Goal: Book appointment/travel/reservation

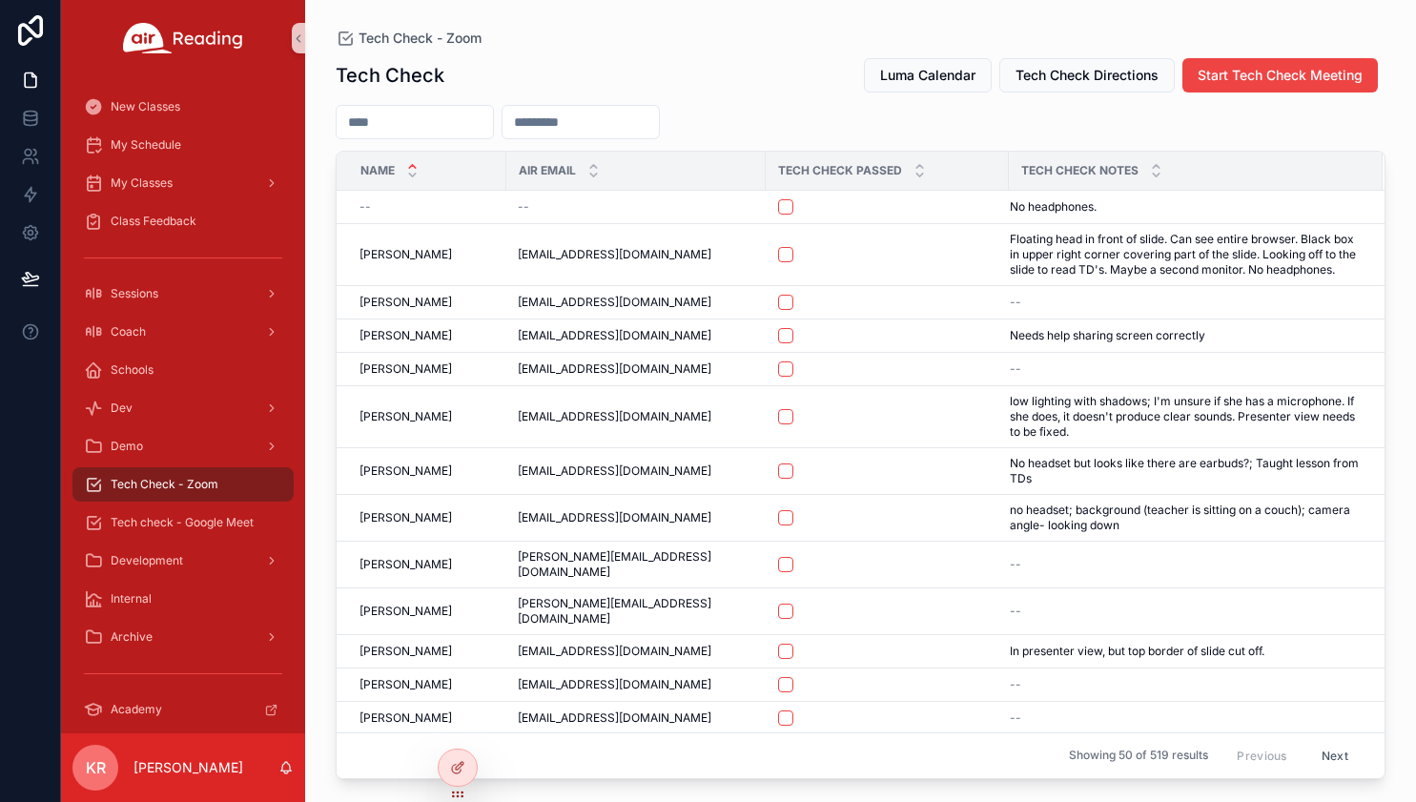
click at [456, 124] on input "scrollable content" at bounding box center [414, 122] width 156 height 27
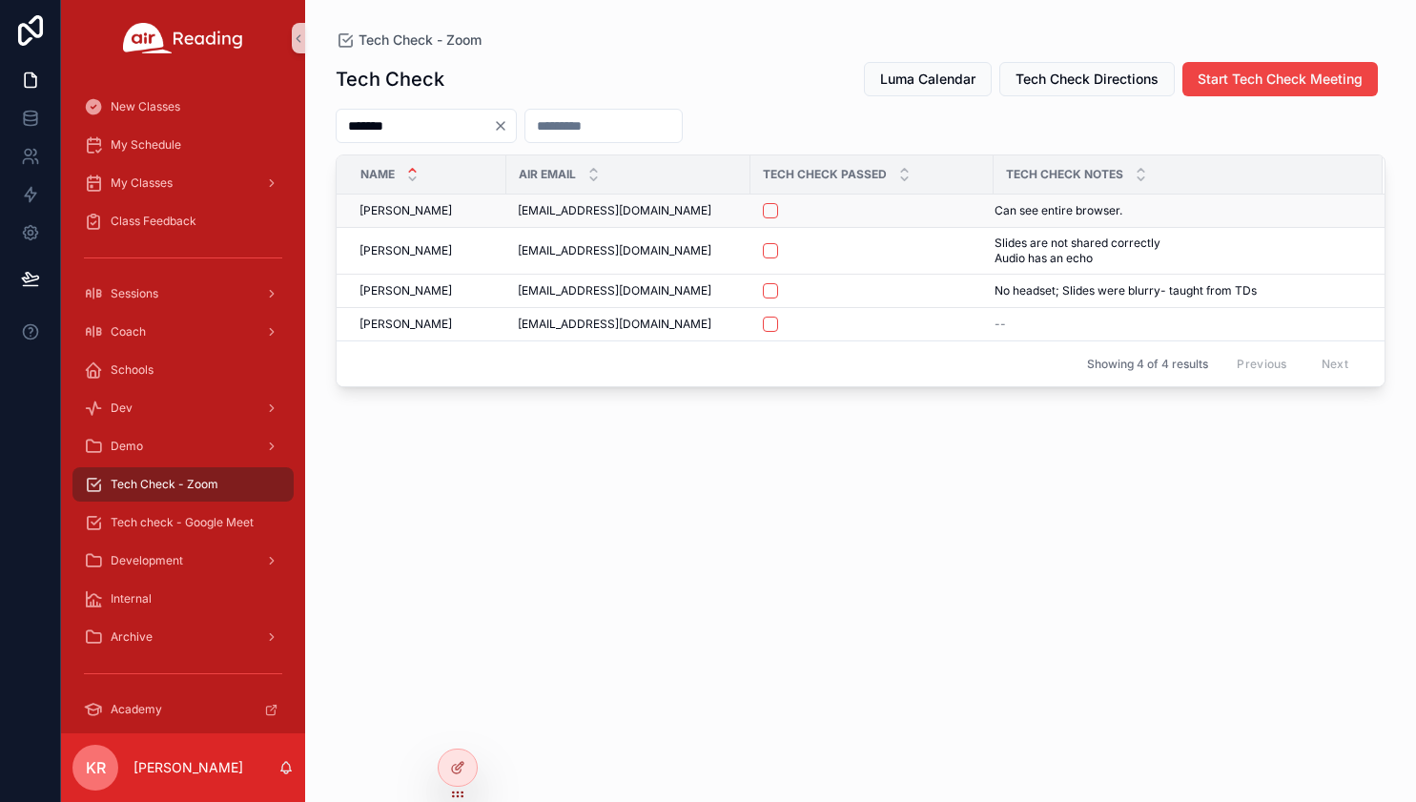
type input "*******"
click at [772, 213] on button "scrollable content" at bounding box center [770, 210] width 15 height 15
click at [198, 524] on span "Tech check - Google Meet" at bounding box center [182, 522] width 143 height 15
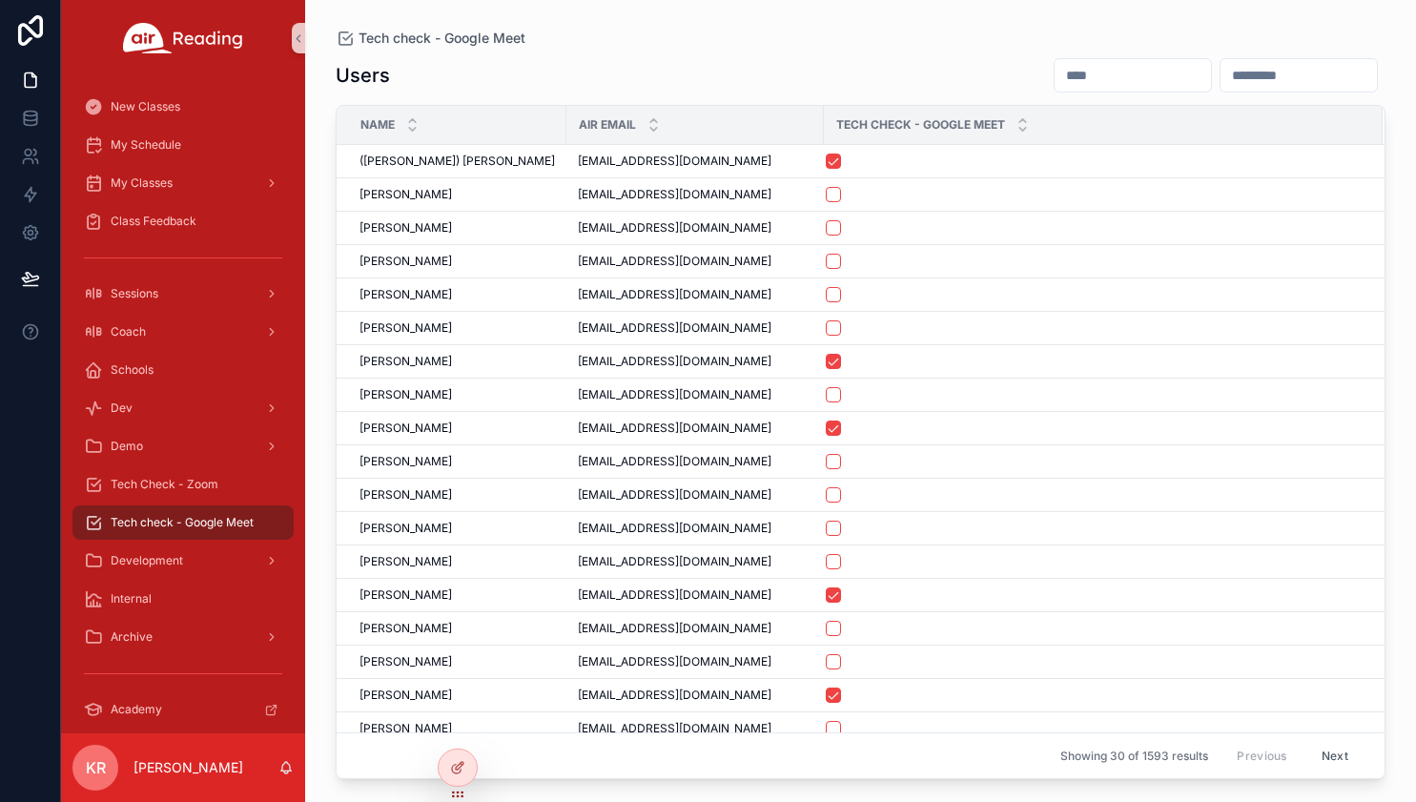
click at [1054, 79] on input "scrollable content" at bounding box center [1132, 75] width 156 height 27
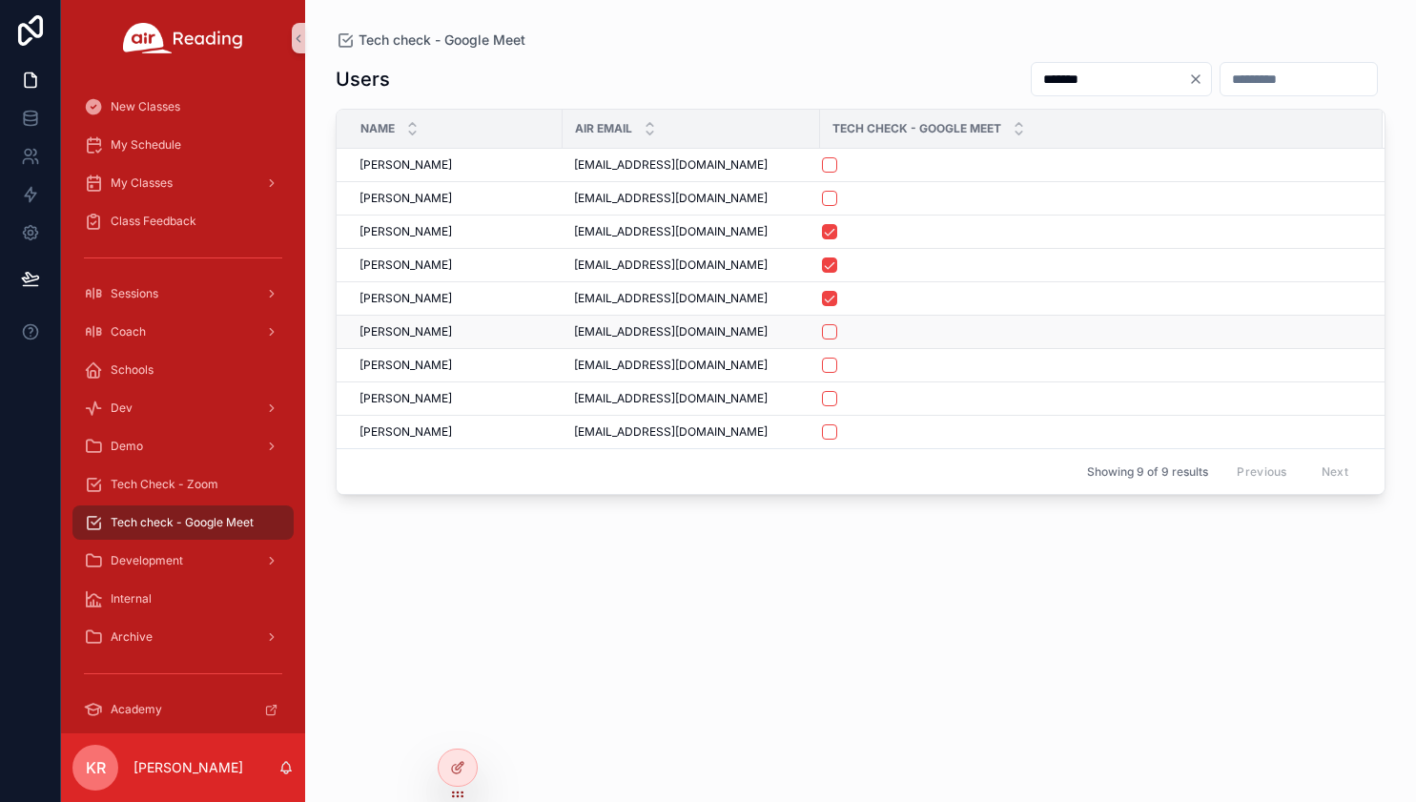
type input "*******"
click at [833, 335] on button "scrollable content" at bounding box center [829, 331] width 15 height 15
click at [210, 149] on div "My Schedule" at bounding box center [183, 145] width 198 height 31
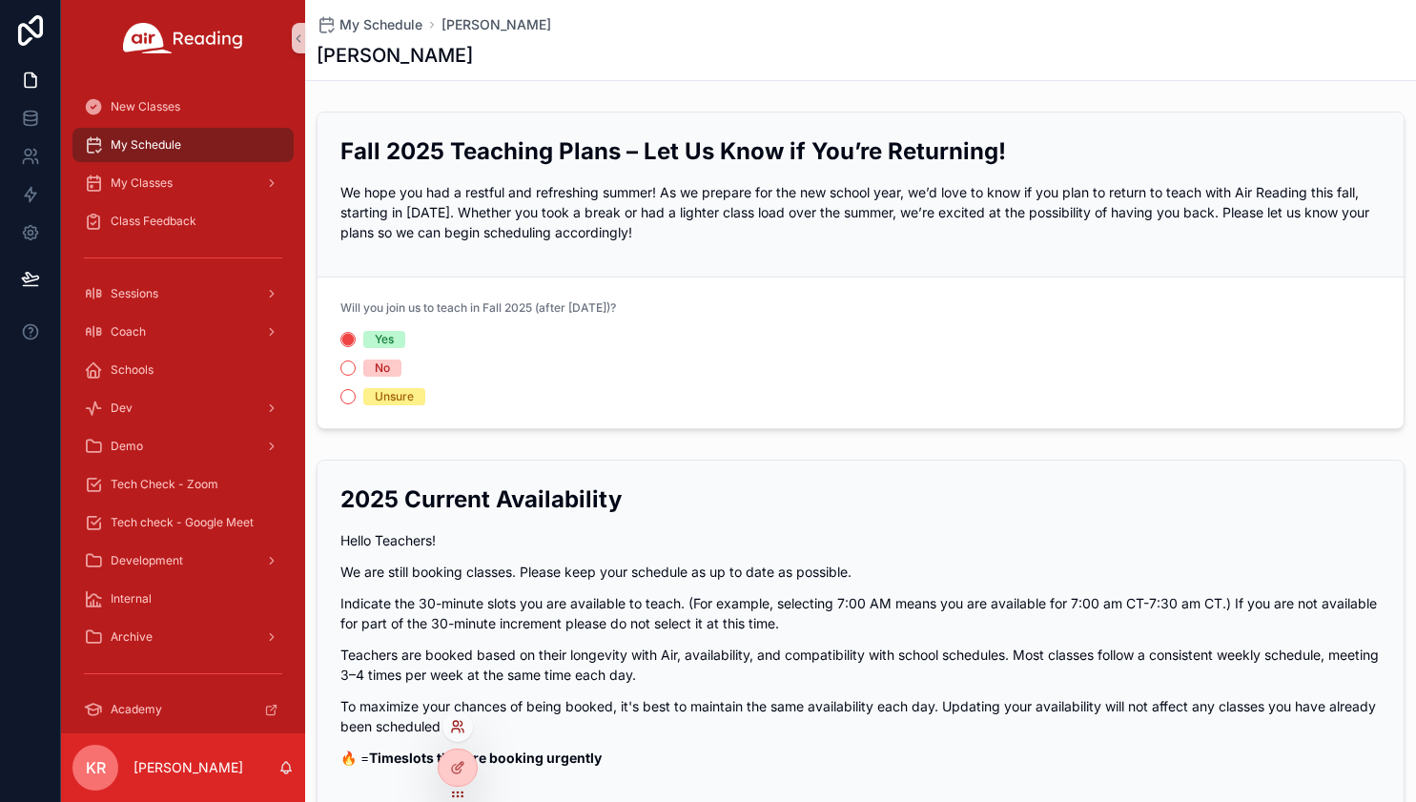
click at [457, 725] on icon at bounding box center [455, 723] width 5 height 5
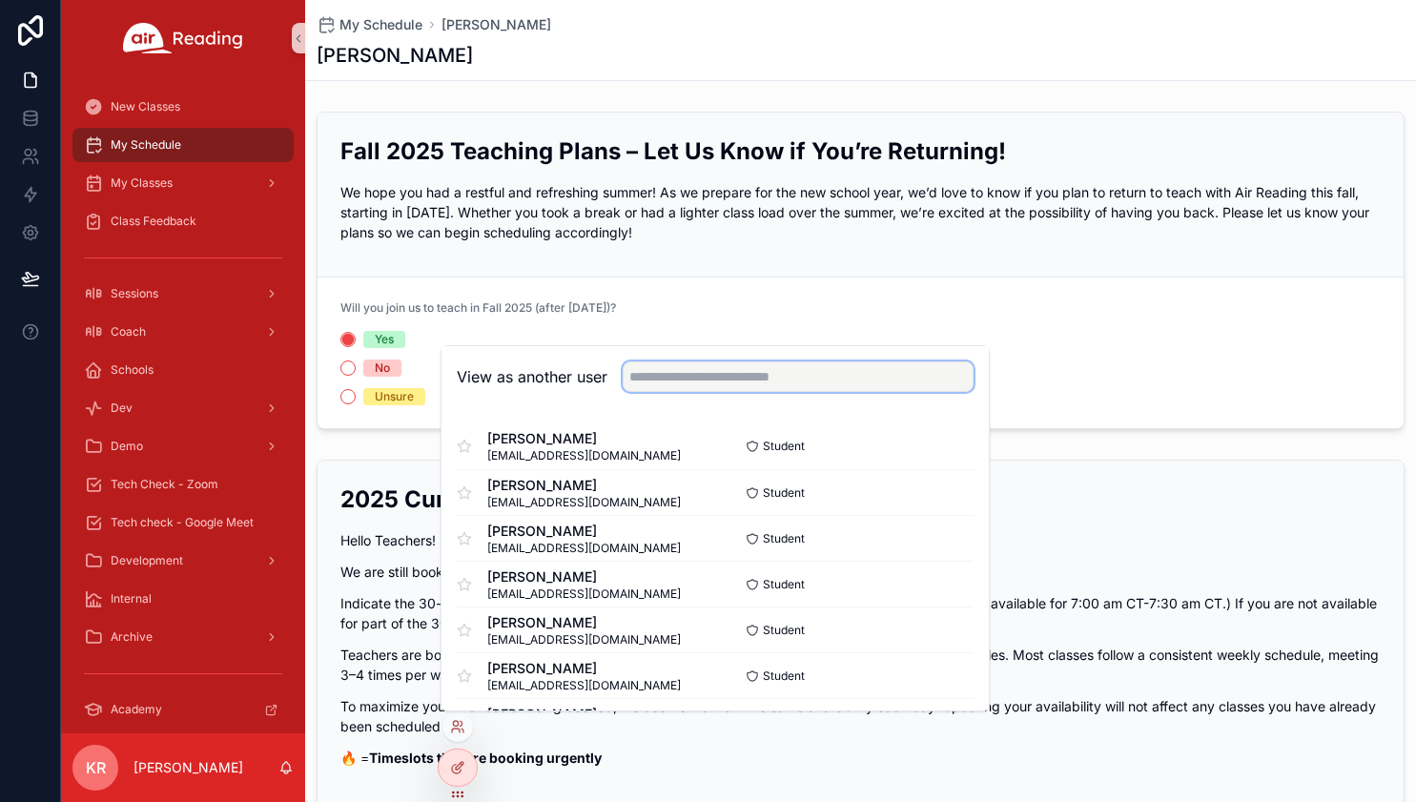
click at [731, 377] on input "text" at bounding box center [797, 376] width 351 height 31
type input "*******"
click at [934, 540] on button "Select" at bounding box center [949, 538] width 50 height 28
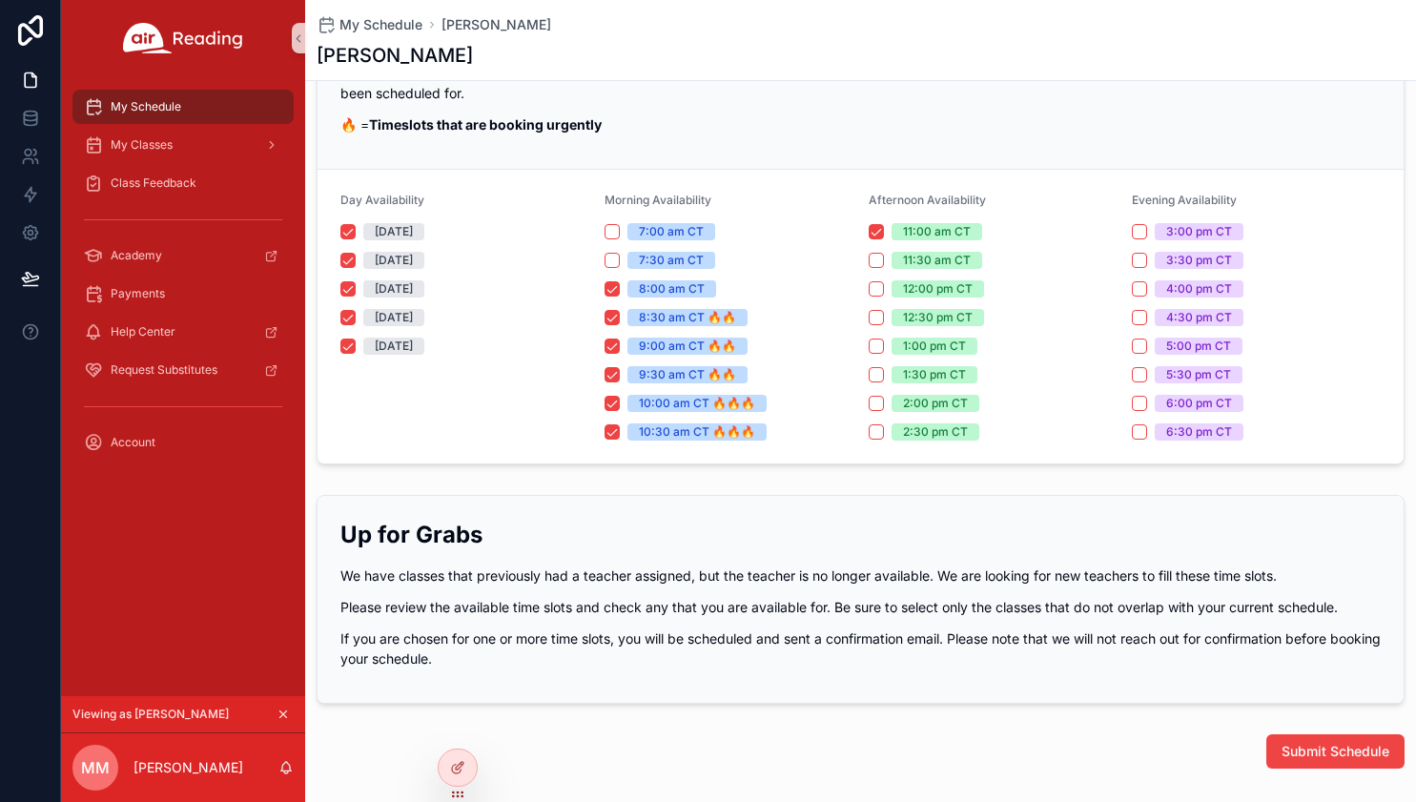
scroll to position [286, 0]
click at [282, 713] on icon "scrollable content" at bounding box center [283, 714] width 7 height 7
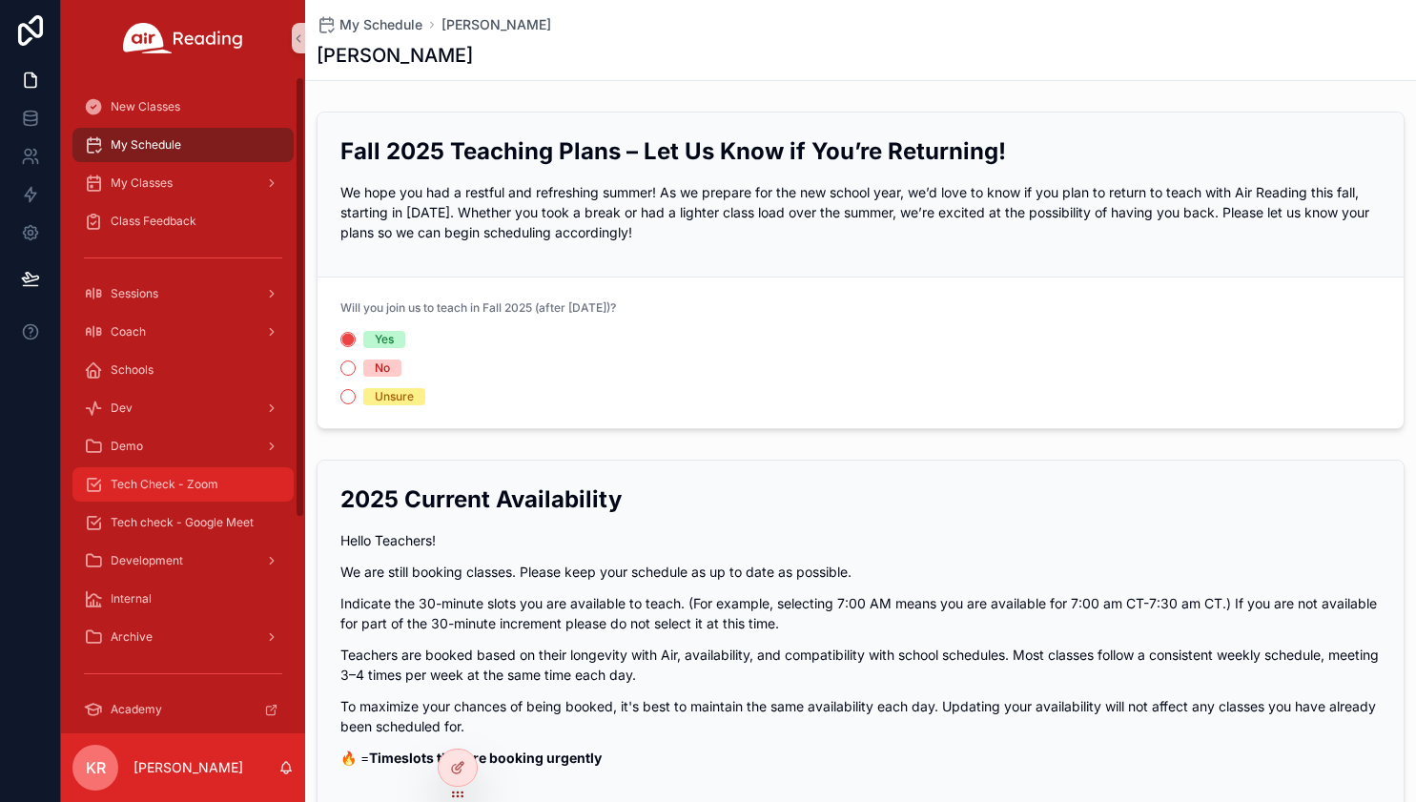
click at [200, 478] on span "Tech Check - Zoom" at bounding box center [165, 484] width 108 height 15
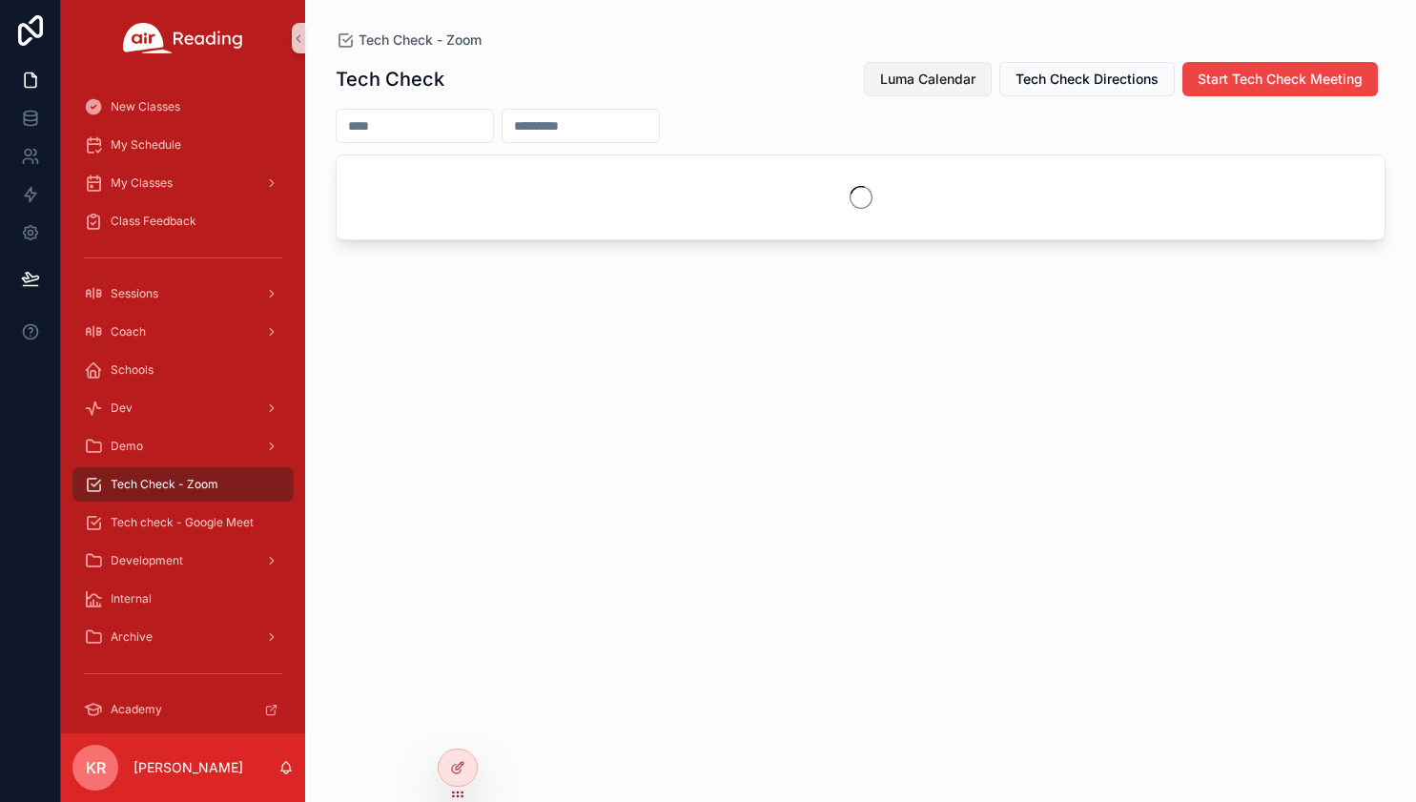
click at [935, 81] on span "Luma Calendar" at bounding box center [927, 79] width 95 height 19
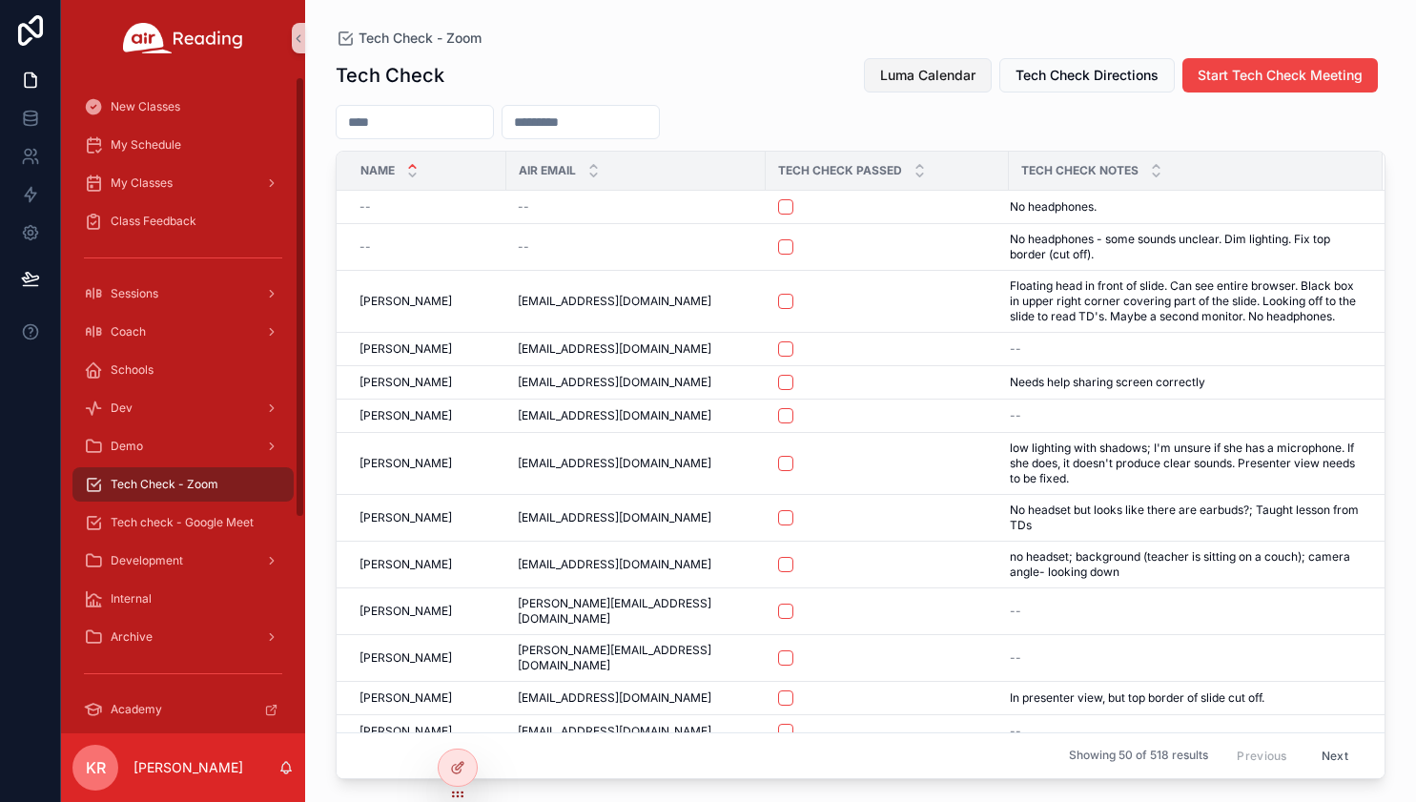
click at [900, 71] on span "Luma Calendar" at bounding box center [927, 75] width 95 height 19
click at [880, 72] on span "Luma Calendar" at bounding box center [927, 75] width 95 height 19
click at [889, 62] on button "Luma Calendar" at bounding box center [928, 75] width 128 height 34
click at [900, 74] on span "Luma Calendar" at bounding box center [927, 75] width 95 height 19
click at [950, 75] on span "Luma Calendar" at bounding box center [927, 75] width 95 height 19
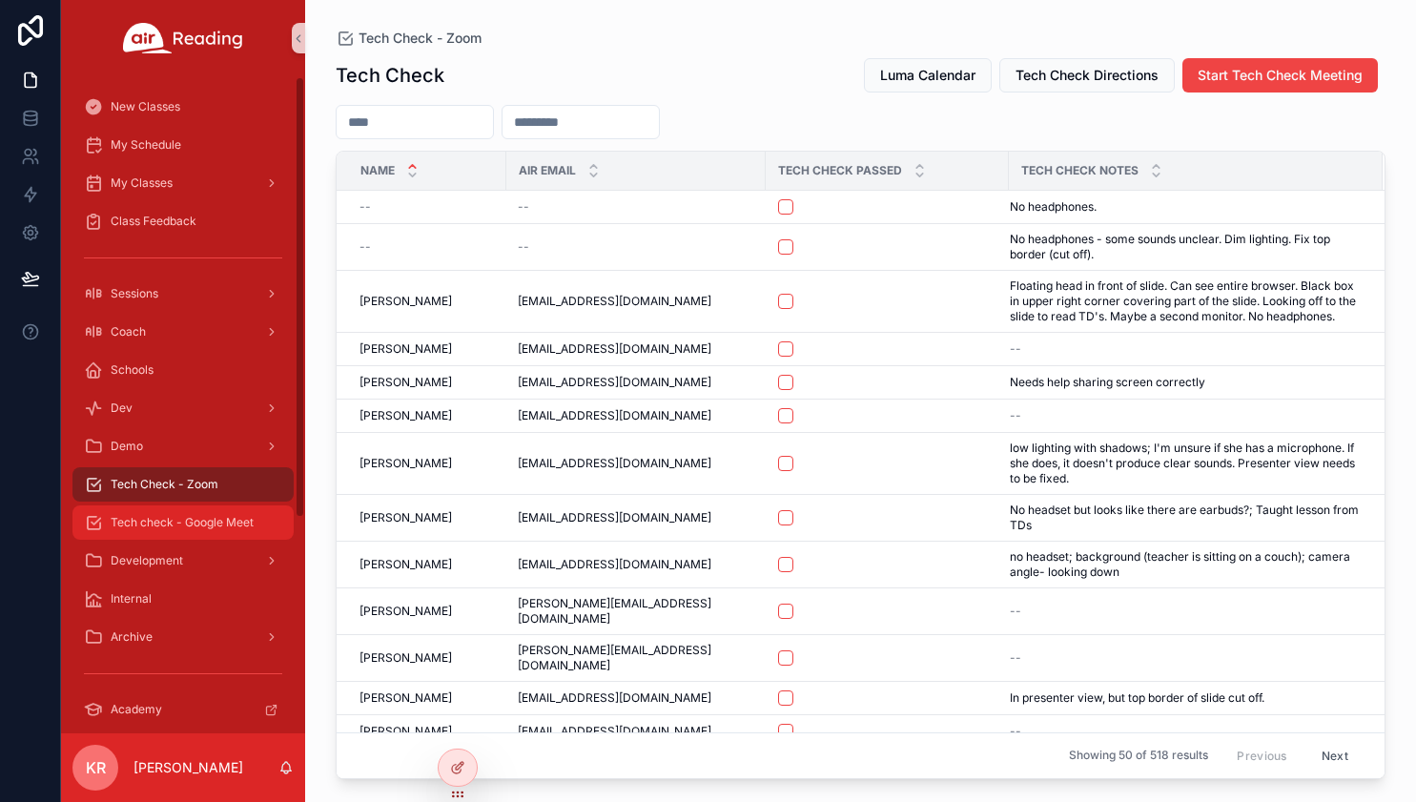
click at [223, 513] on div "Tech check - Google Meet" at bounding box center [183, 522] width 198 height 31
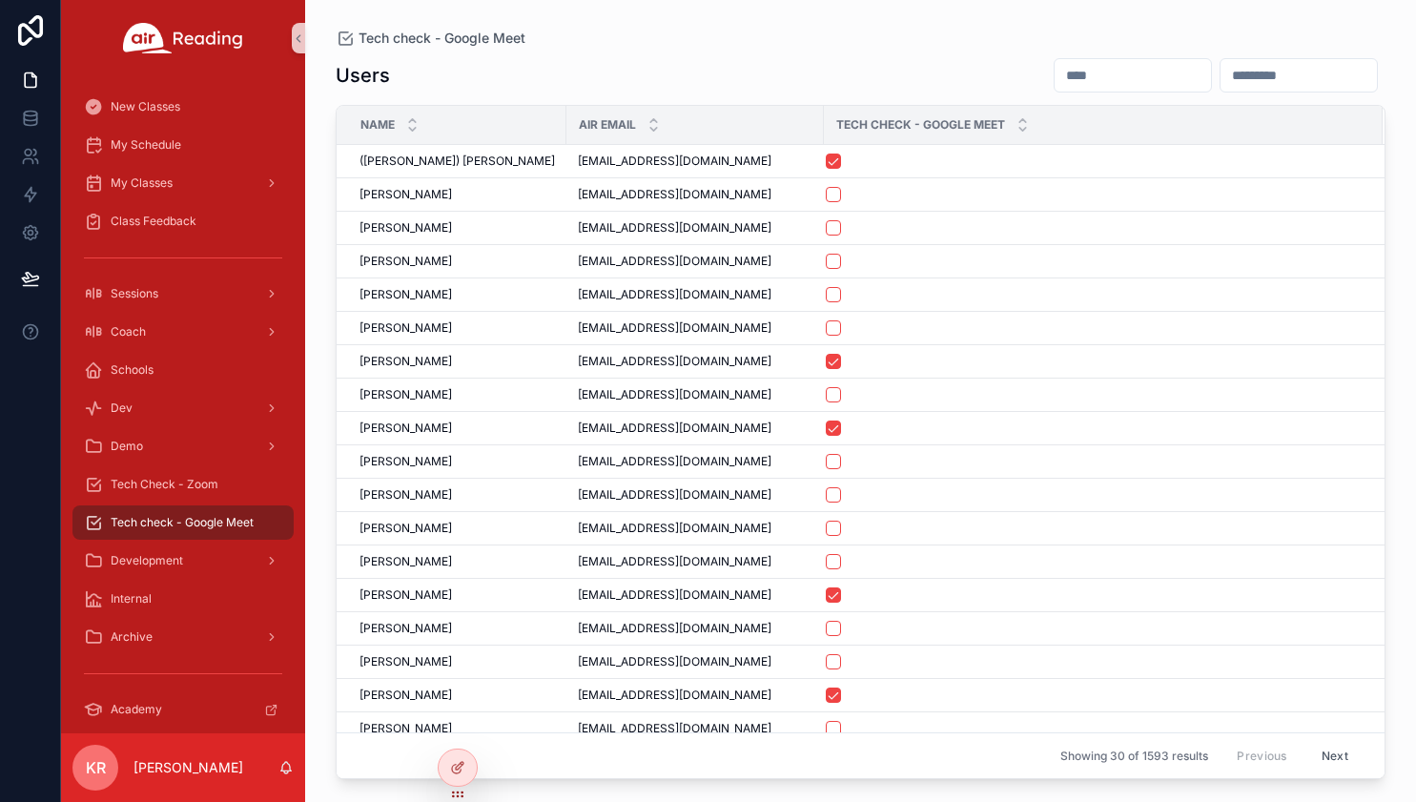
click at [1054, 77] on input "scrollable content" at bounding box center [1132, 75] width 156 height 27
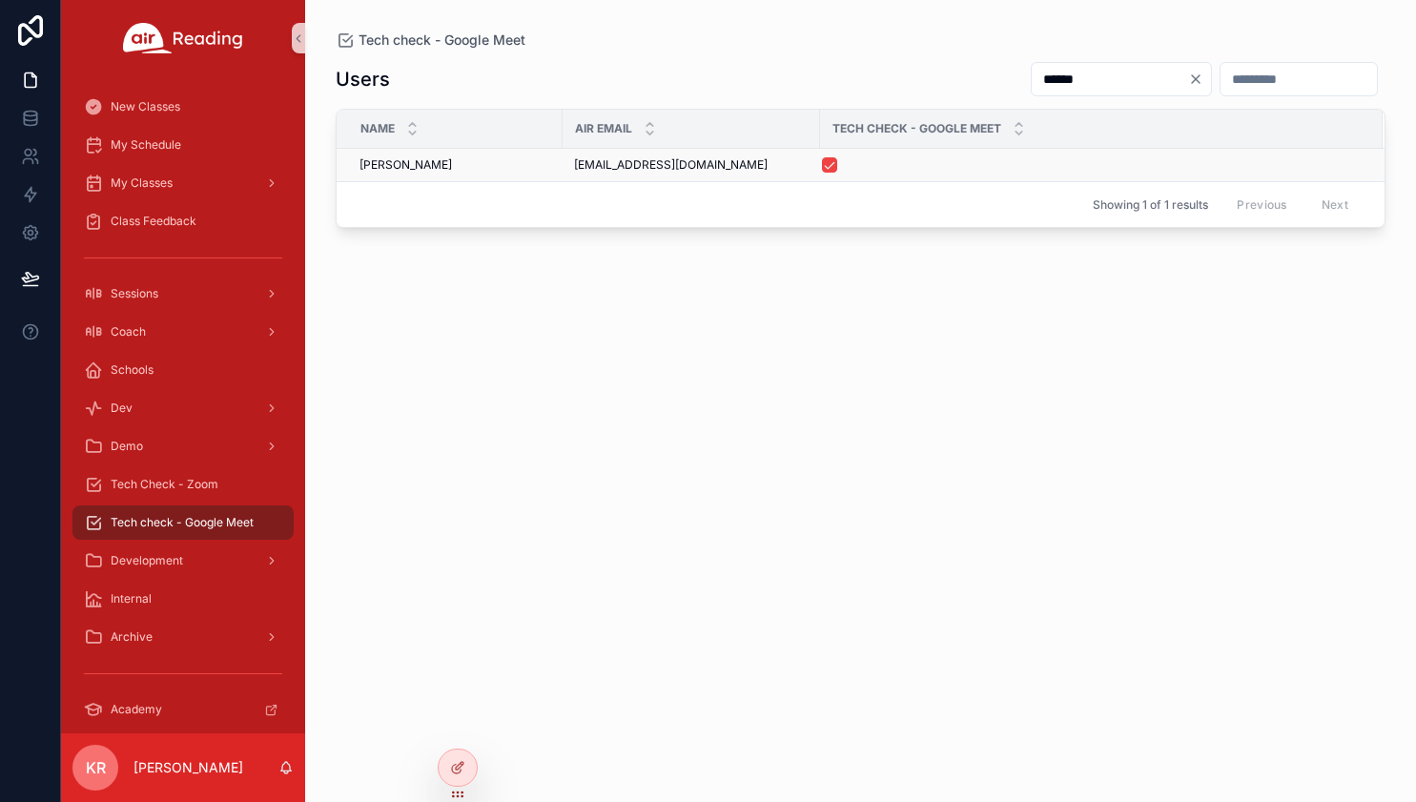
type input "******"
drag, startPoint x: 704, startPoint y: 166, endPoint x: 562, endPoint y: 173, distance: 142.2
click at [562, 173] on td "monifagway@gmail.com monifagway@gmail.com" at bounding box center [690, 165] width 257 height 33
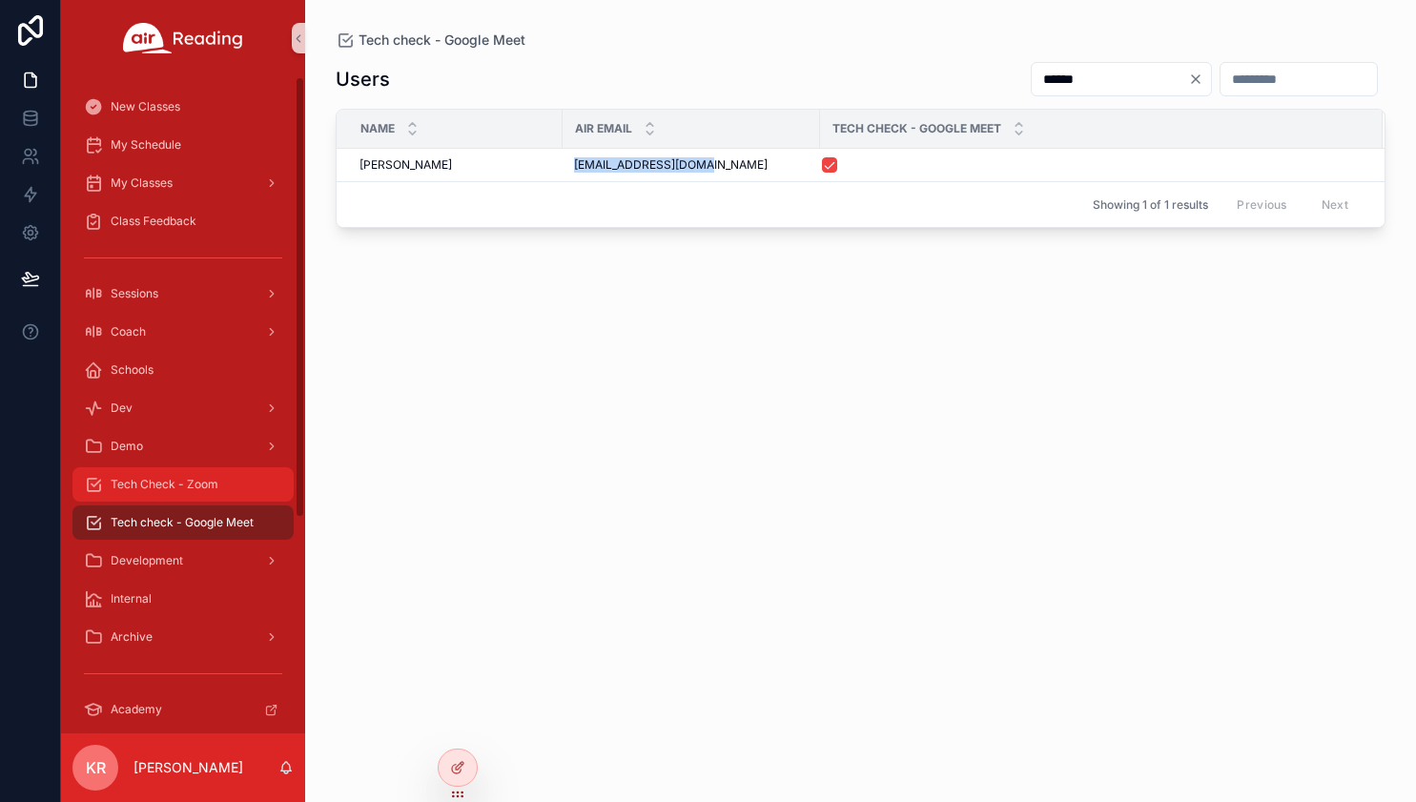
copy span "monifagway@gmail.com"
click at [202, 479] on span "Tech Check - Zoom" at bounding box center [165, 484] width 108 height 15
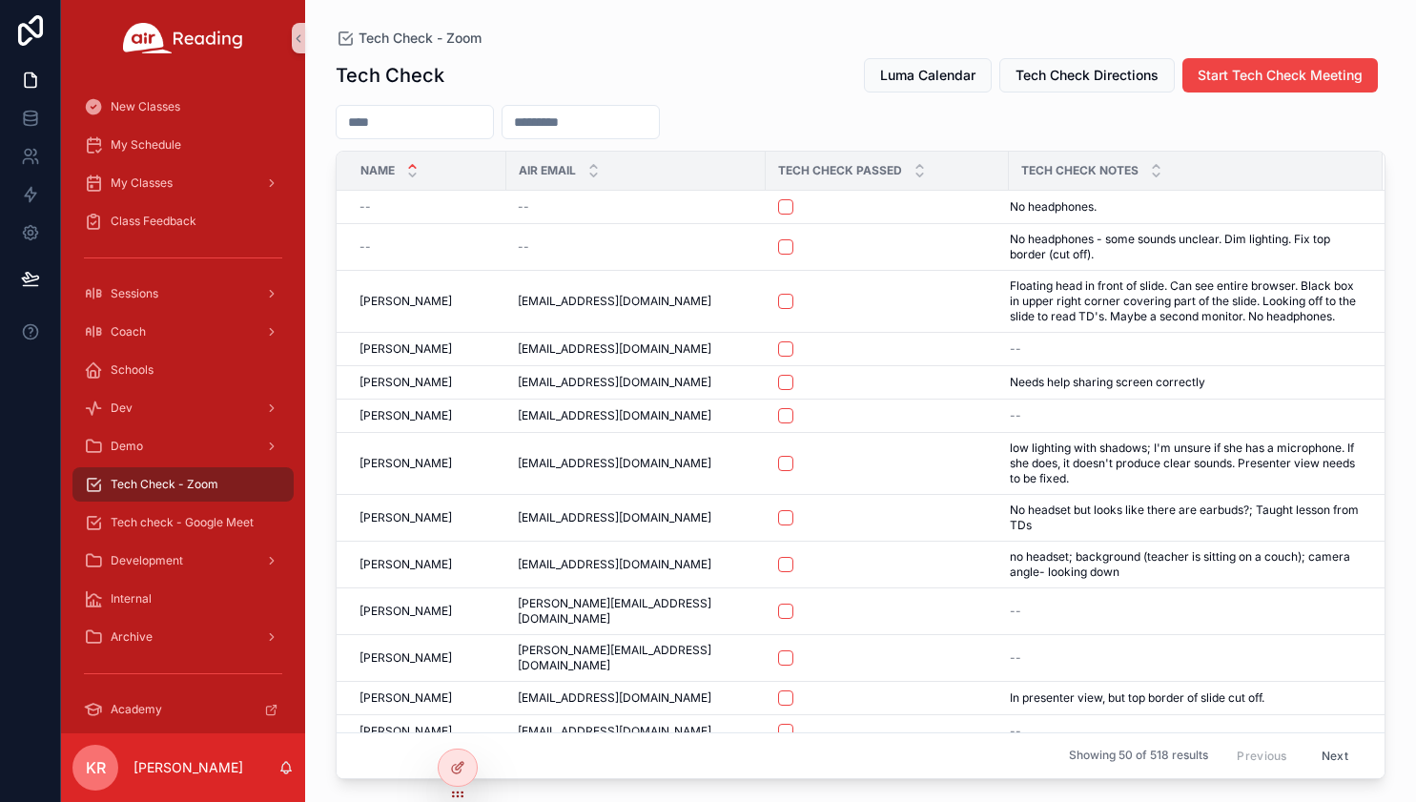
click at [659, 124] on input "scrollable content" at bounding box center [580, 122] width 156 height 27
paste input "**********"
type input "**********"
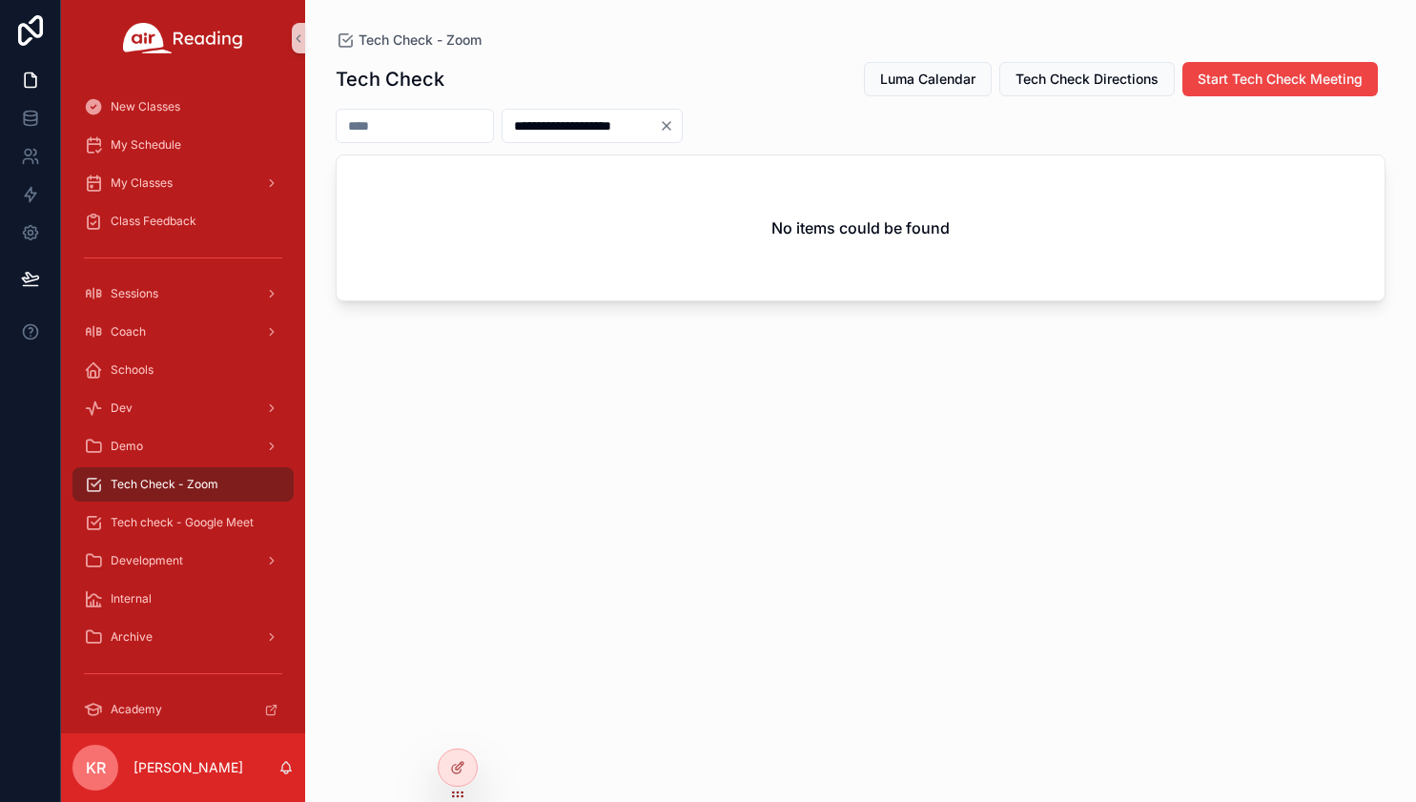
click at [670, 124] on icon "Clear" at bounding box center [666, 126] width 8 height 8
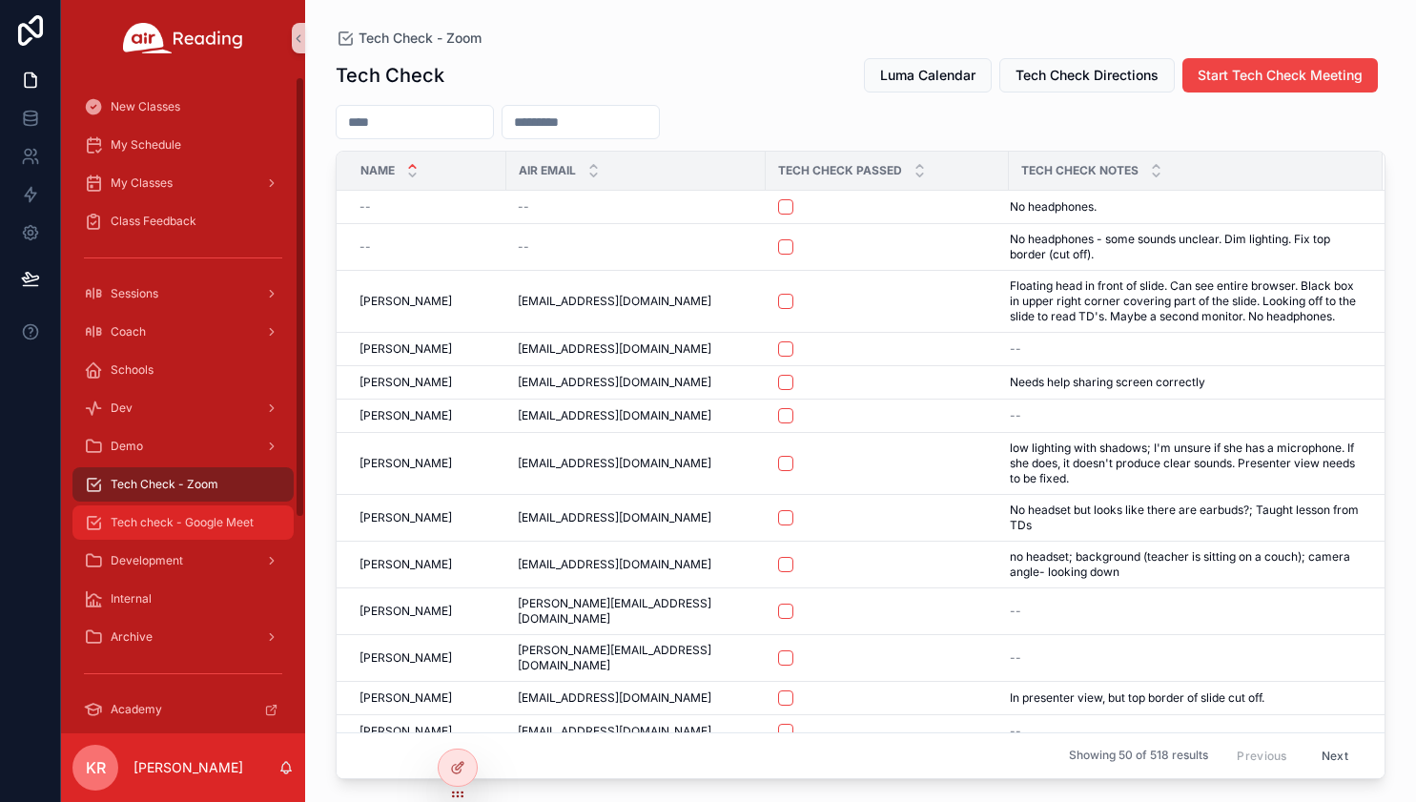
drag, startPoint x: 194, startPoint y: 516, endPoint x: 227, endPoint y: 506, distance: 33.8
click at [194, 516] on span "Tech check - Google Meet" at bounding box center [182, 522] width 143 height 15
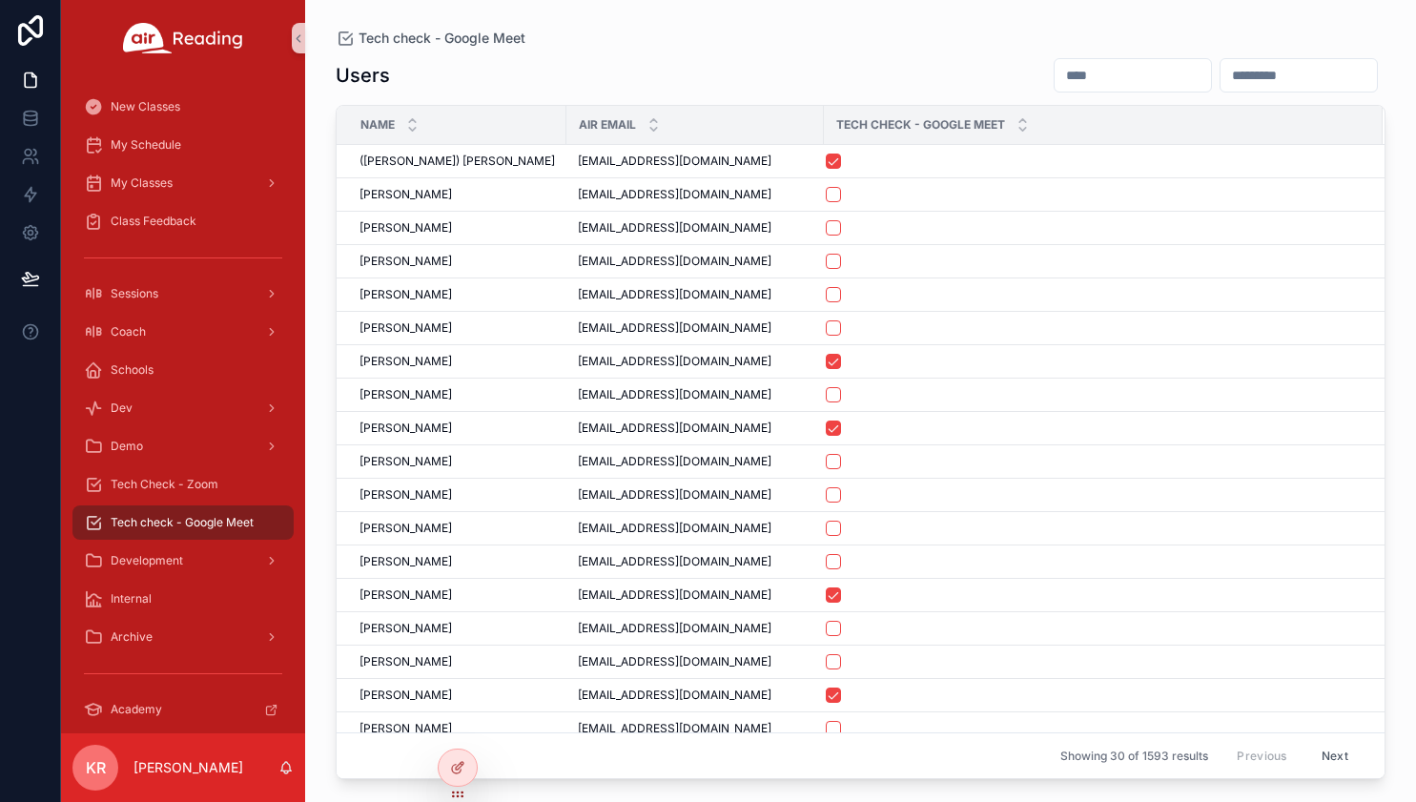
click at [1054, 78] on input "scrollable content" at bounding box center [1132, 75] width 156 height 27
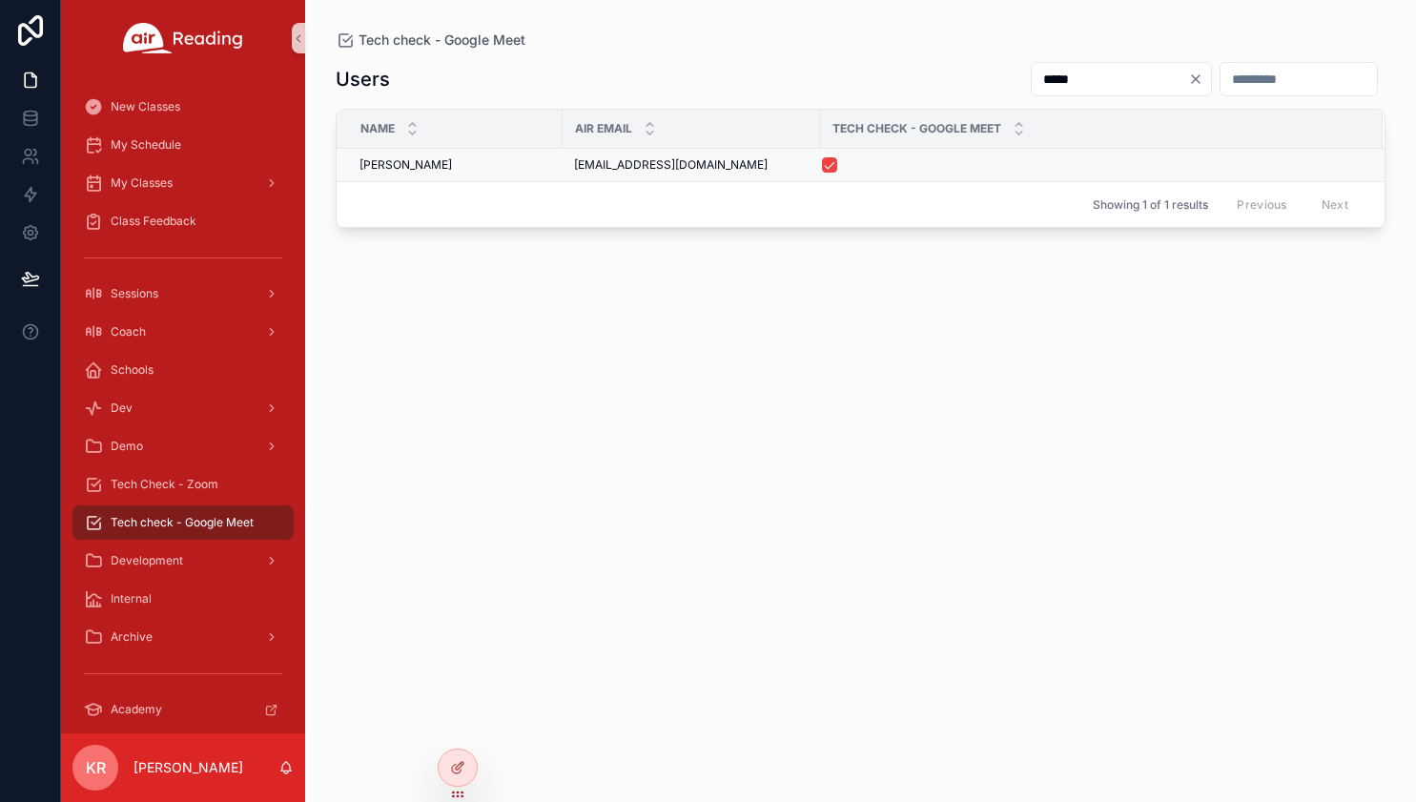
type input "*****"
drag, startPoint x: 702, startPoint y: 164, endPoint x: 579, endPoint y: 165, distance: 123.0
click at [577, 166] on div "jengladden@gmail.com jengladden@gmail.com" at bounding box center [691, 164] width 234 height 15
click at [627, 161] on span "jengladden@gmail.com" at bounding box center [671, 164] width 194 height 15
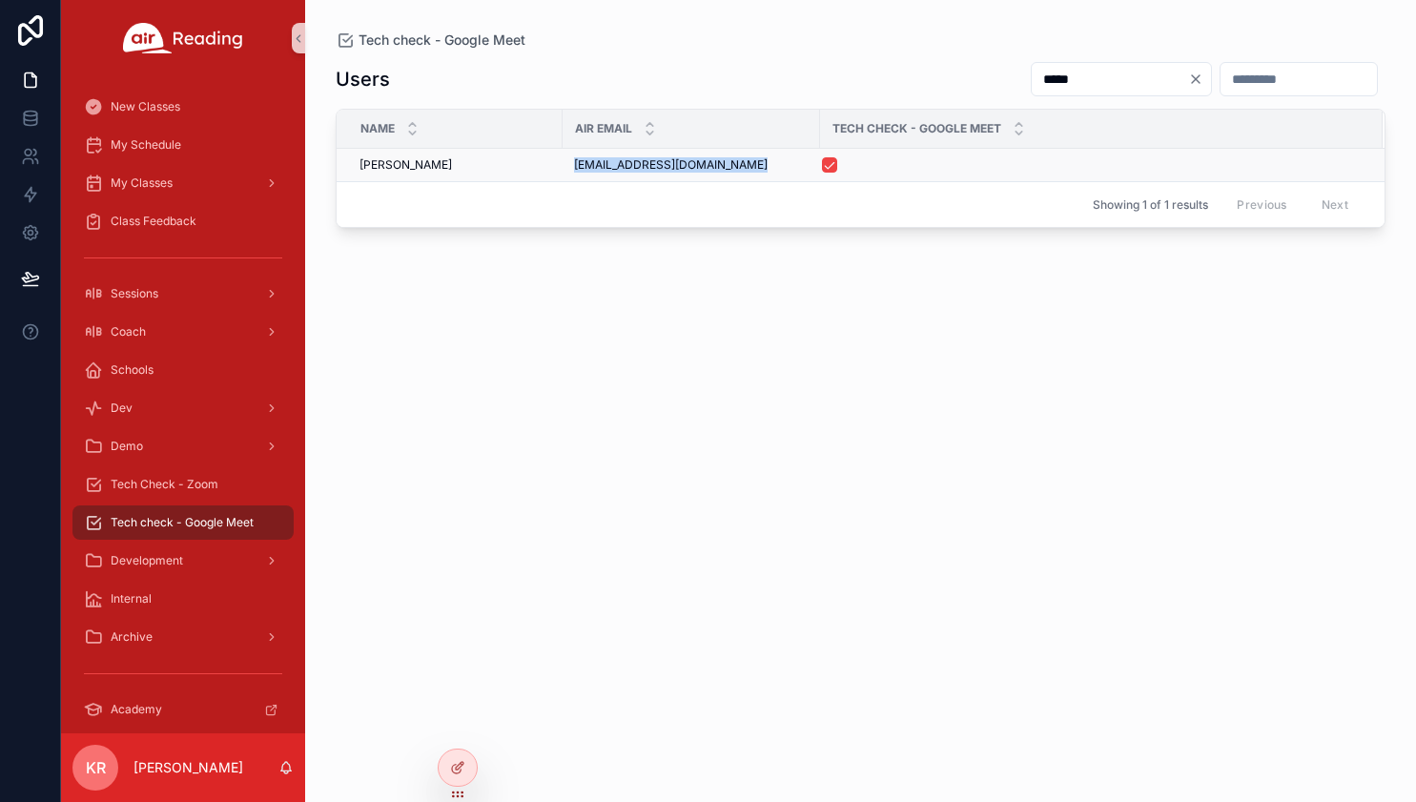
click at [627, 161] on span "jengladden@gmail.com" at bounding box center [671, 164] width 194 height 15
click at [199, 481] on span "Tech Check - Zoom" at bounding box center [165, 484] width 108 height 15
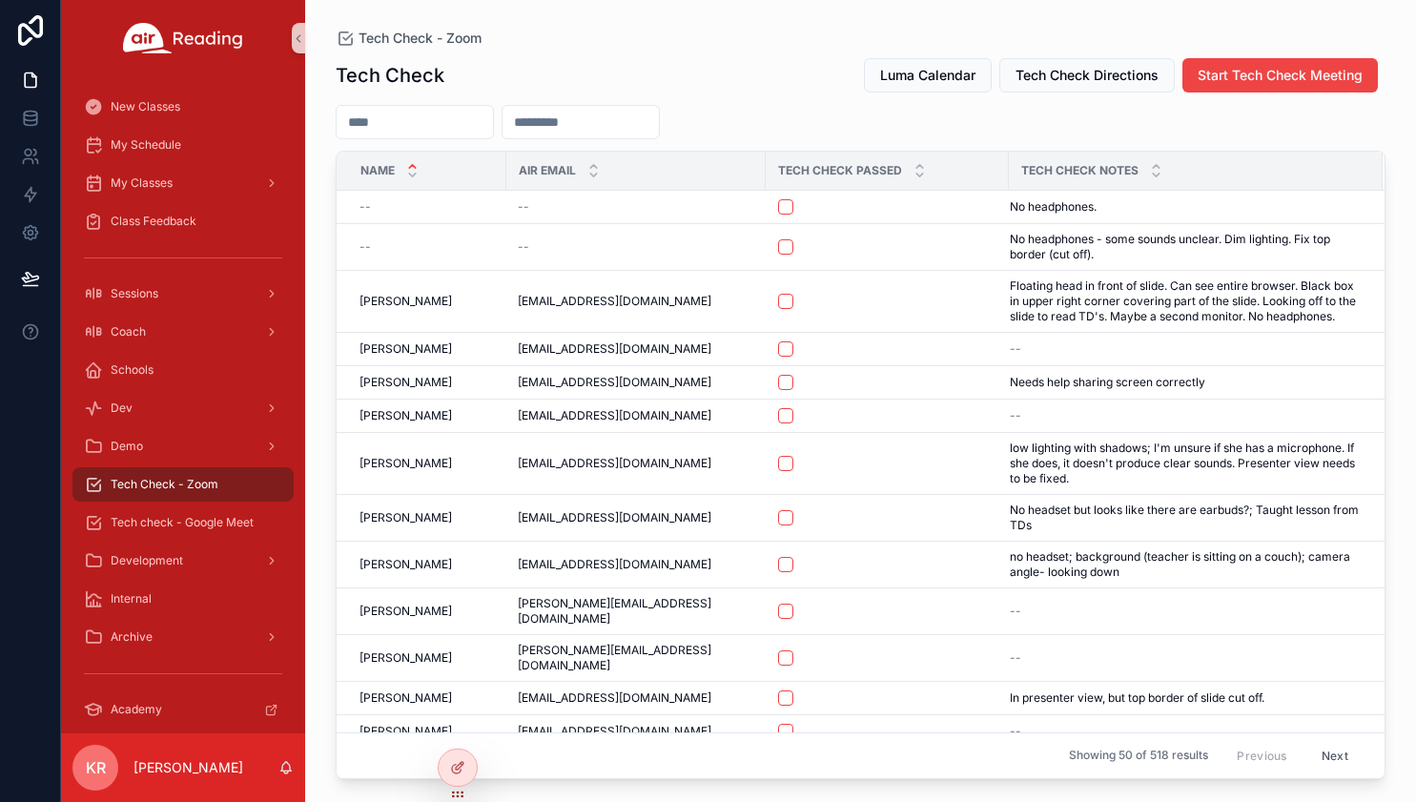
click at [659, 123] on input "scrollable content" at bounding box center [580, 122] width 156 height 27
paste input "**********"
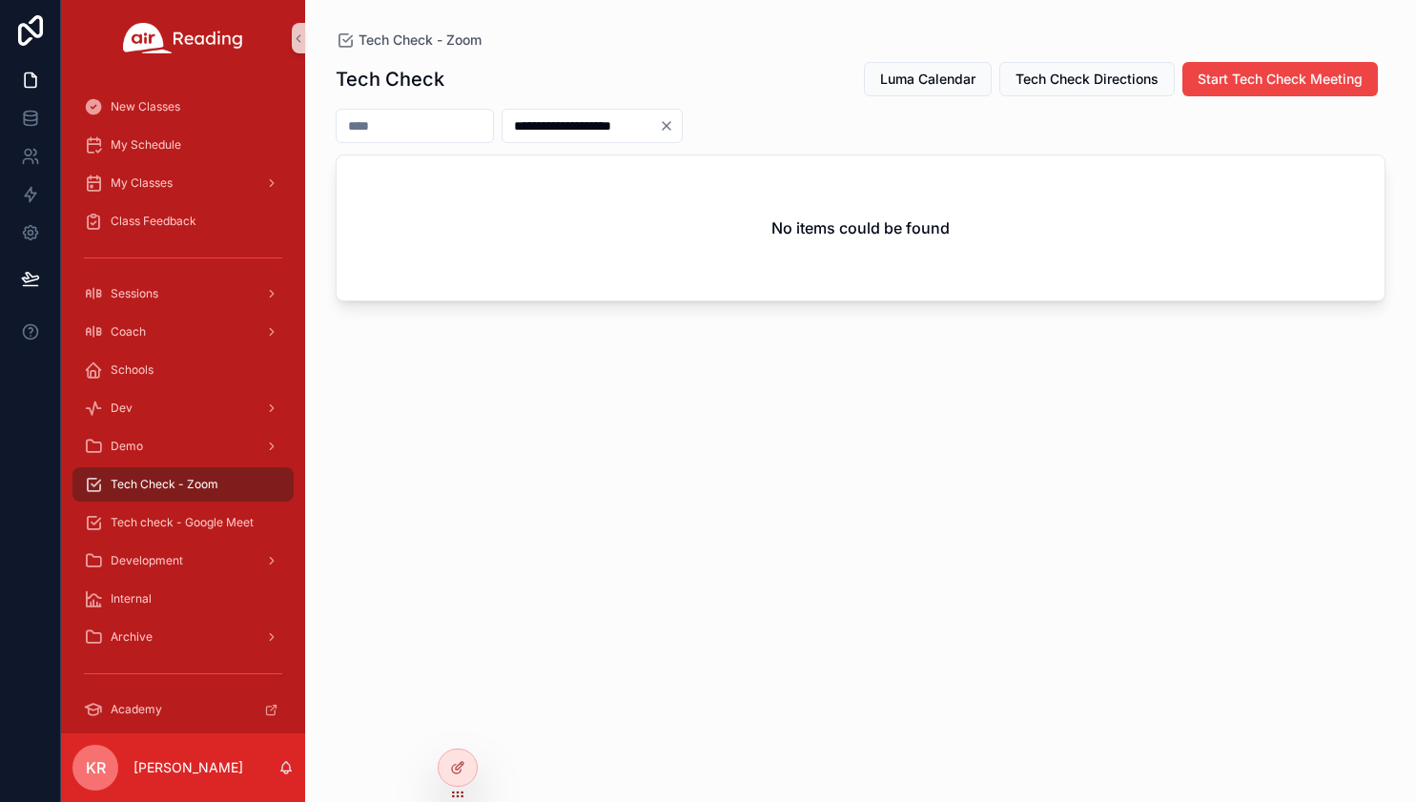
type input "**********"
drag, startPoint x: 758, startPoint y: 120, endPoint x: 750, endPoint y: 73, distance: 47.3
click at [674, 120] on icon "Clear" at bounding box center [666, 125] width 15 height 15
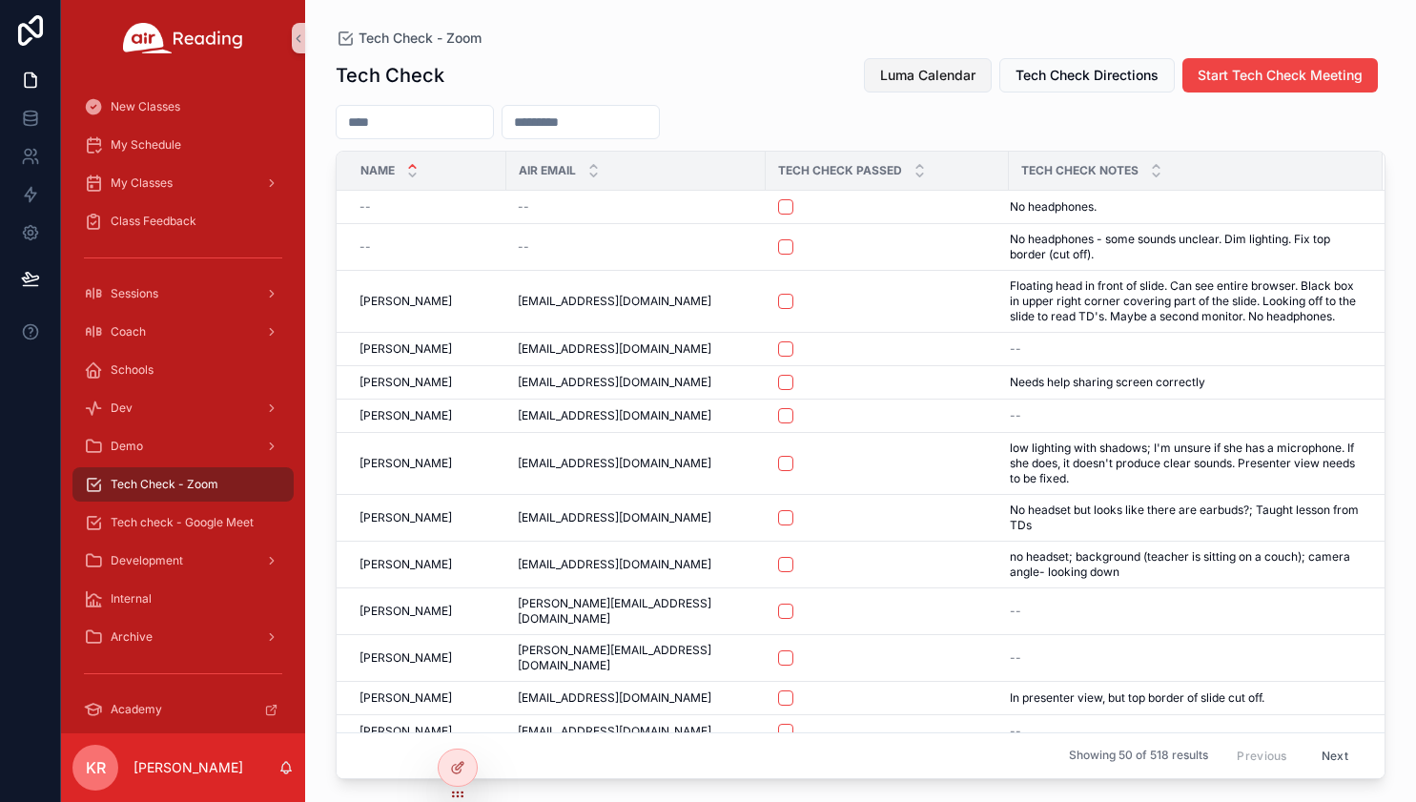
click at [919, 71] on span "Luma Calendar" at bounding box center [927, 75] width 95 height 19
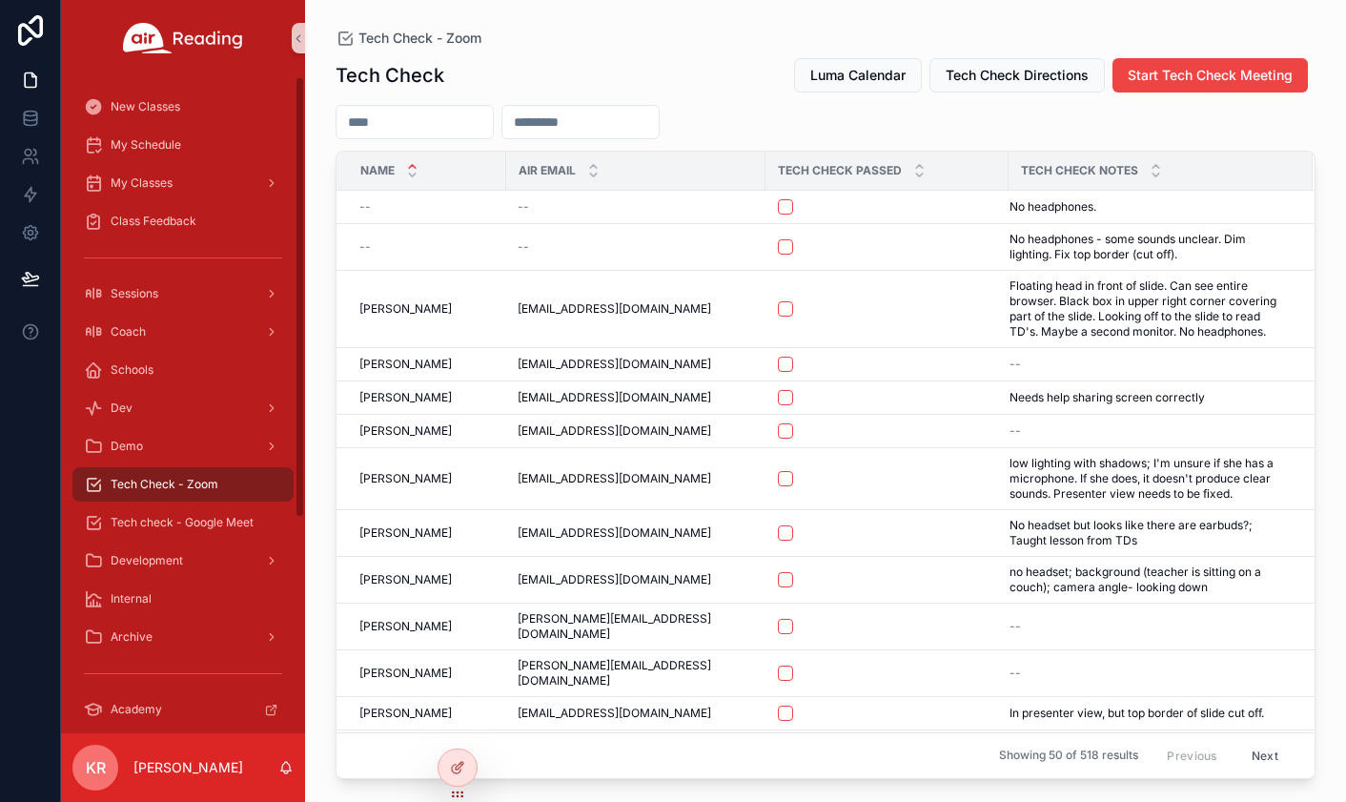
click at [467, 123] on input "scrollable content" at bounding box center [414, 122] width 156 height 27
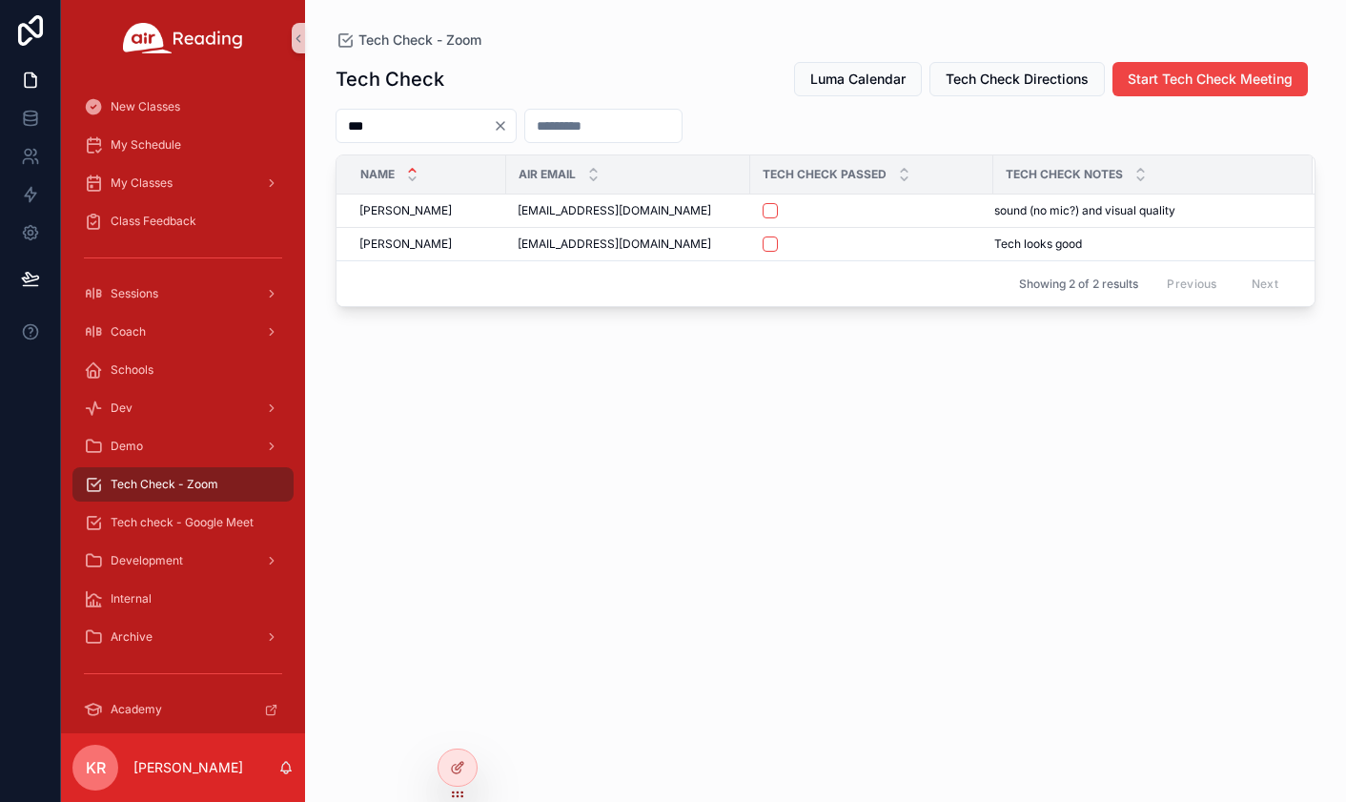
type input "***"
click at [509, 353] on div "Tech Check Luma Calendar Tech Check Directions Start Tech Check Meeting *** Nam…" at bounding box center [826, 414] width 980 height 729
click at [773, 245] on button "scrollable content" at bounding box center [770, 243] width 15 height 15
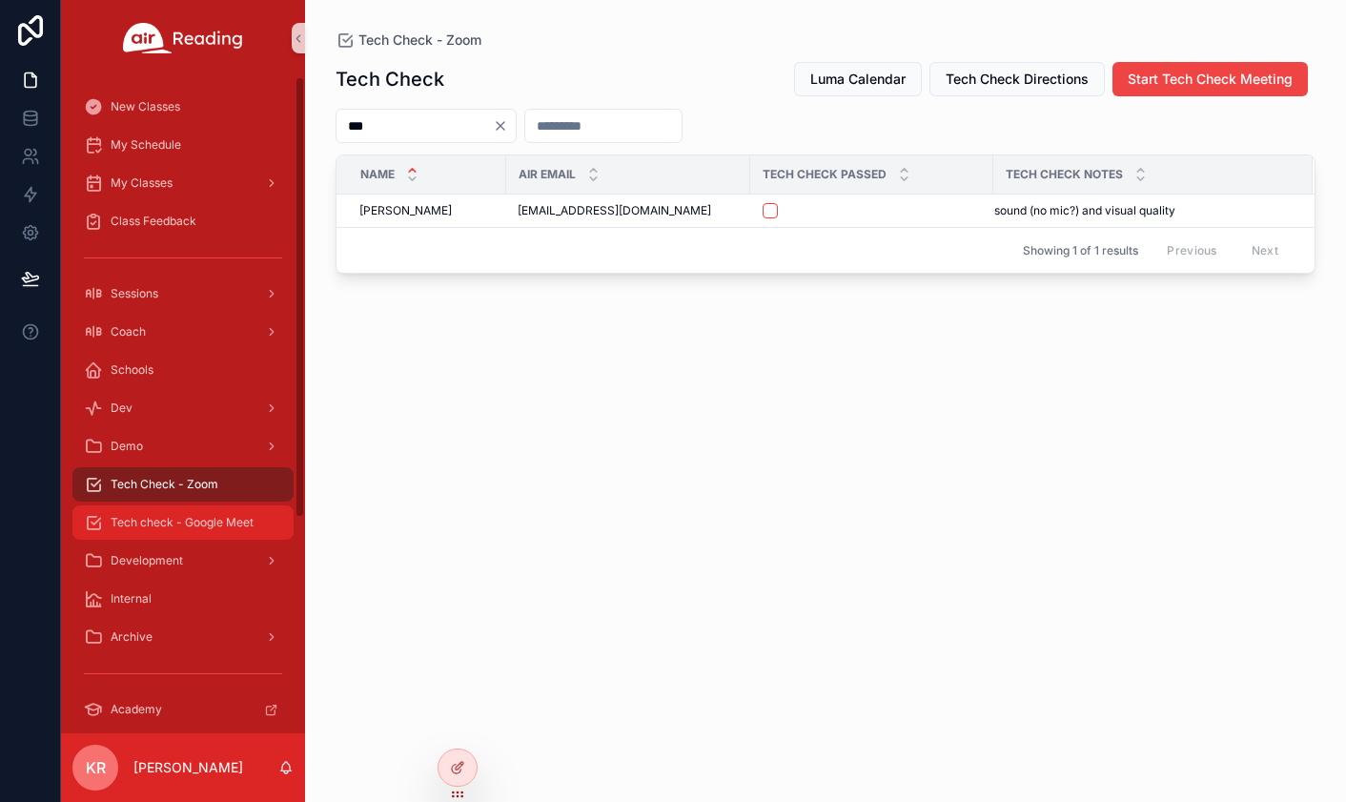
click at [210, 516] on span "Tech check - Google Meet" at bounding box center [182, 522] width 143 height 15
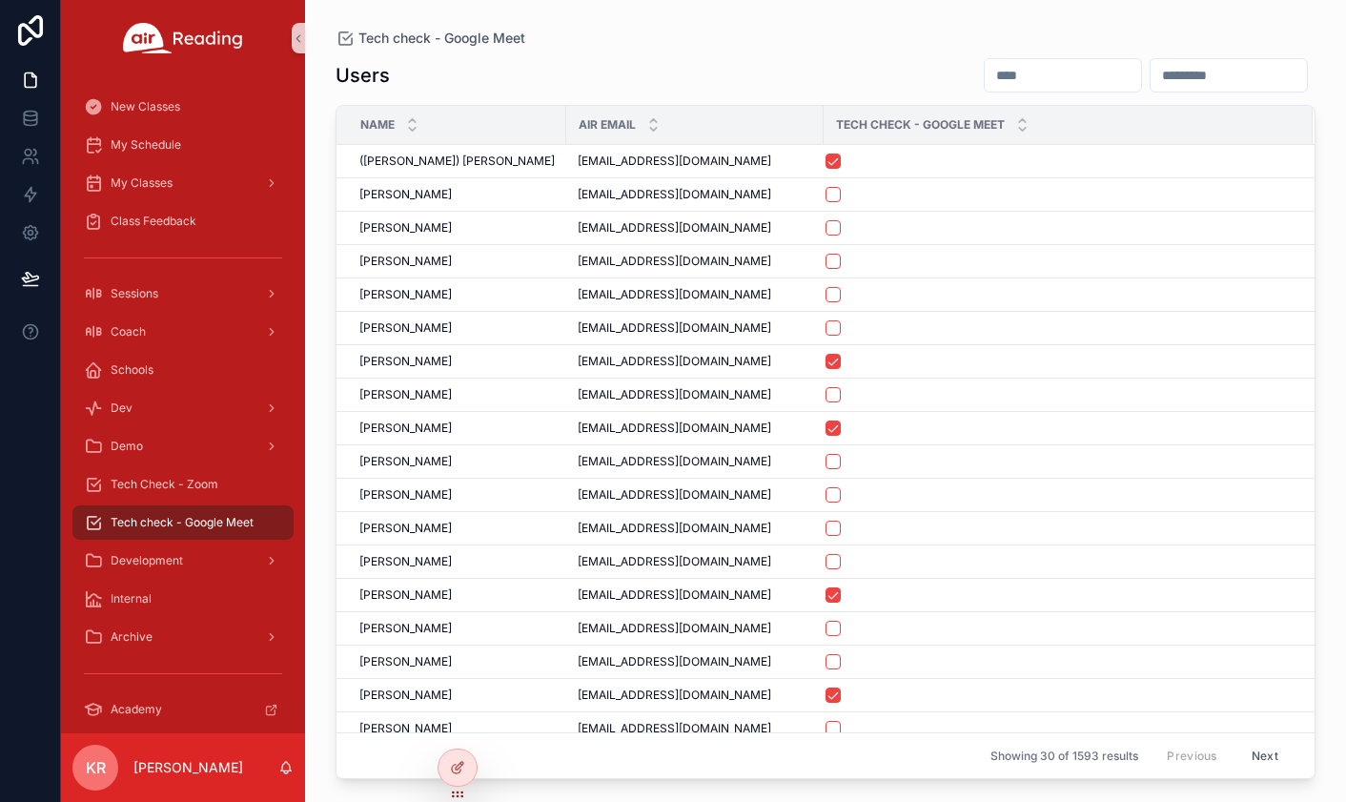
click at [985, 73] on input "scrollable content" at bounding box center [1063, 75] width 156 height 27
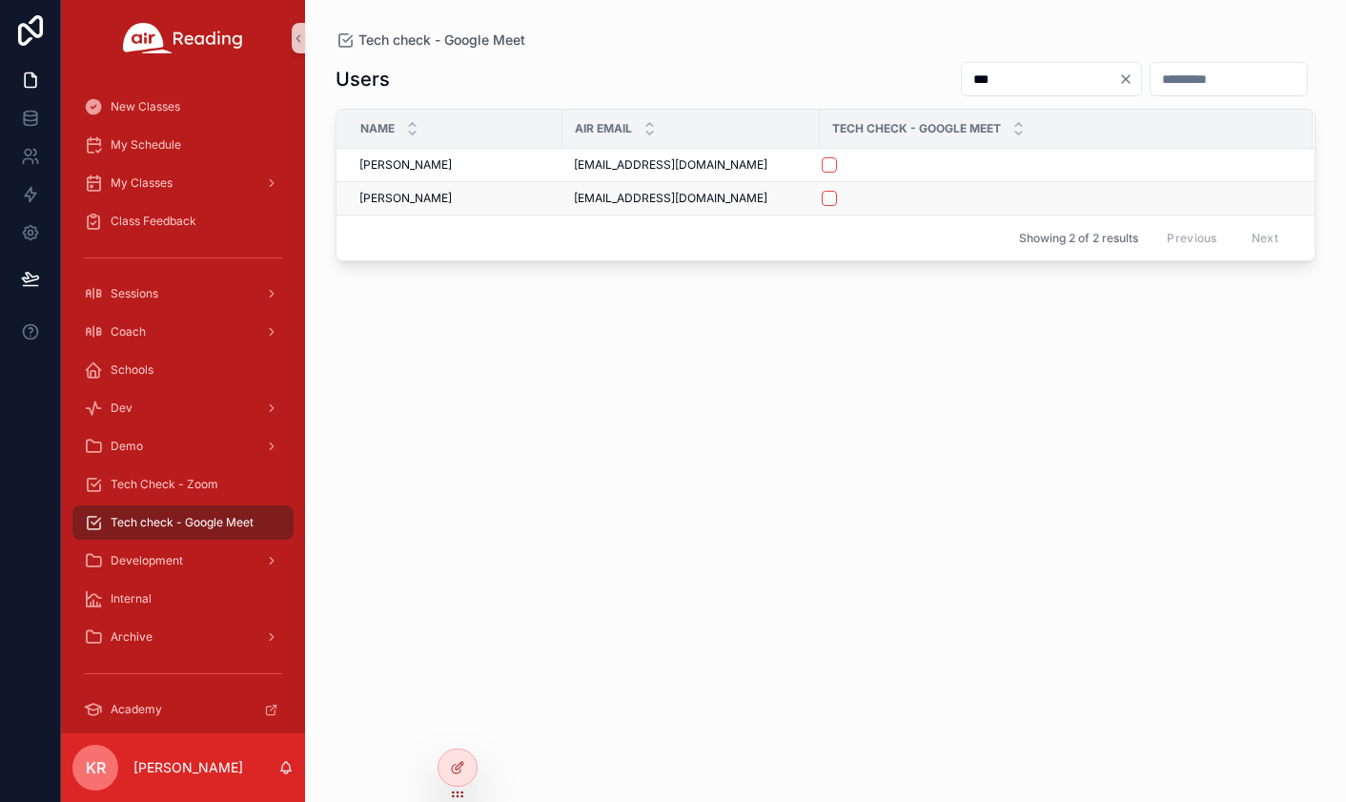
type input "***"
click at [827, 204] on button "scrollable content" at bounding box center [829, 198] width 15 height 15
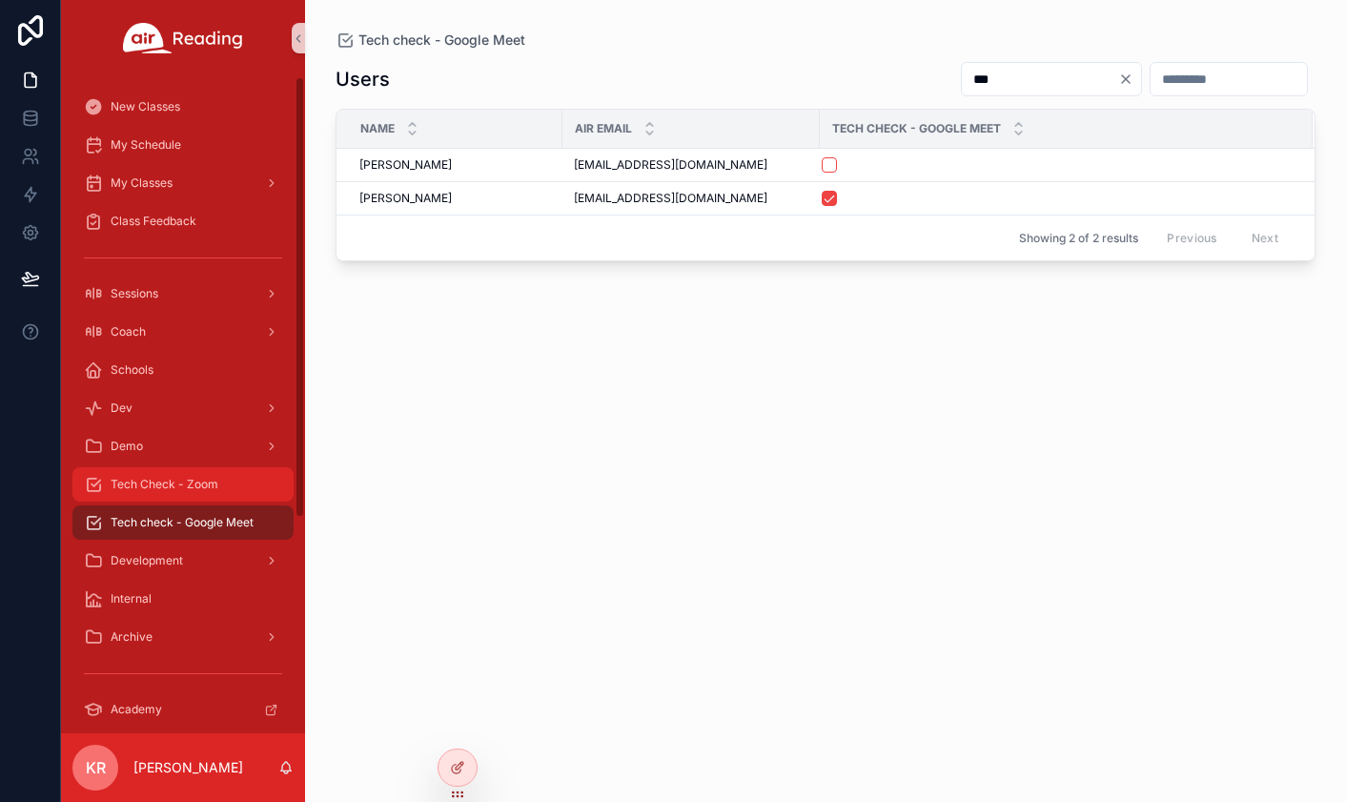
click at [204, 486] on span "Tech Check - Zoom" at bounding box center [165, 484] width 108 height 15
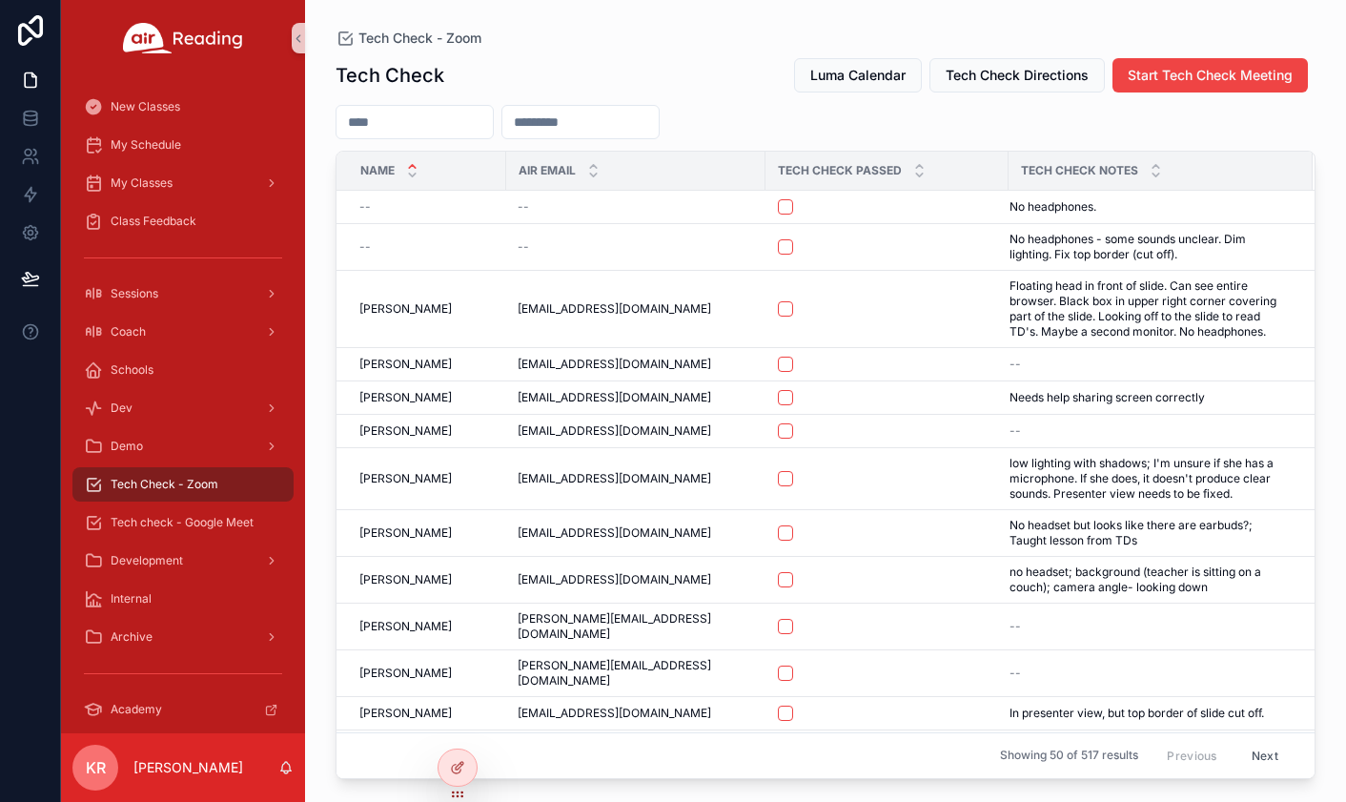
drag, startPoint x: 381, startPoint y: 117, endPoint x: 409, endPoint y: 112, distance: 28.2
click at [381, 117] on input "scrollable content" at bounding box center [414, 122] width 156 height 27
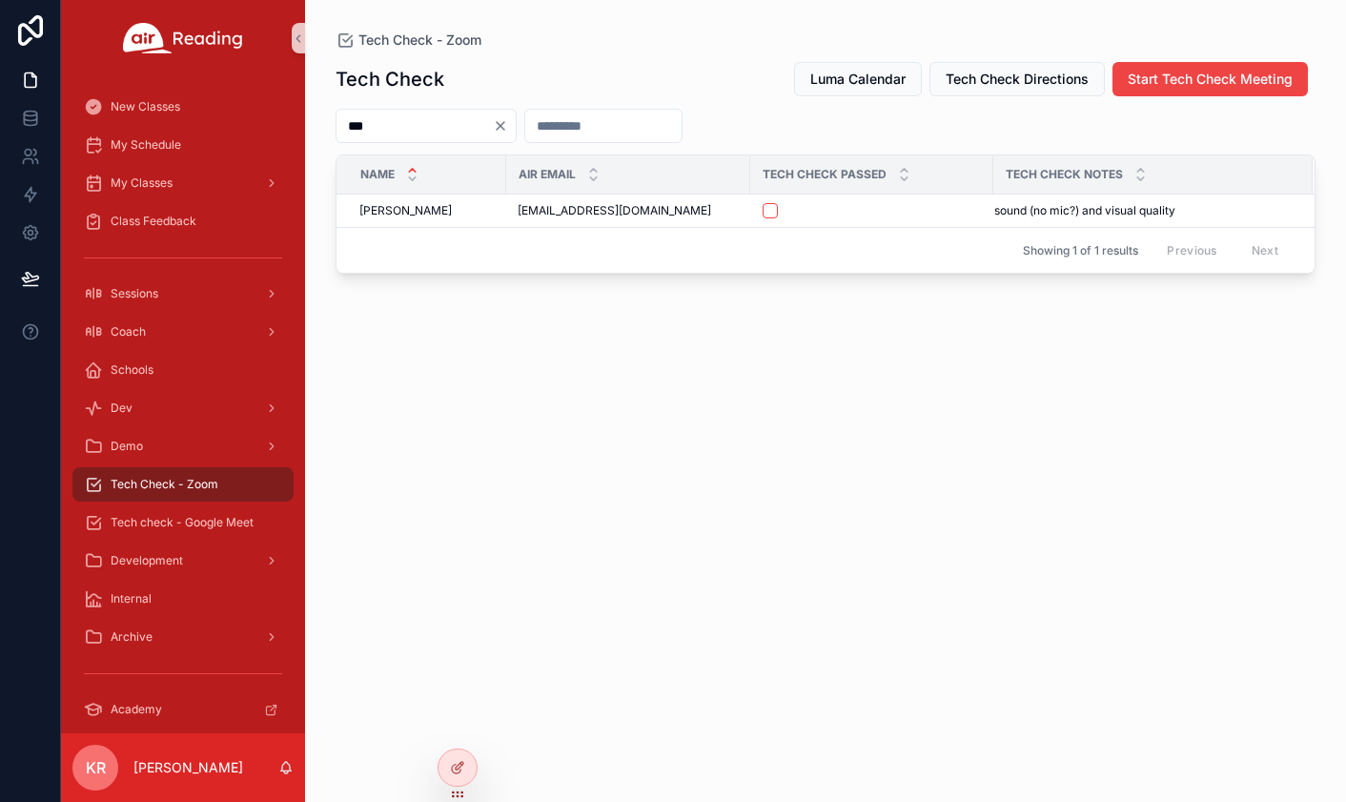
type input "***"
click at [508, 129] on icon "Clear" at bounding box center [500, 125] width 15 height 15
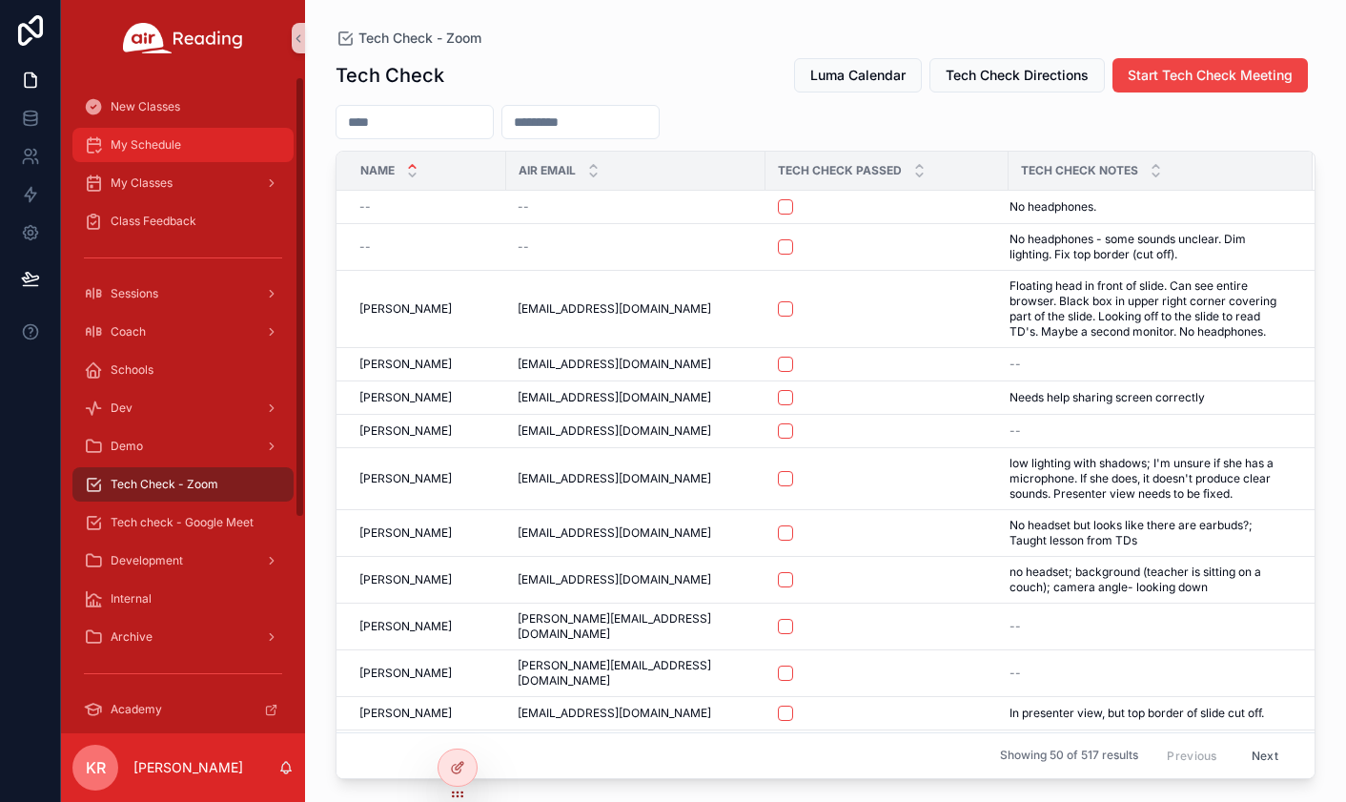
click at [176, 153] on div "My Schedule" at bounding box center [183, 145] width 198 height 31
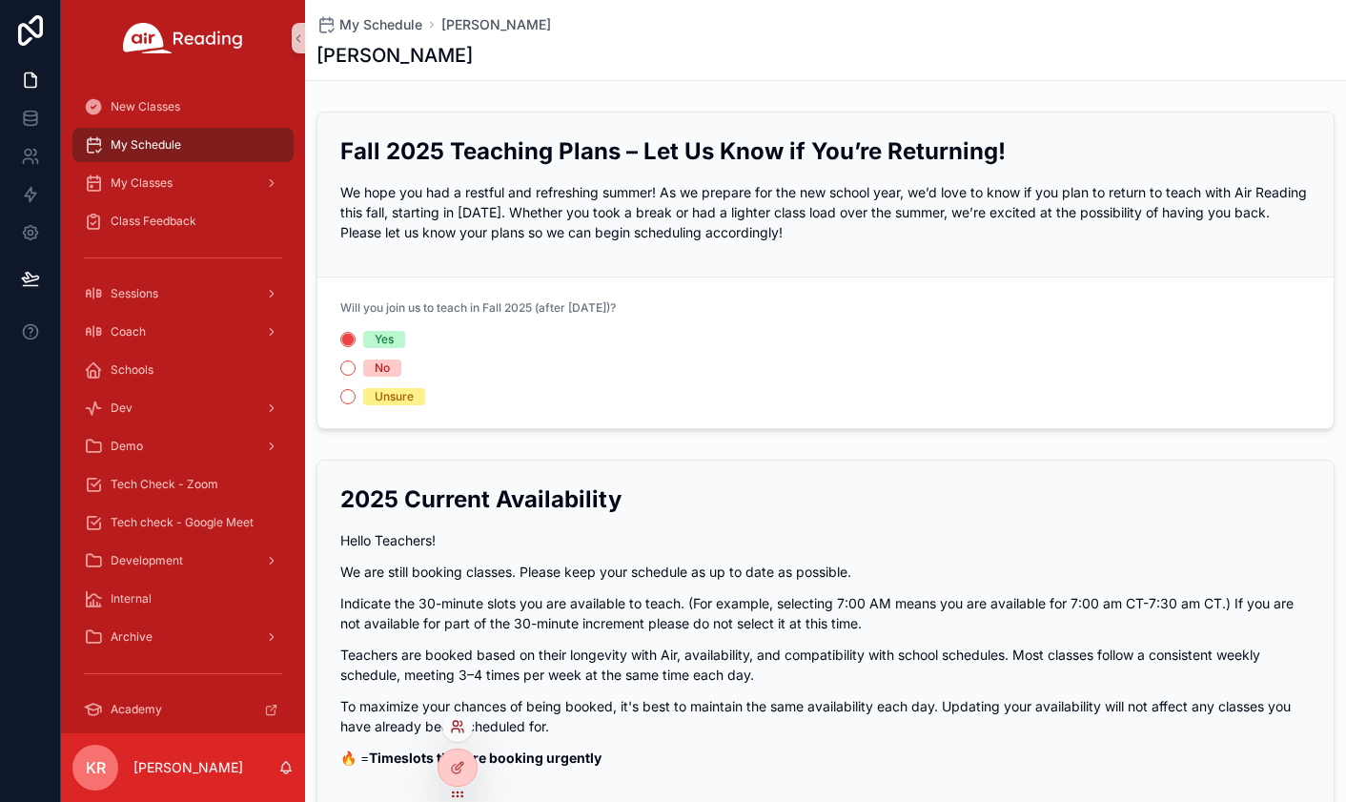
click at [462, 722] on icon at bounding box center [457, 726] width 15 height 15
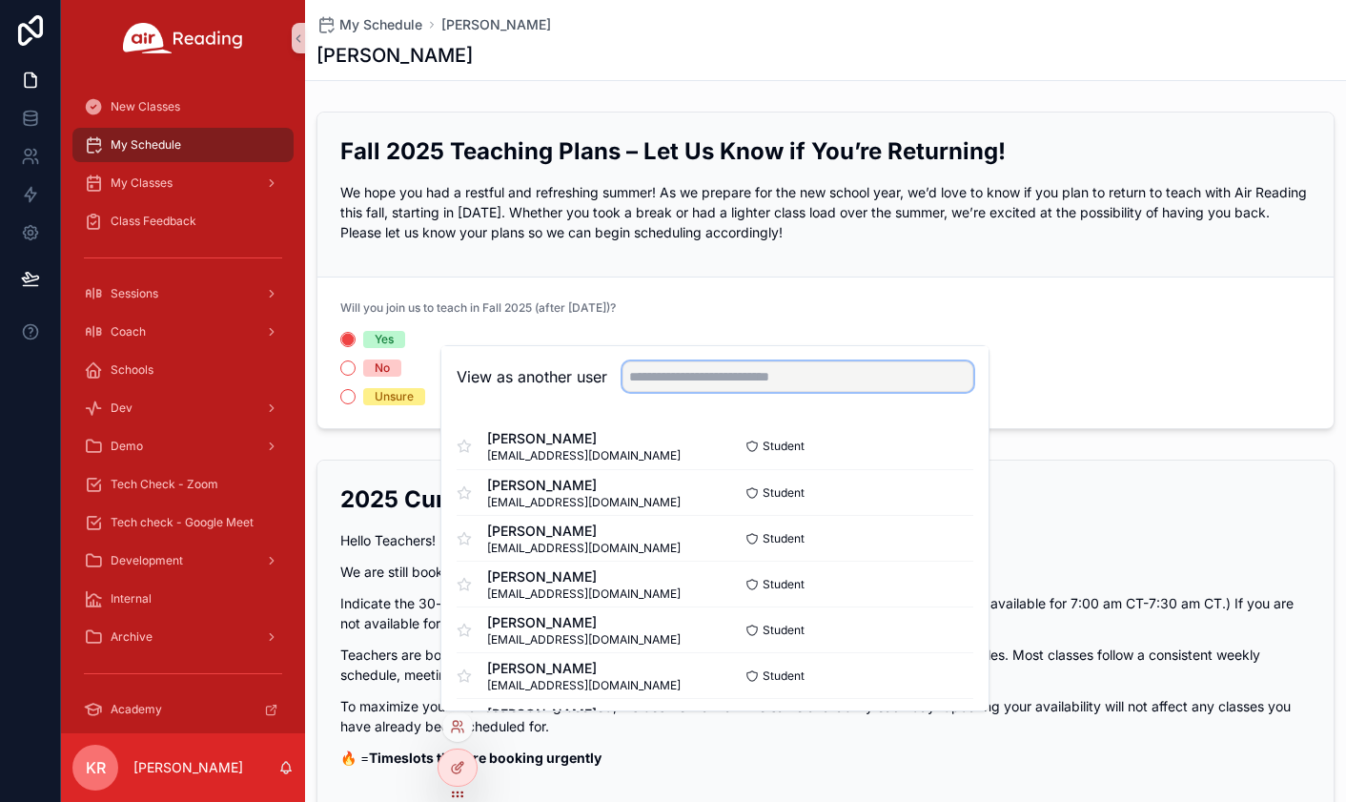
click at [678, 381] on input "text" at bounding box center [797, 376] width 351 height 31
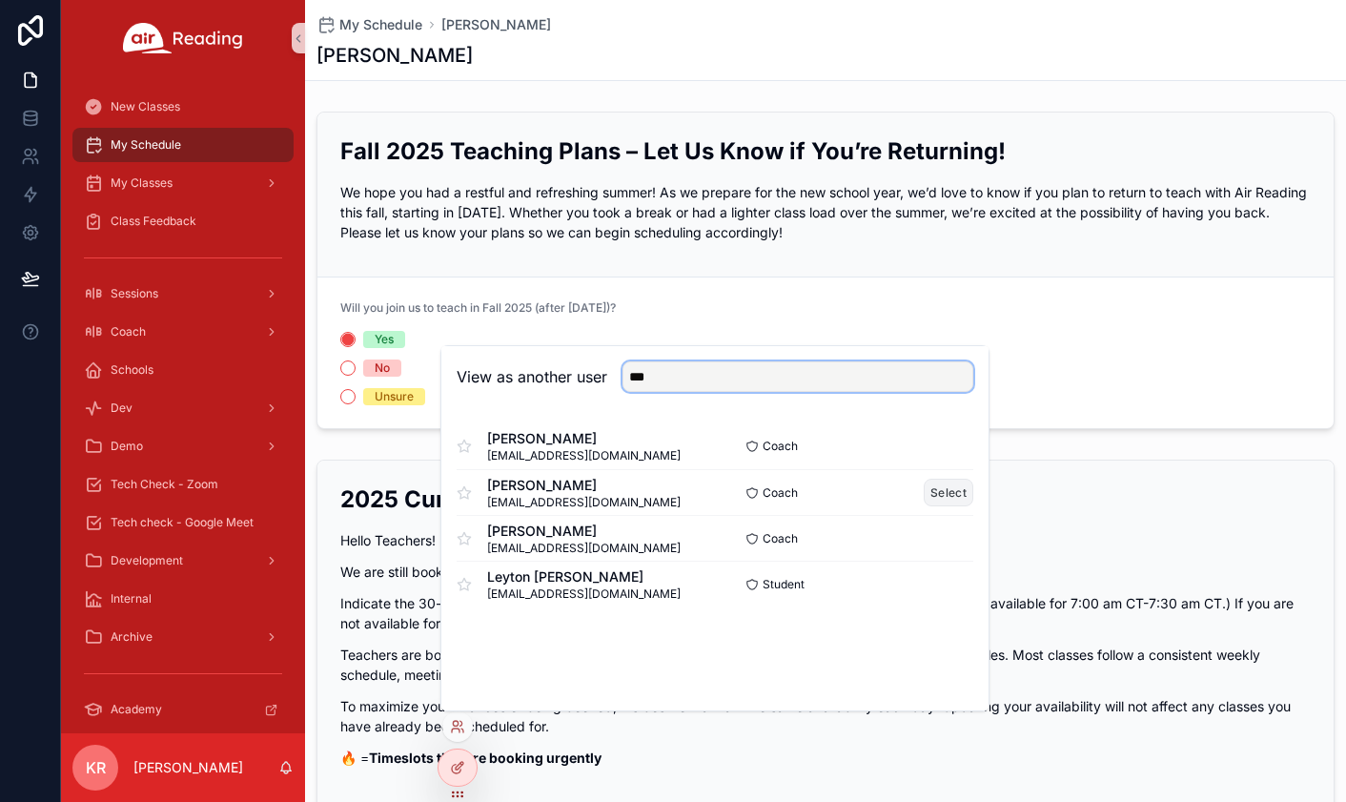
type input "***"
click at [948, 492] on button "Select" at bounding box center [949, 493] width 50 height 28
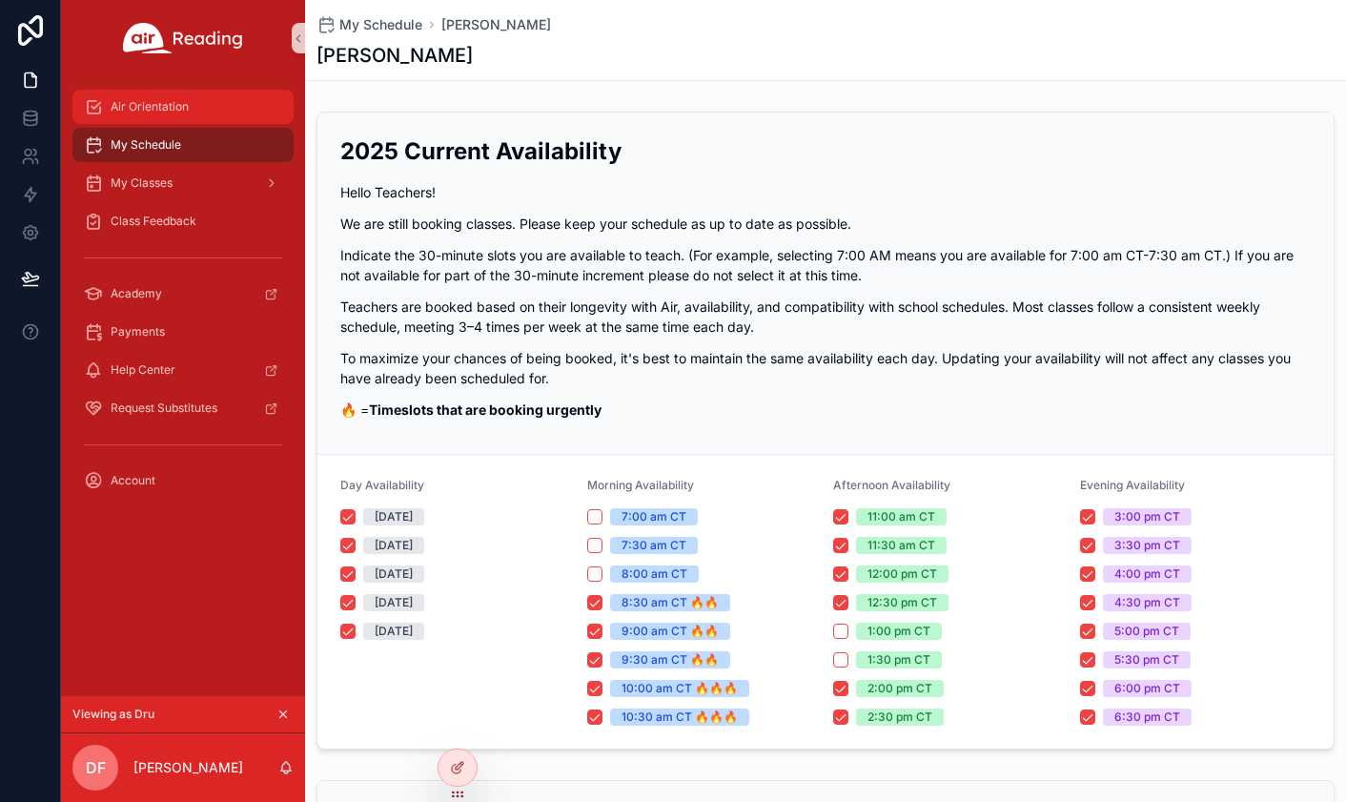
click at [160, 110] on span "Air Orientation" at bounding box center [150, 106] width 78 height 15
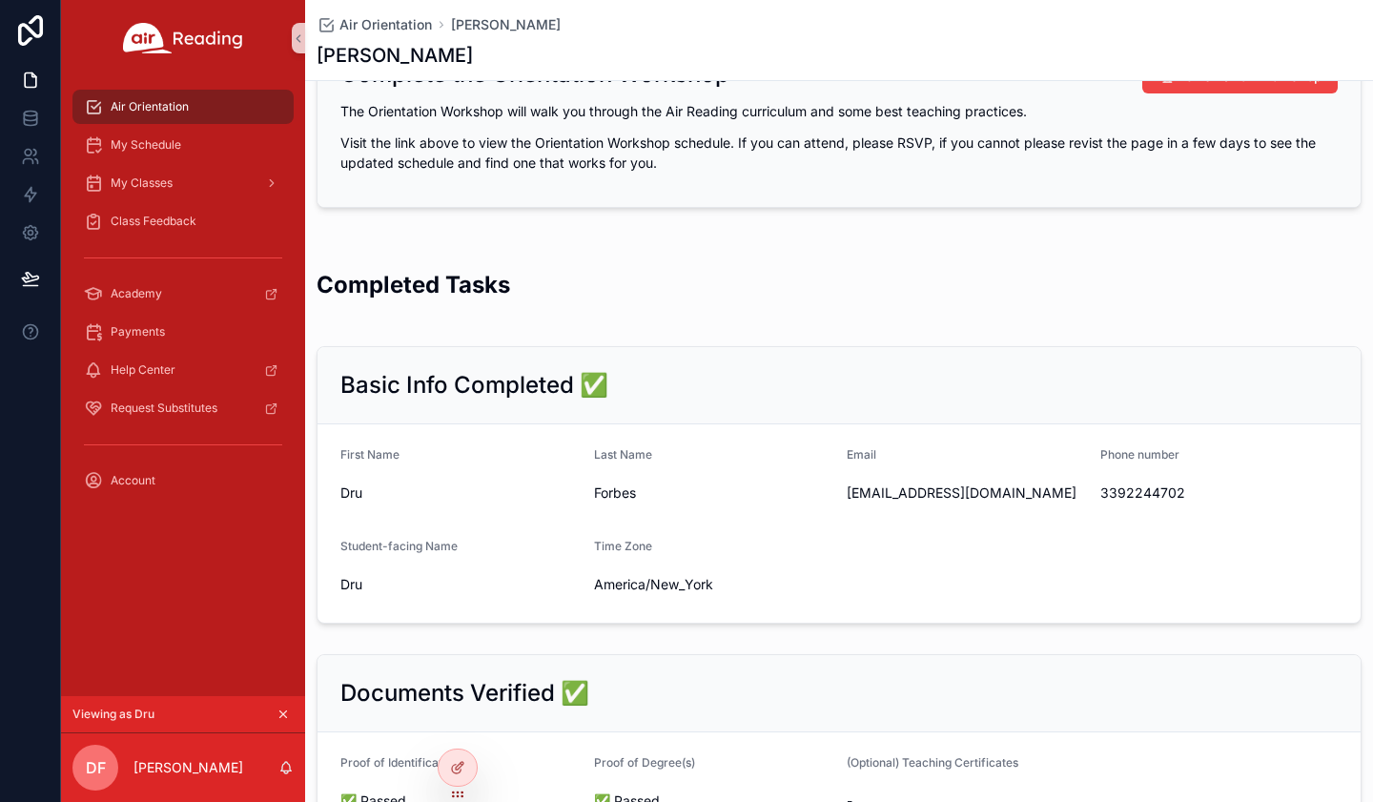
scroll to position [126, 0]
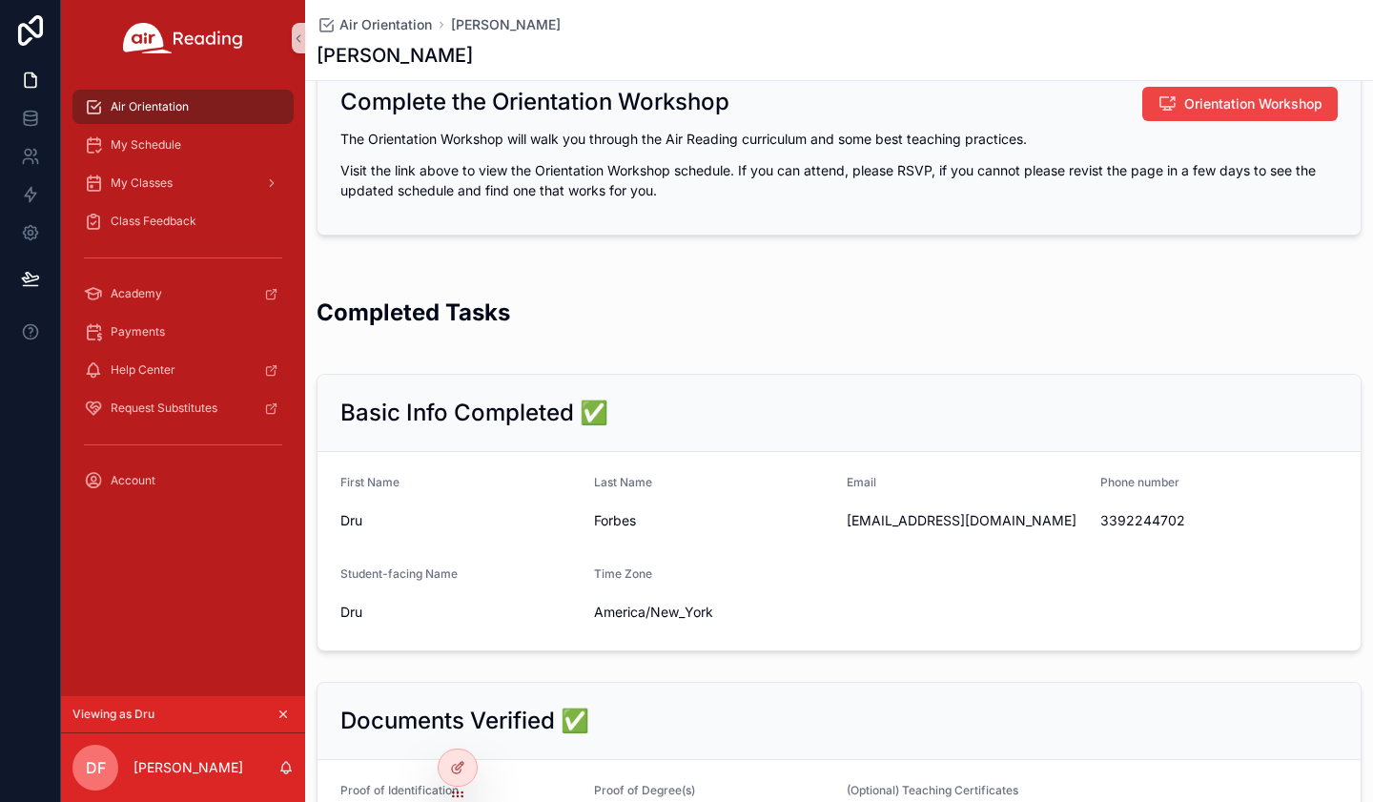
click at [286, 714] on icon "scrollable content" at bounding box center [282, 713] width 13 height 13
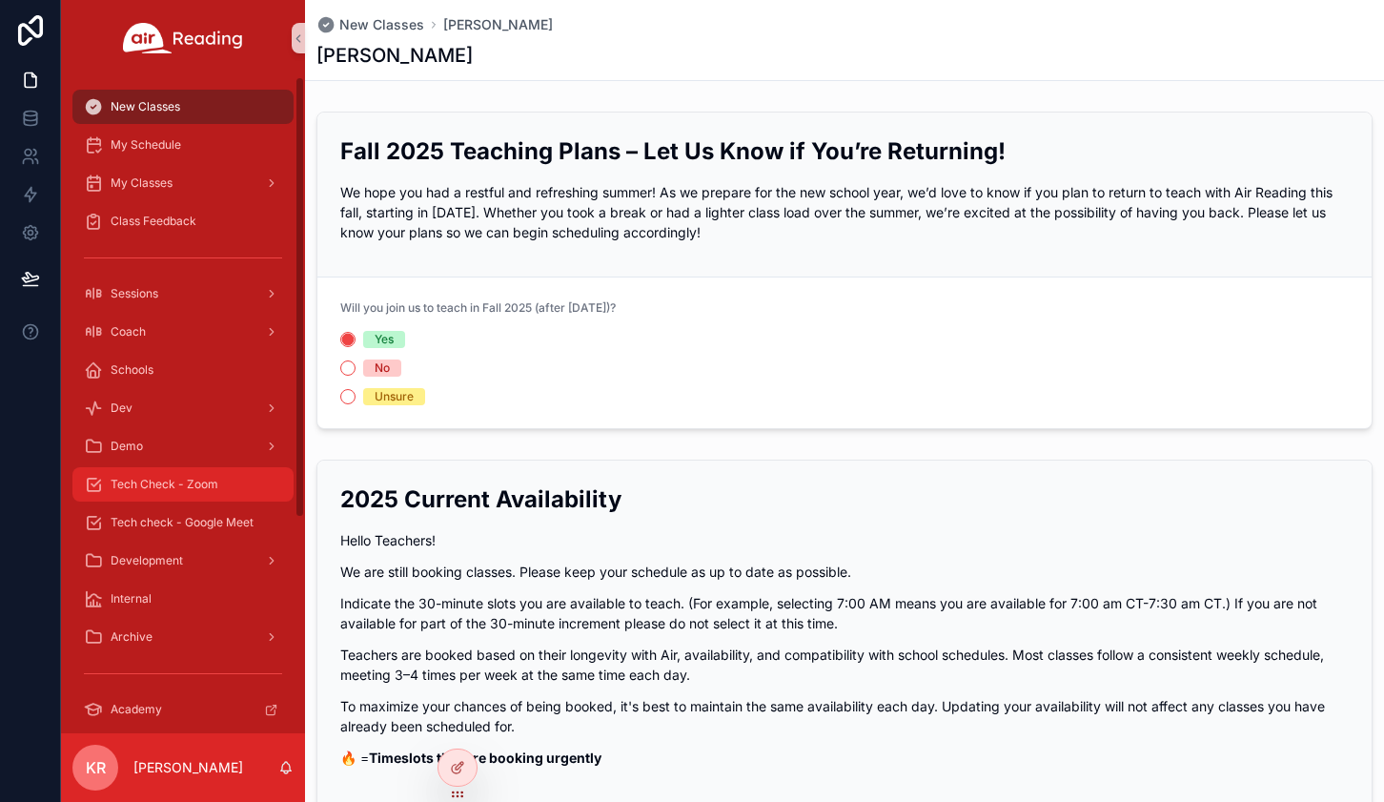
click at [162, 491] on span "Tech Check - Zoom" at bounding box center [165, 484] width 108 height 15
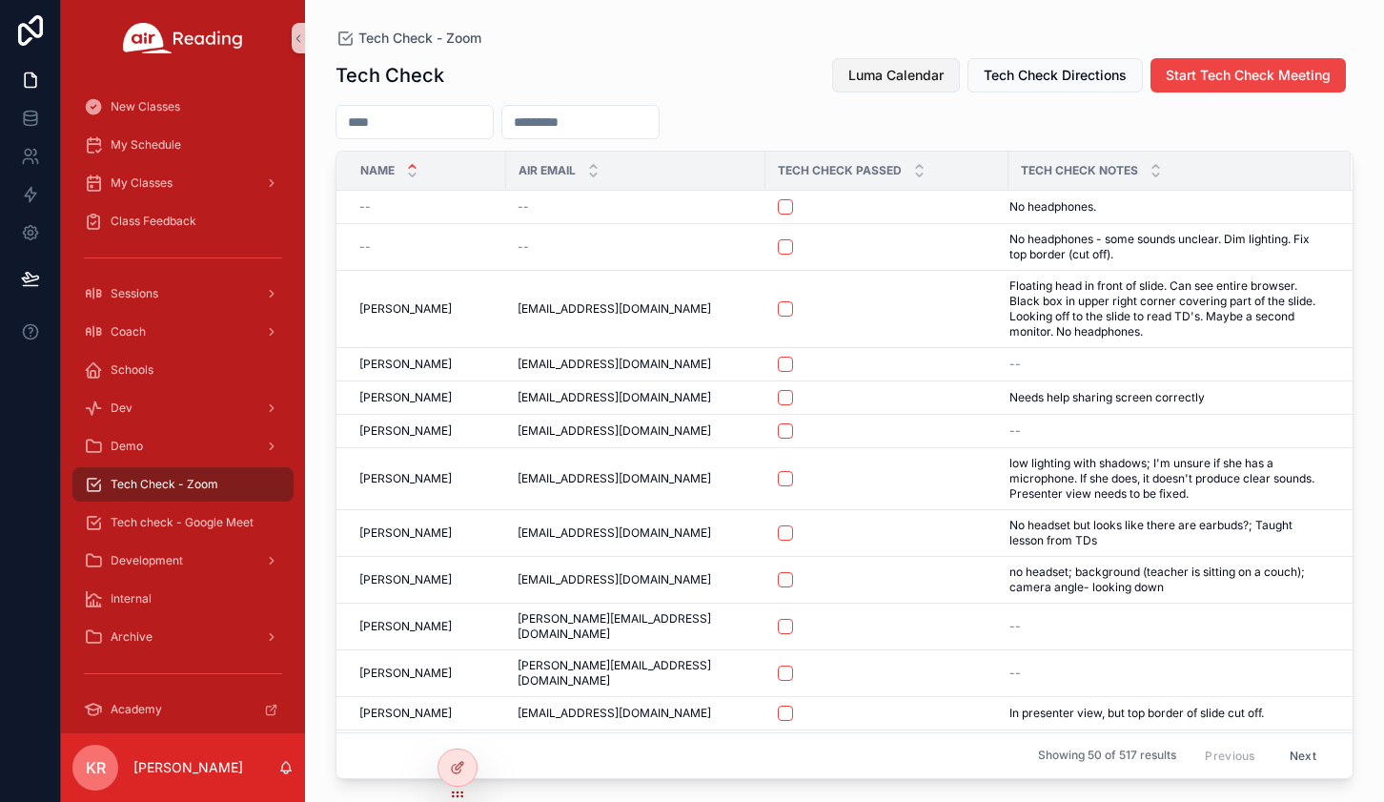
click at [874, 84] on span "Luma Calendar" at bounding box center [895, 75] width 95 height 19
click at [884, 75] on span "Luma Calendar" at bounding box center [895, 75] width 95 height 19
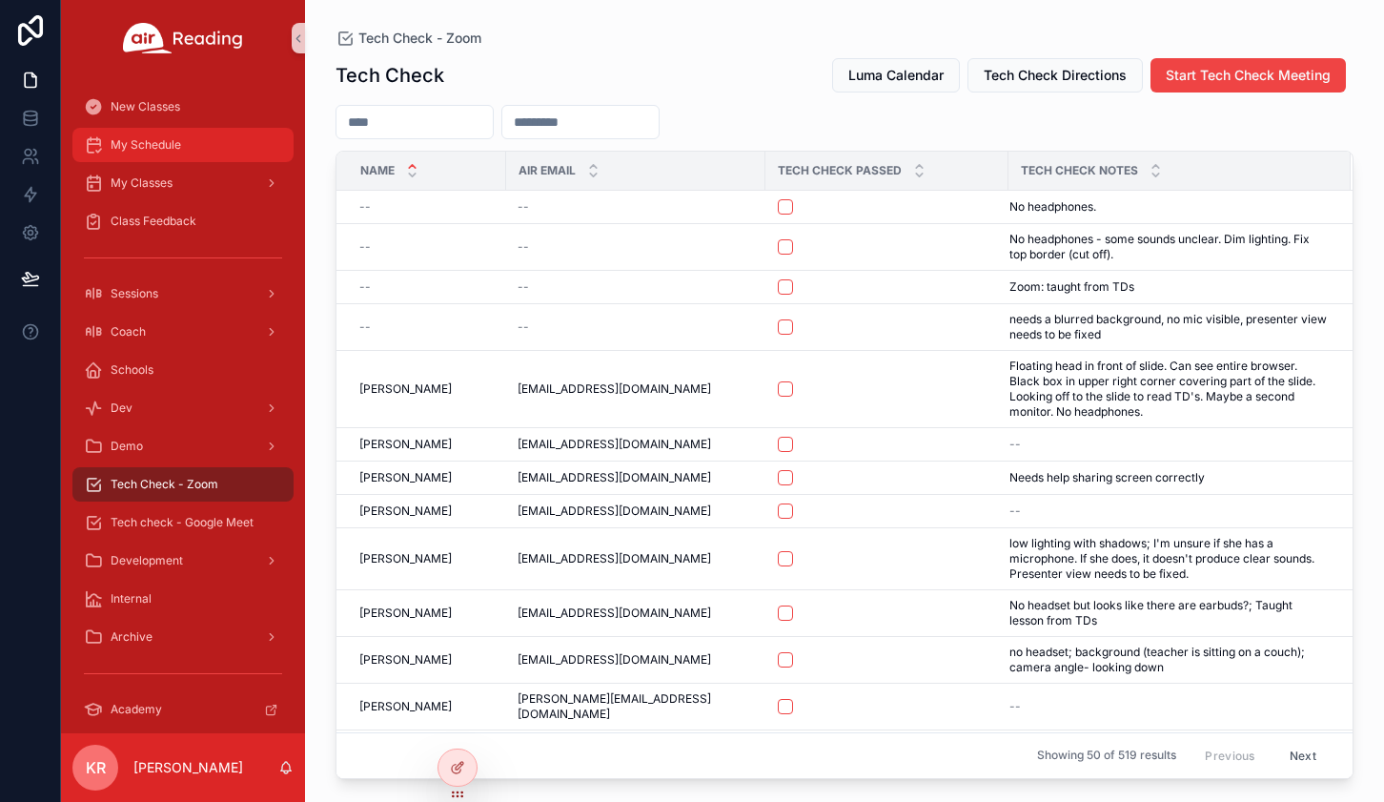
click at [171, 150] on span "My Schedule" at bounding box center [146, 144] width 71 height 15
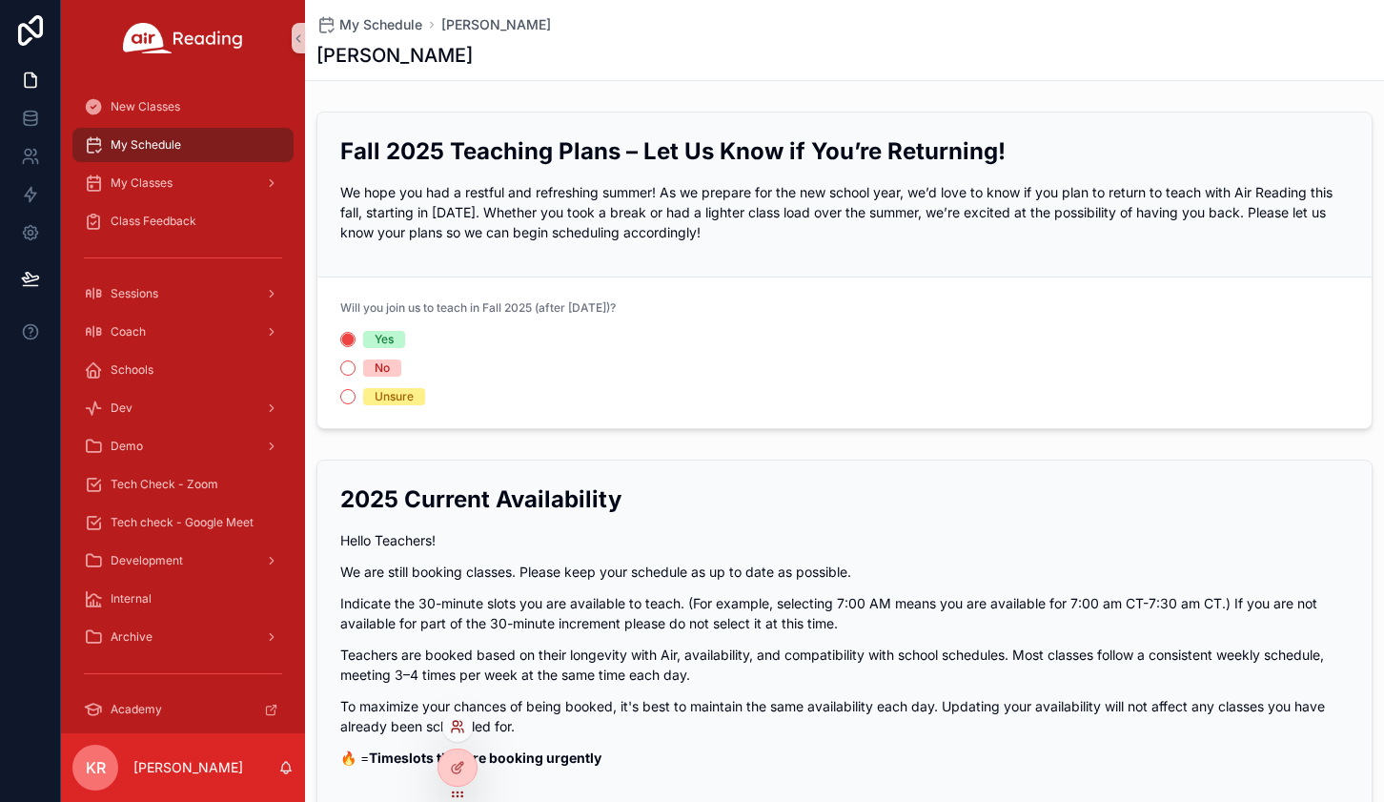
click at [451, 726] on icon at bounding box center [457, 726] width 15 height 15
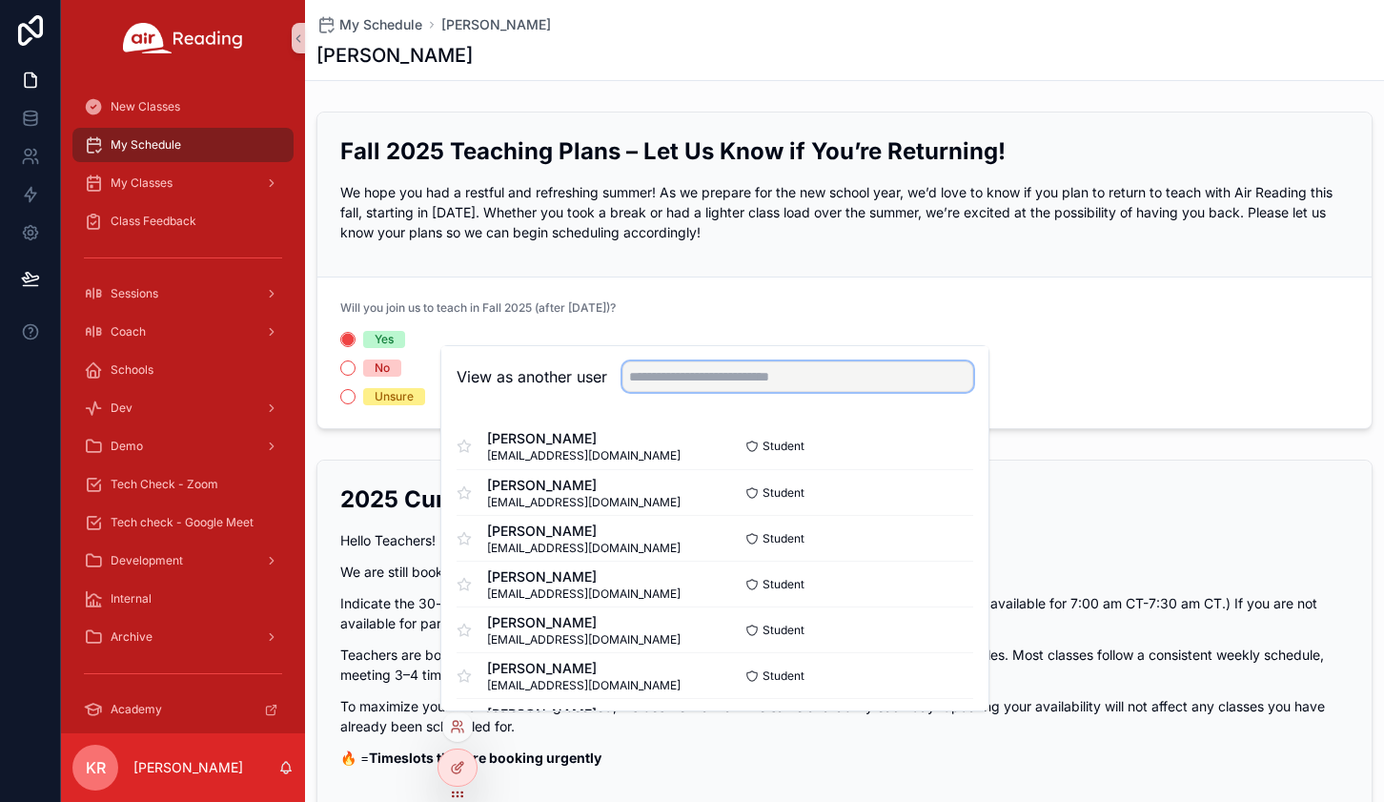
click at [696, 380] on input "text" at bounding box center [797, 376] width 351 height 31
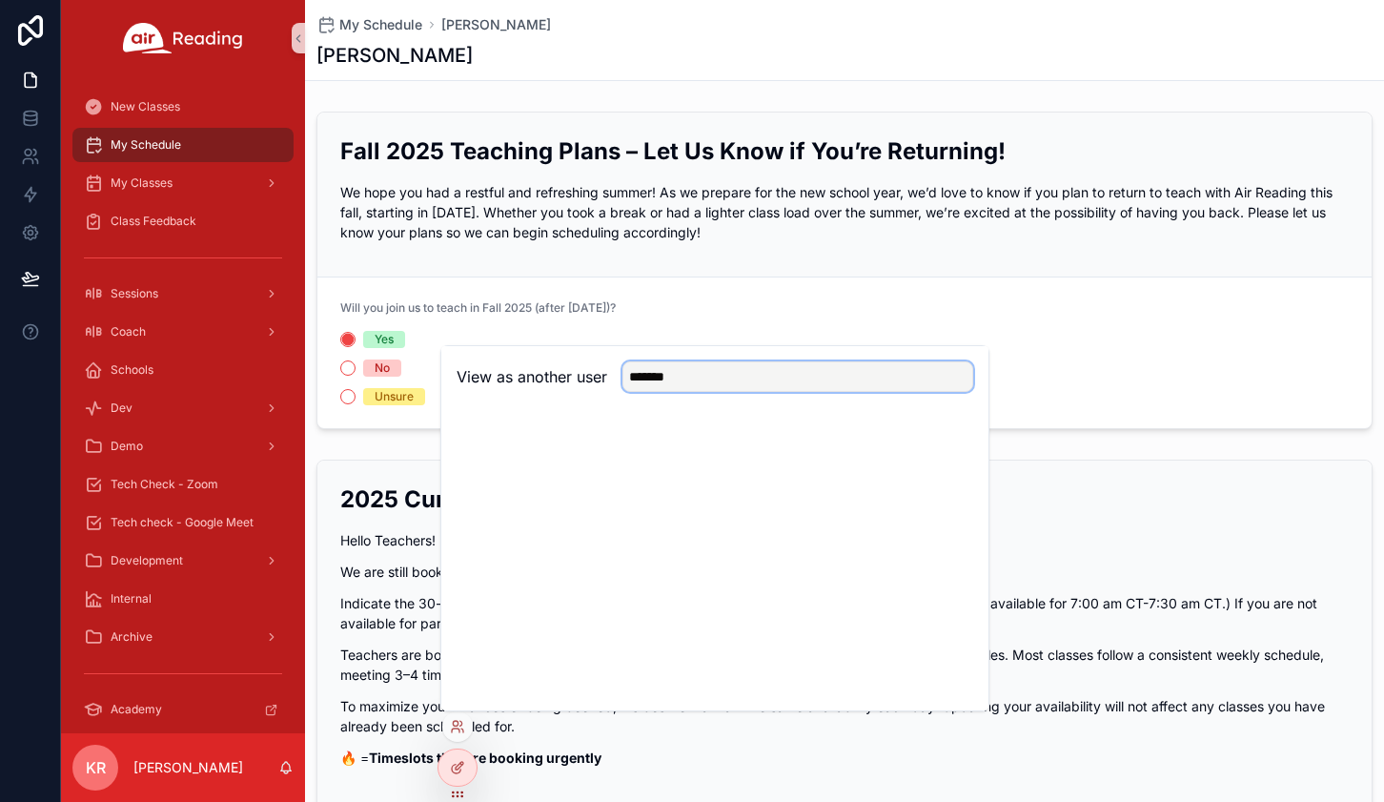
type input "*******"
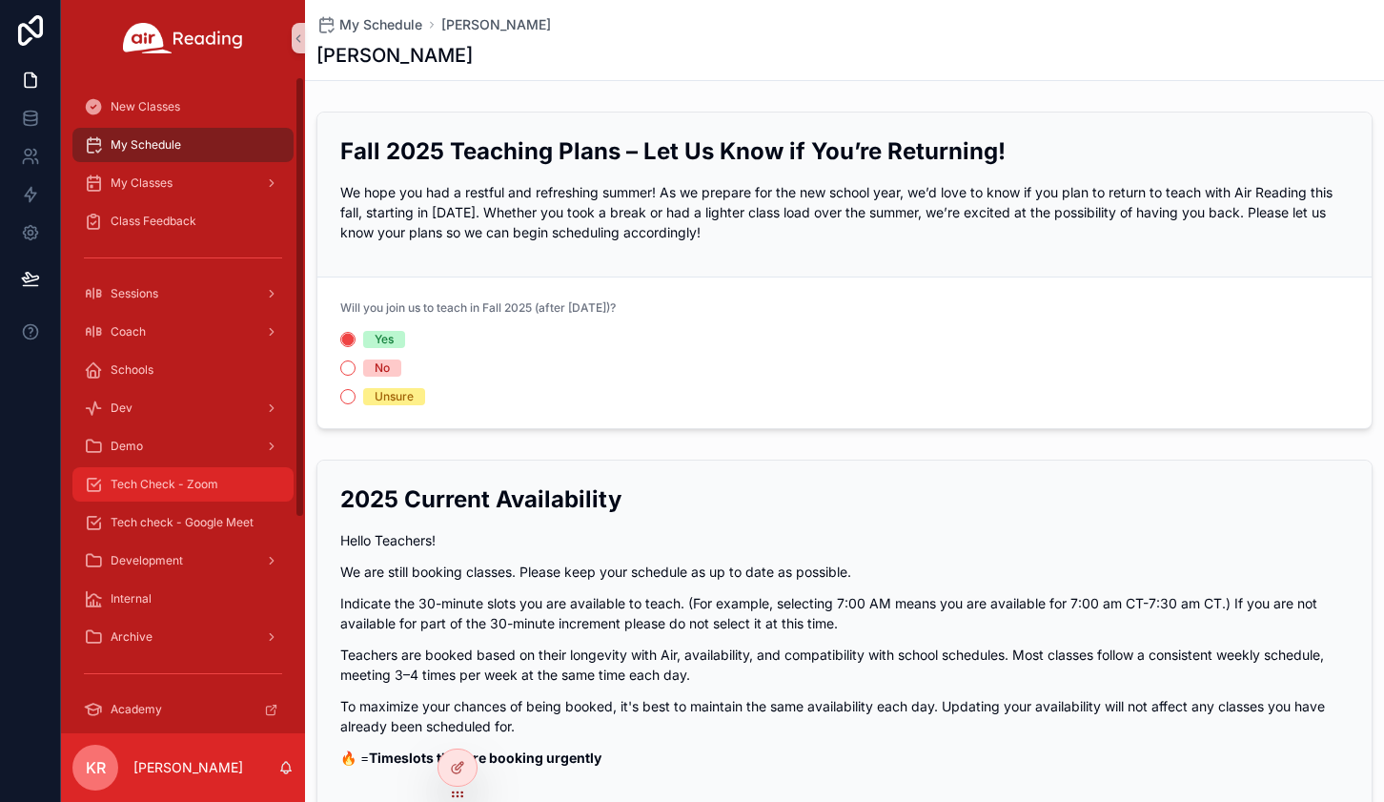
click at [204, 479] on span "Tech Check - Zoom" at bounding box center [165, 484] width 108 height 15
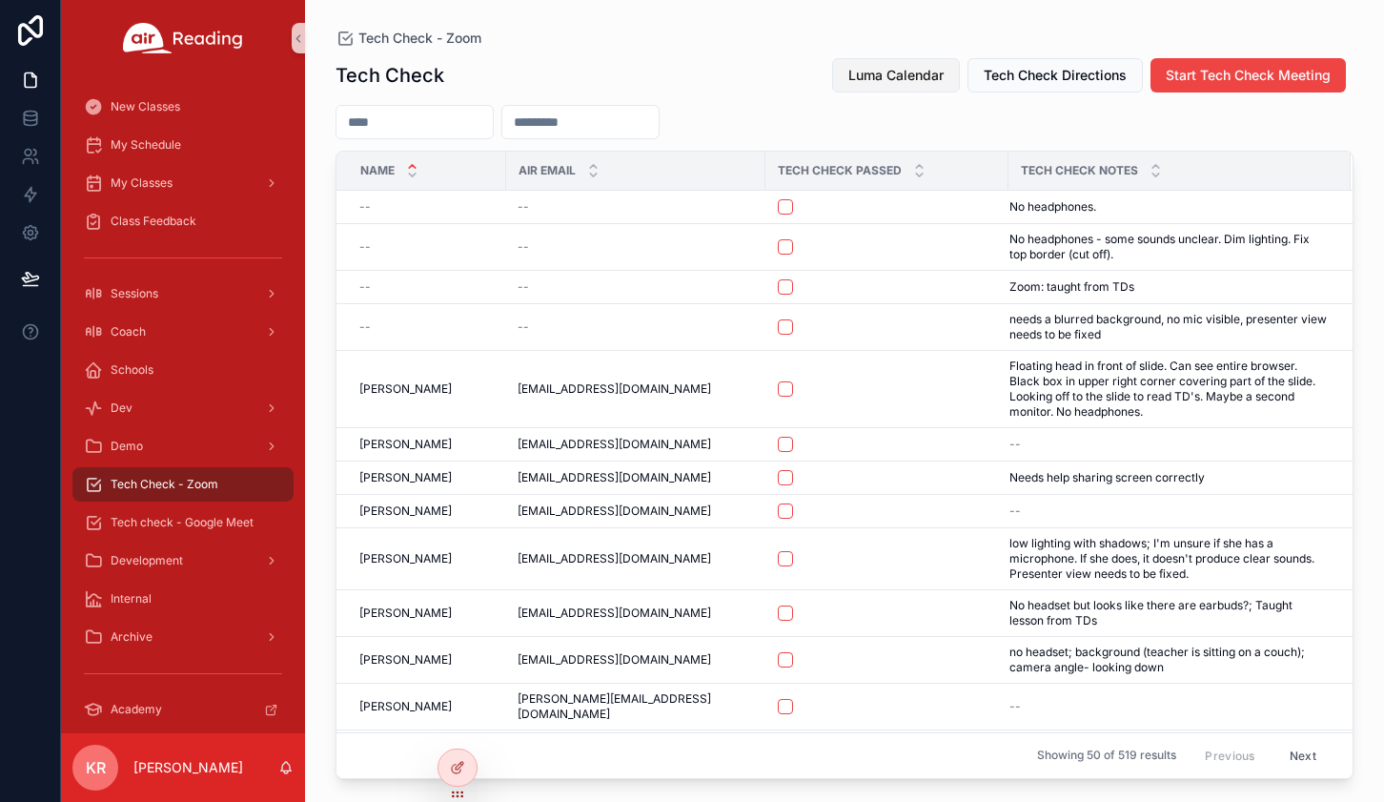
click at [895, 71] on span "Luma Calendar" at bounding box center [895, 75] width 95 height 19
click at [883, 81] on span "Luma Calendar" at bounding box center [895, 75] width 95 height 19
click at [863, 66] on span "Luma Calendar" at bounding box center [895, 75] width 95 height 19
click at [926, 77] on span "Luma Calendar" at bounding box center [895, 75] width 95 height 19
click at [174, 157] on div "My Schedule" at bounding box center [183, 145] width 198 height 31
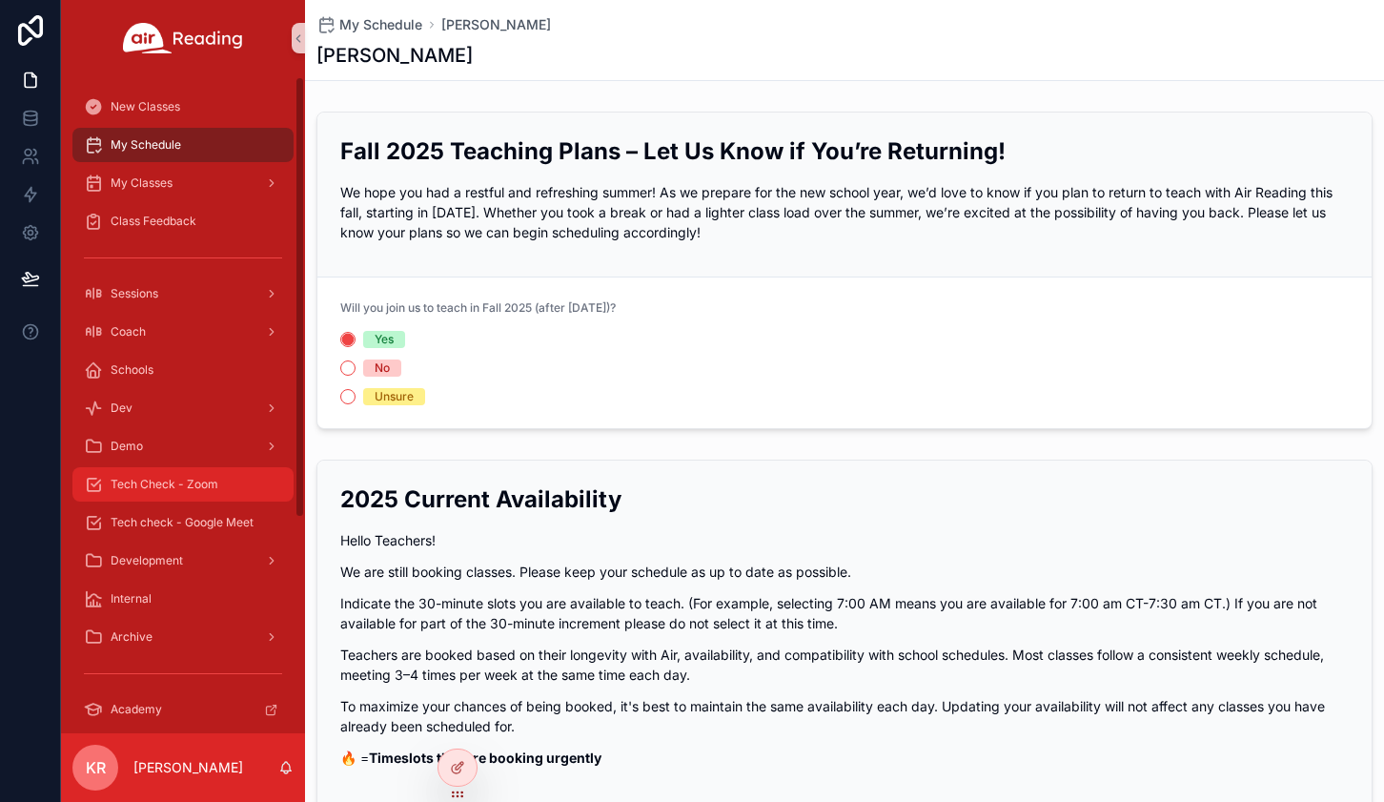
click at [189, 492] on div "Tech Check - Zoom" at bounding box center [183, 484] width 198 height 31
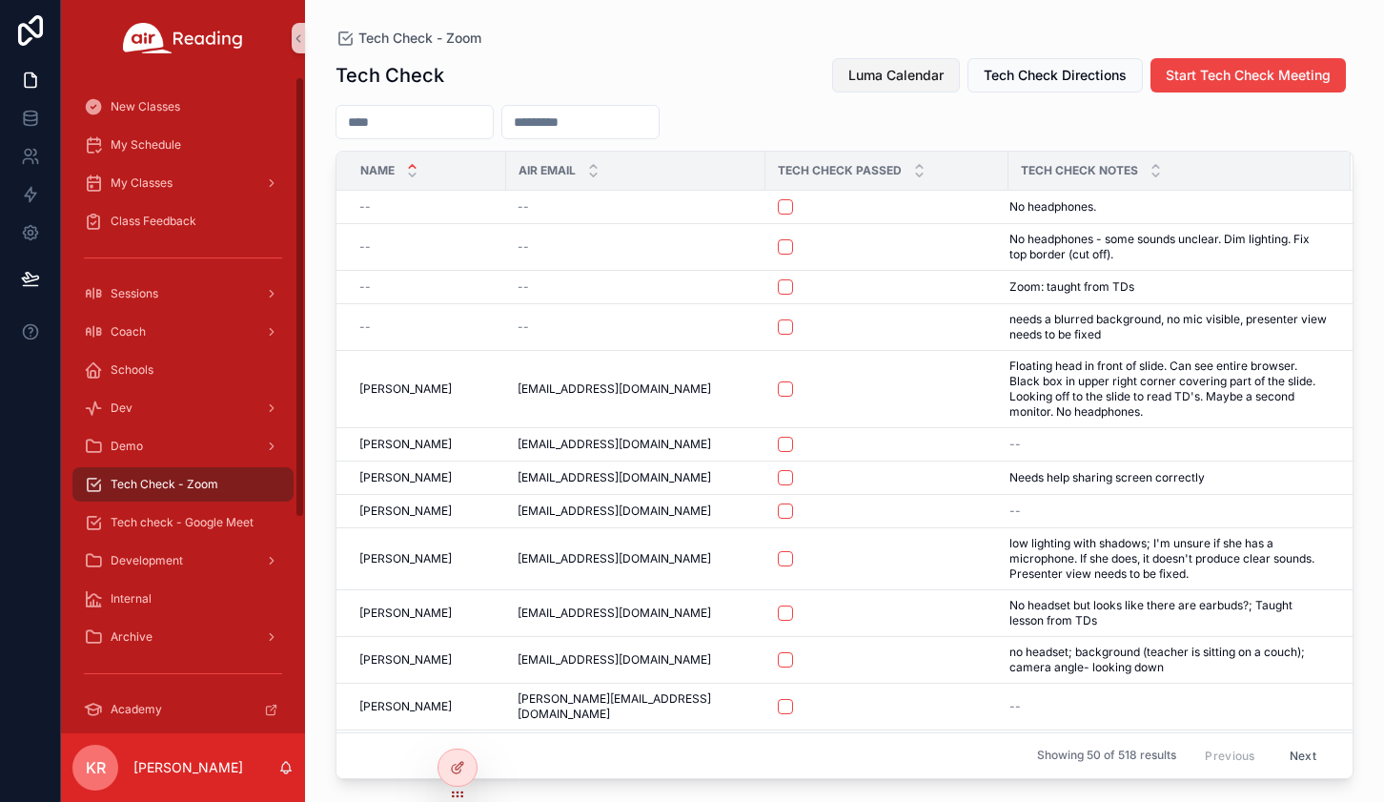
click at [872, 80] on span "Luma Calendar" at bounding box center [895, 75] width 95 height 19
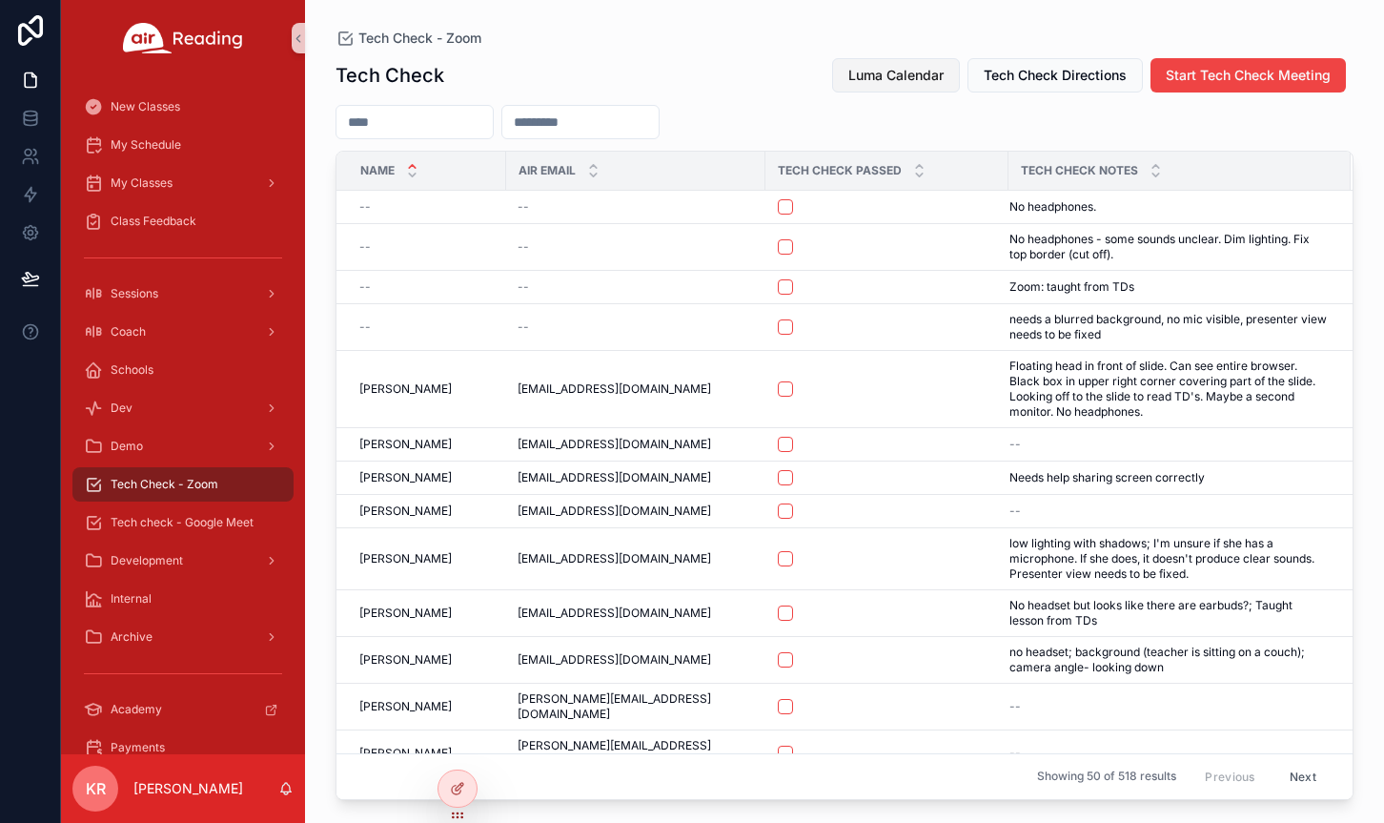
click at [872, 69] on span "Luma Calendar" at bounding box center [895, 75] width 95 height 19
click at [159, 146] on span "My Schedule" at bounding box center [146, 144] width 71 height 15
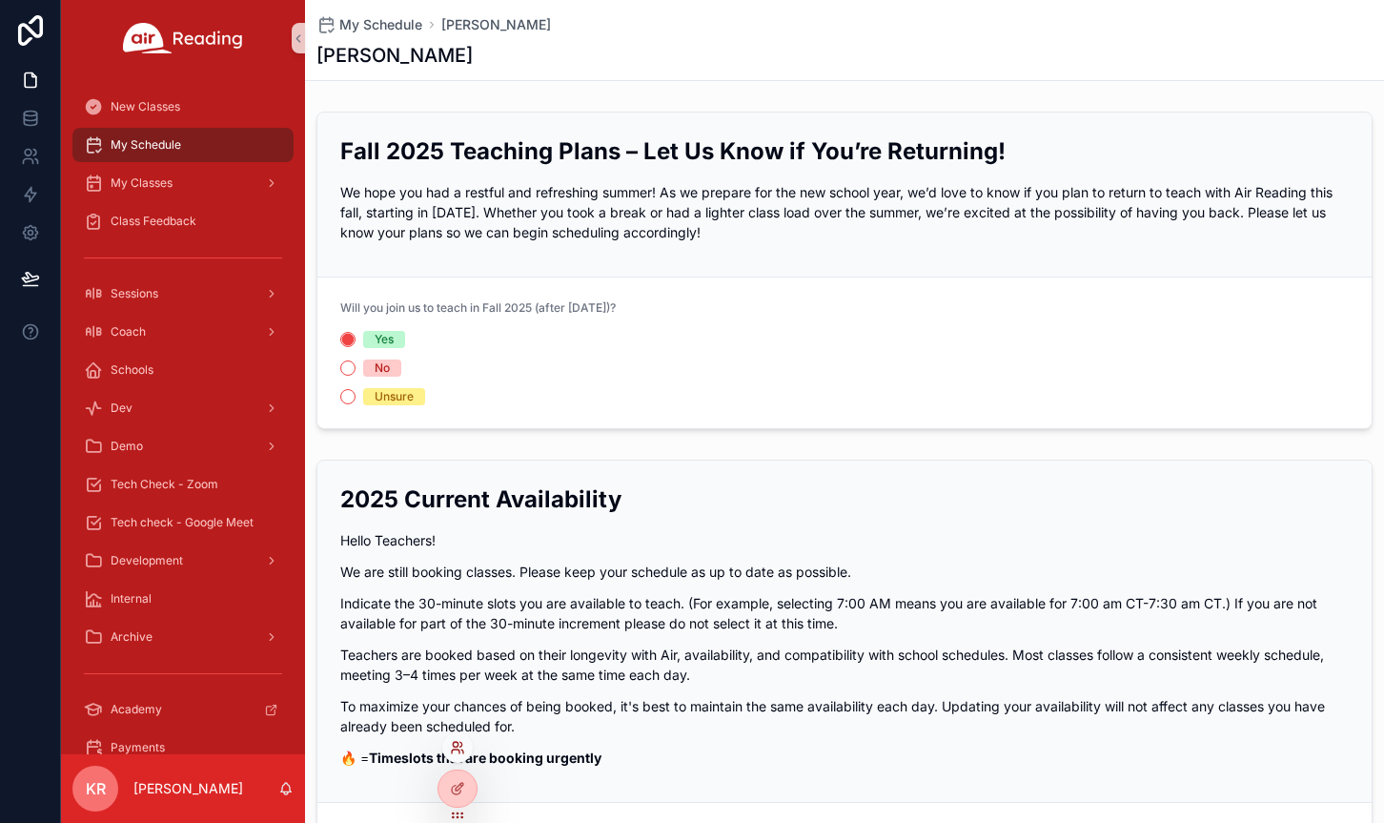
click at [453, 753] on icon at bounding box center [457, 747] width 15 height 15
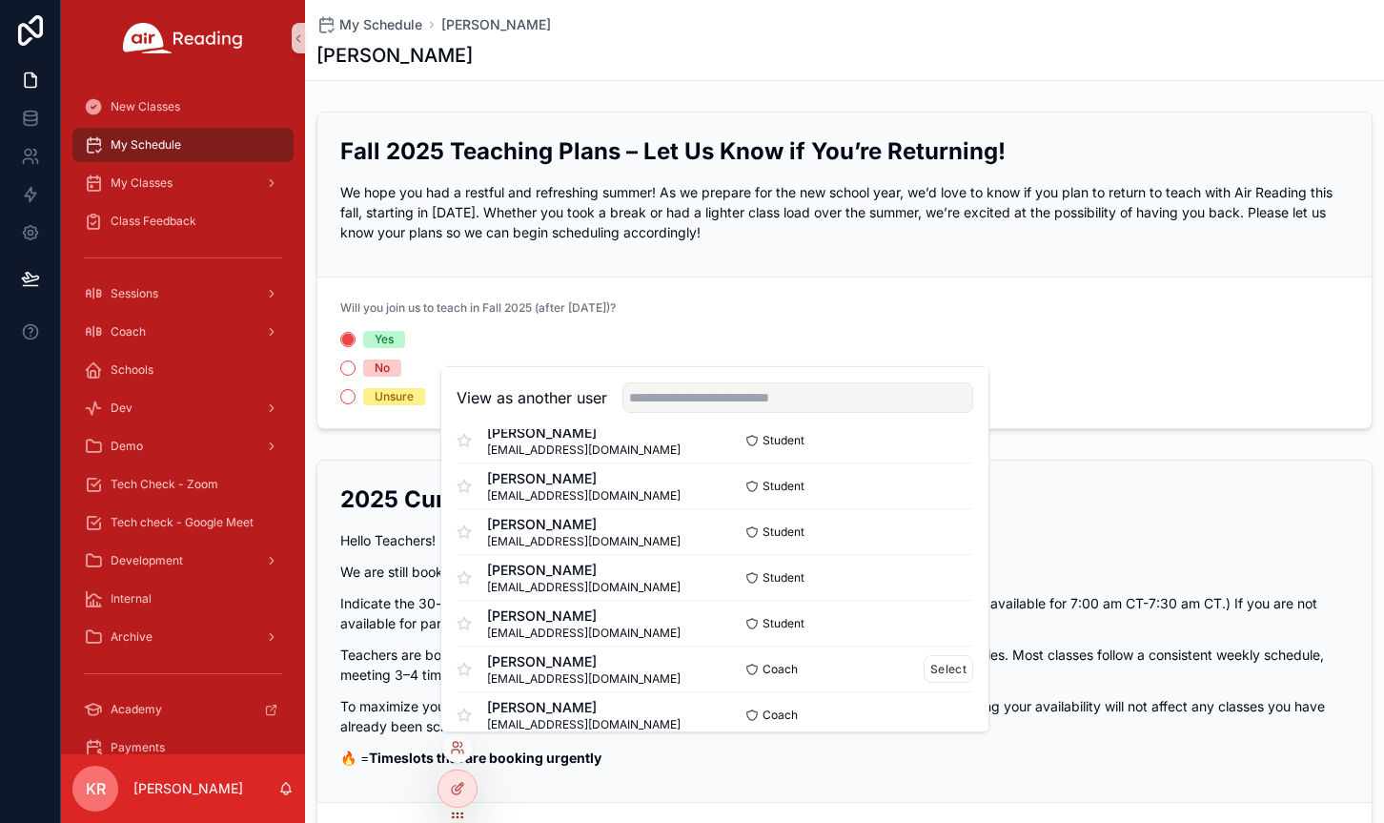
scroll to position [381, 0]
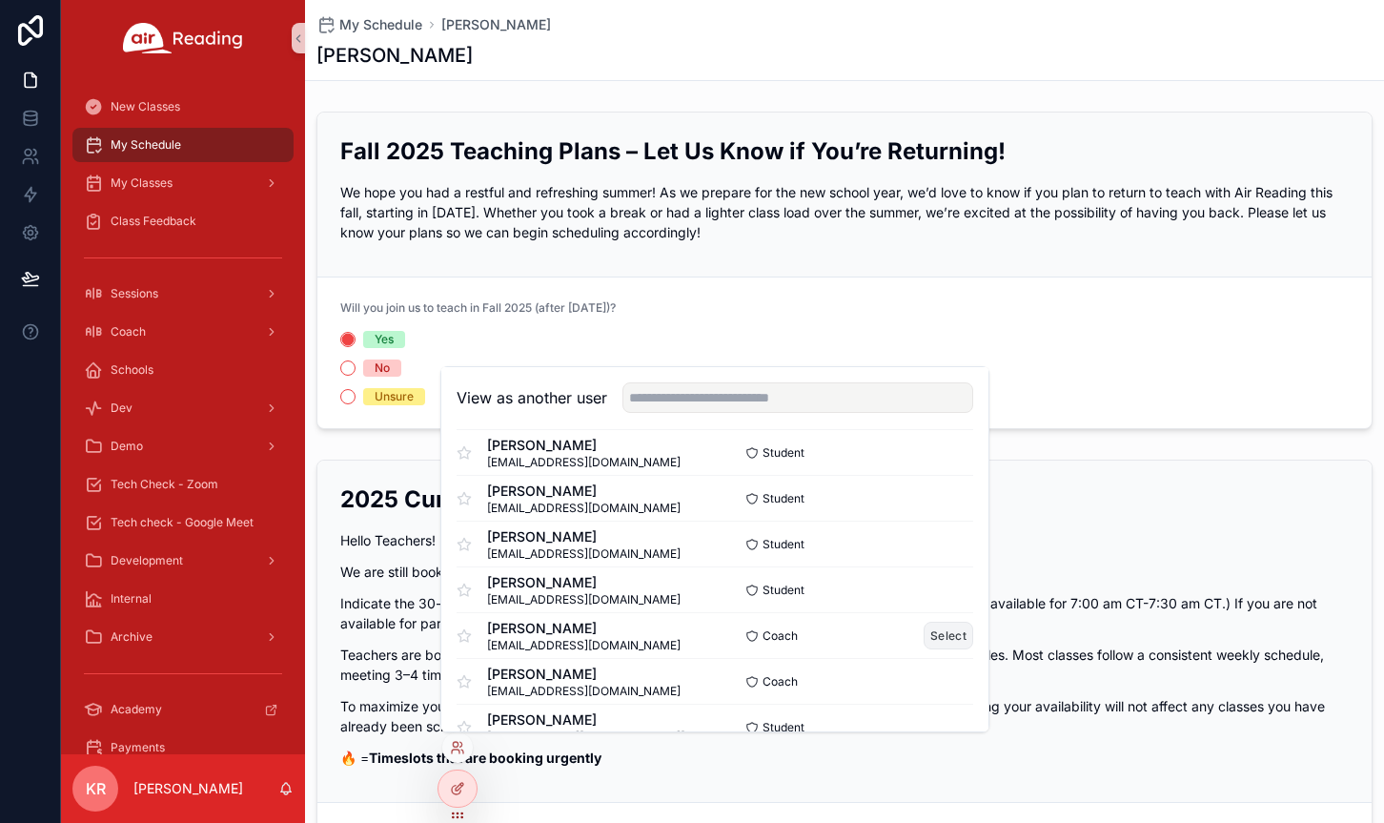
click at [930, 632] on button "Select" at bounding box center [949, 635] width 50 height 28
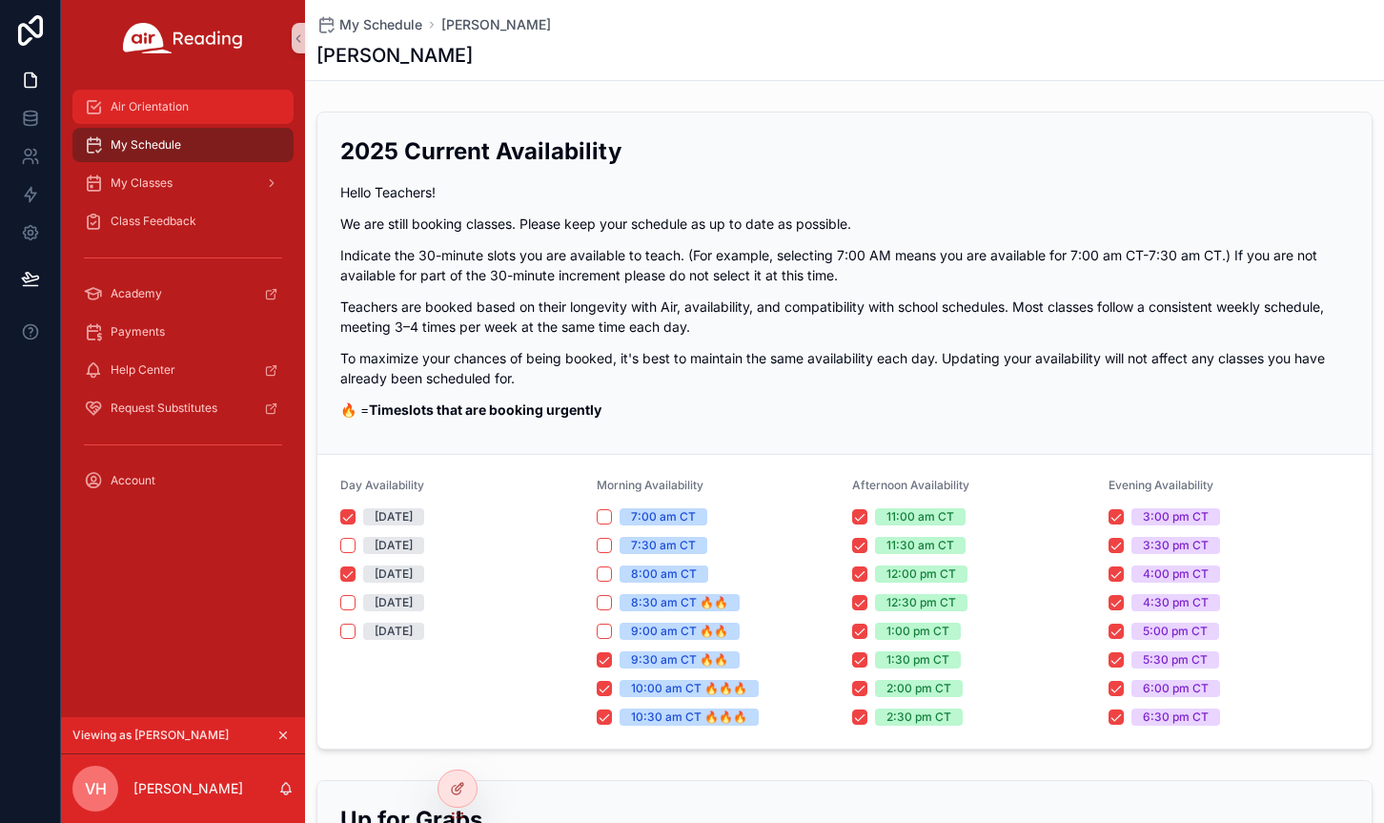
click at [171, 100] on span "Air Orientation" at bounding box center [150, 106] width 78 height 15
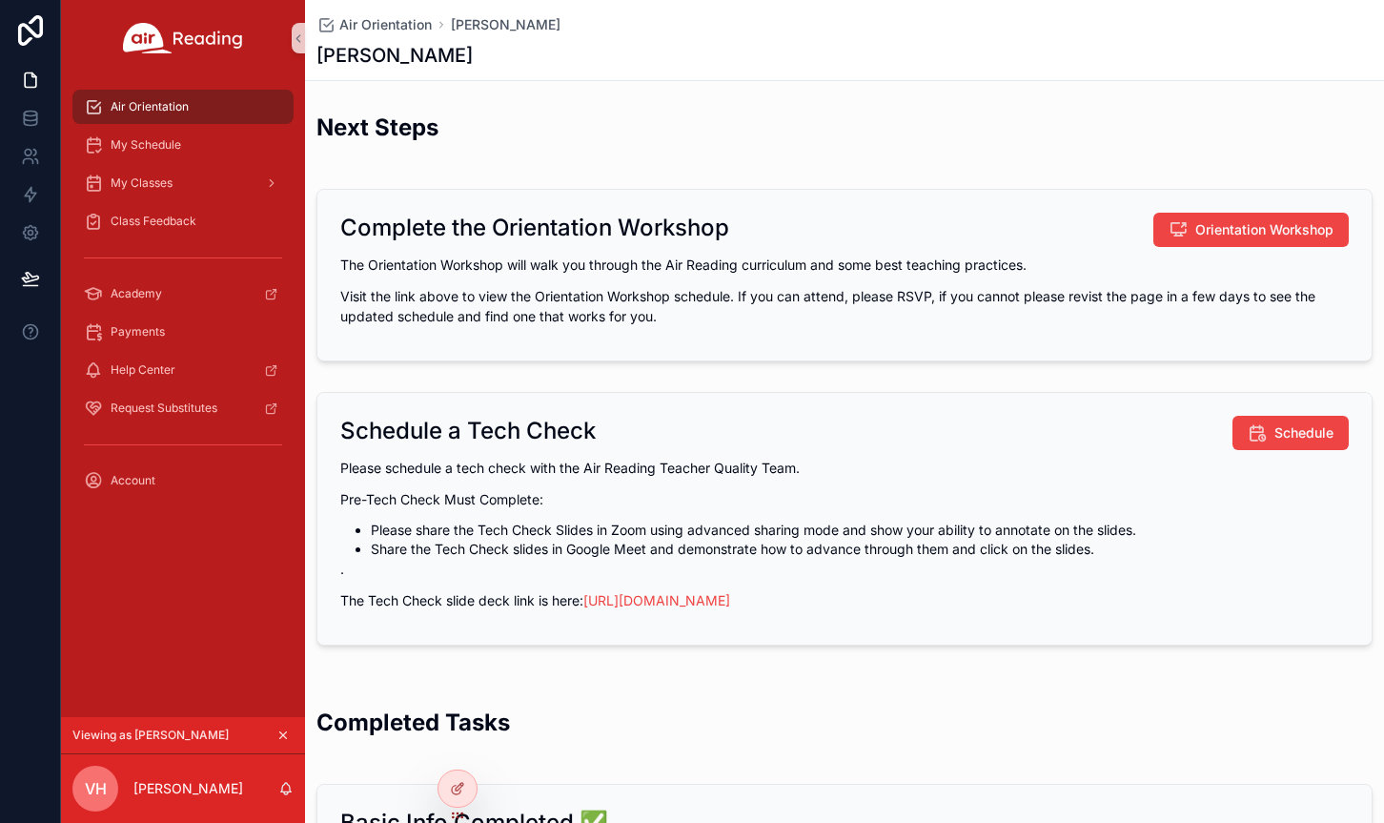
click at [793, 123] on div "Next Steps" at bounding box center [844, 135] width 1056 height 47
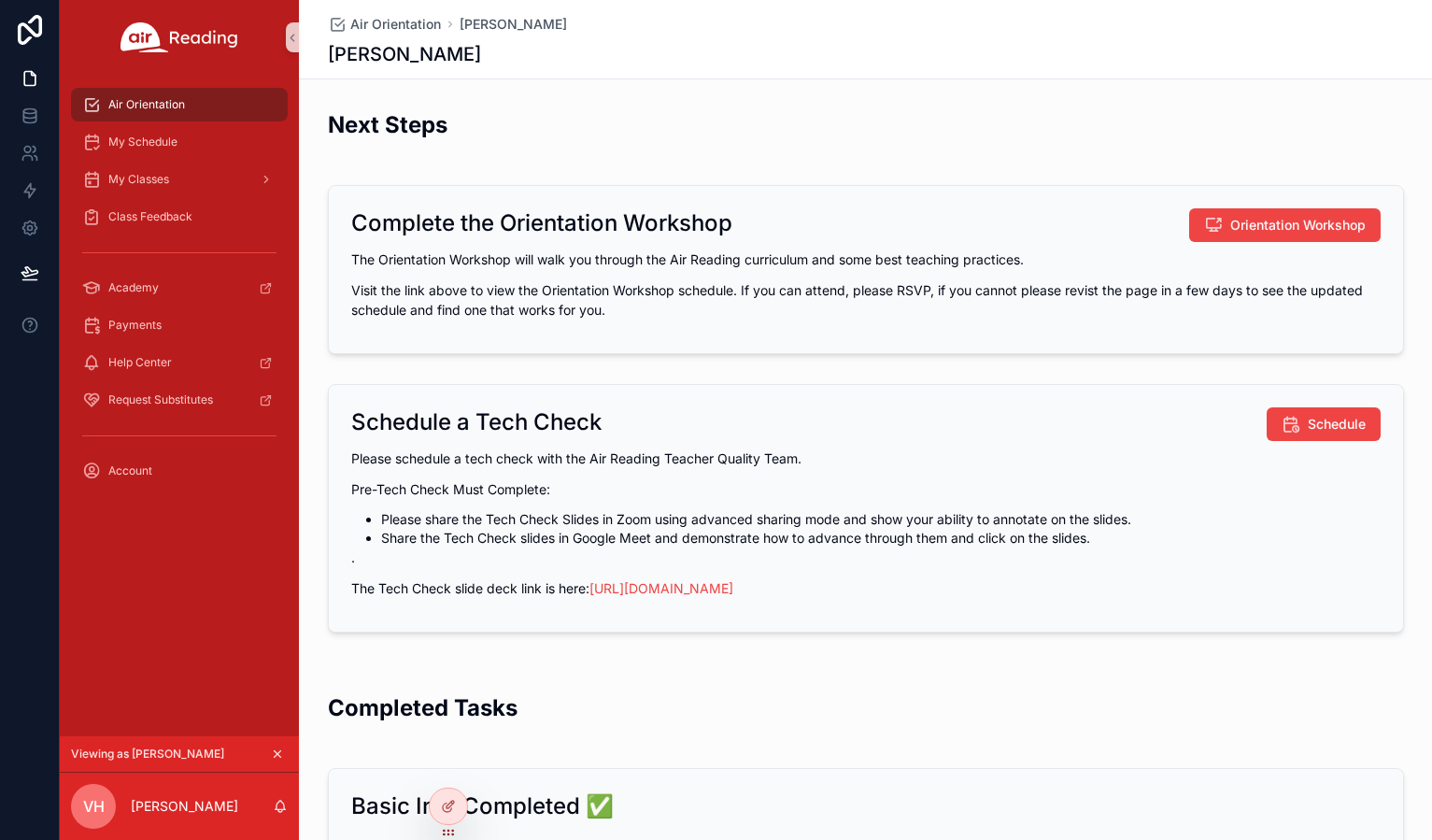
click at [277, 753] on icon "scrollable content" at bounding box center [276, 754] width 13 height 13
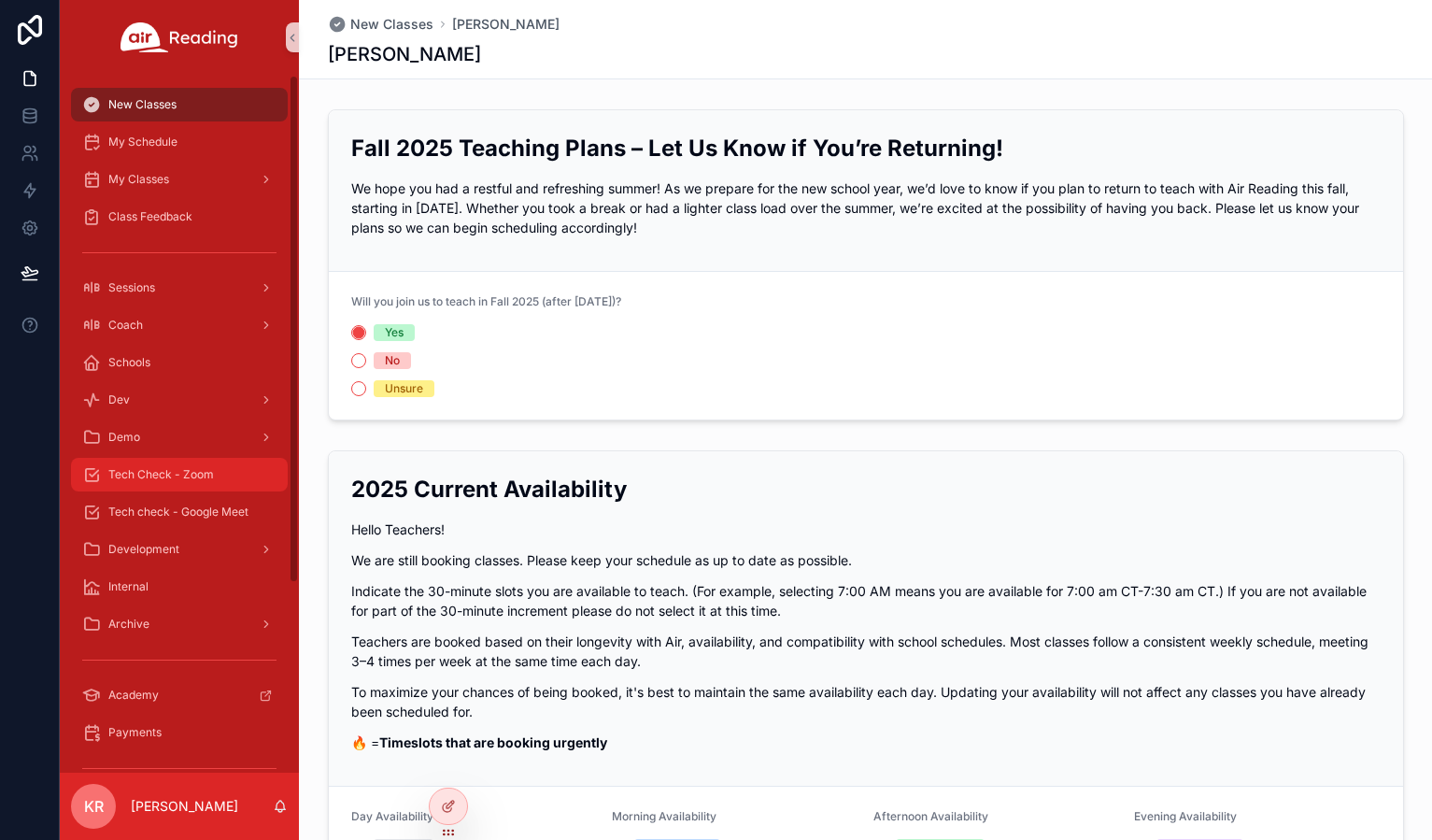
click at [198, 477] on span "Tech Check - Zoom" at bounding box center [162, 474] width 106 height 15
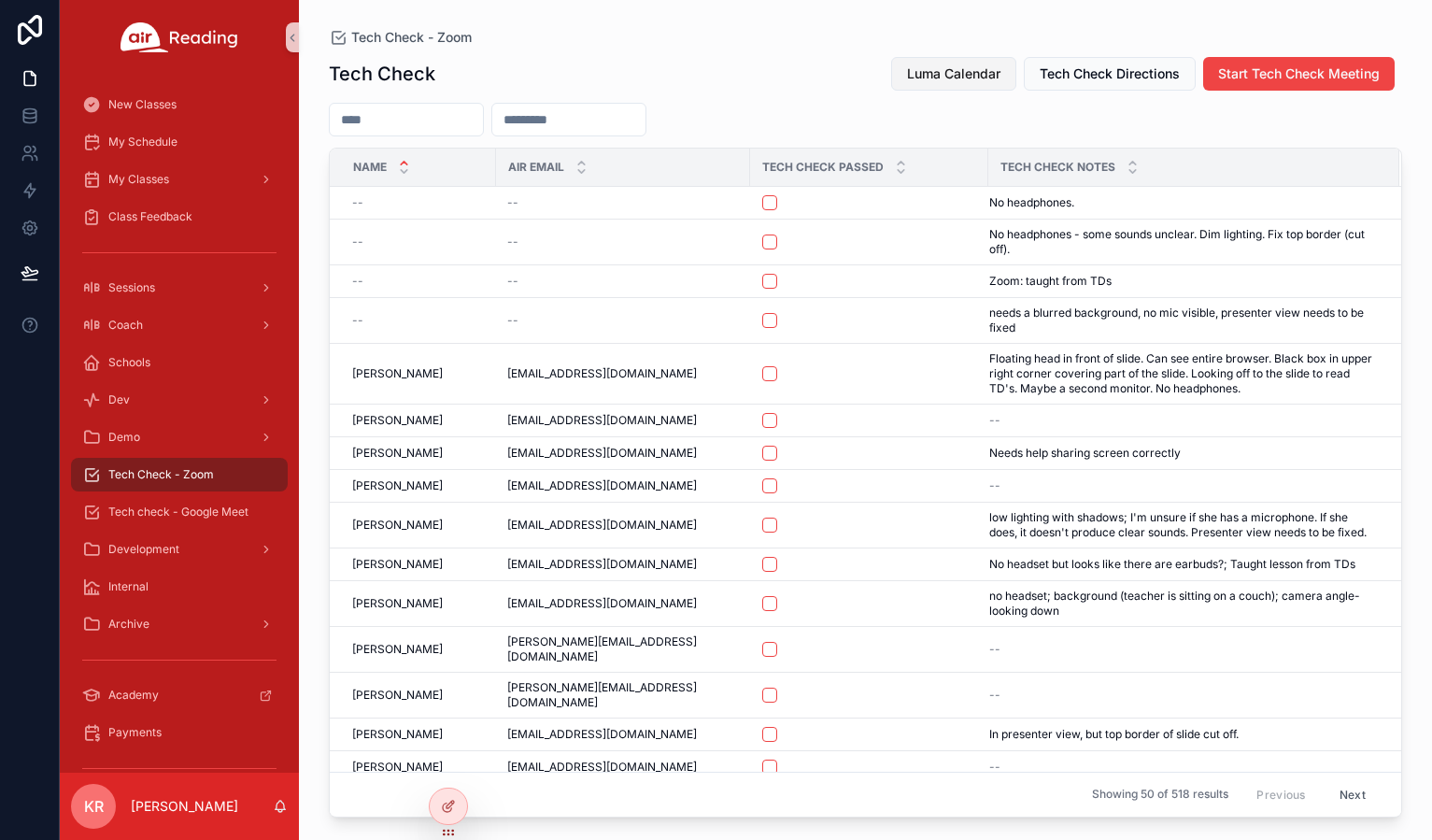
click at [948, 80] on span "Luma Calendar" at bounding box center [954, 74] width 93 height 19
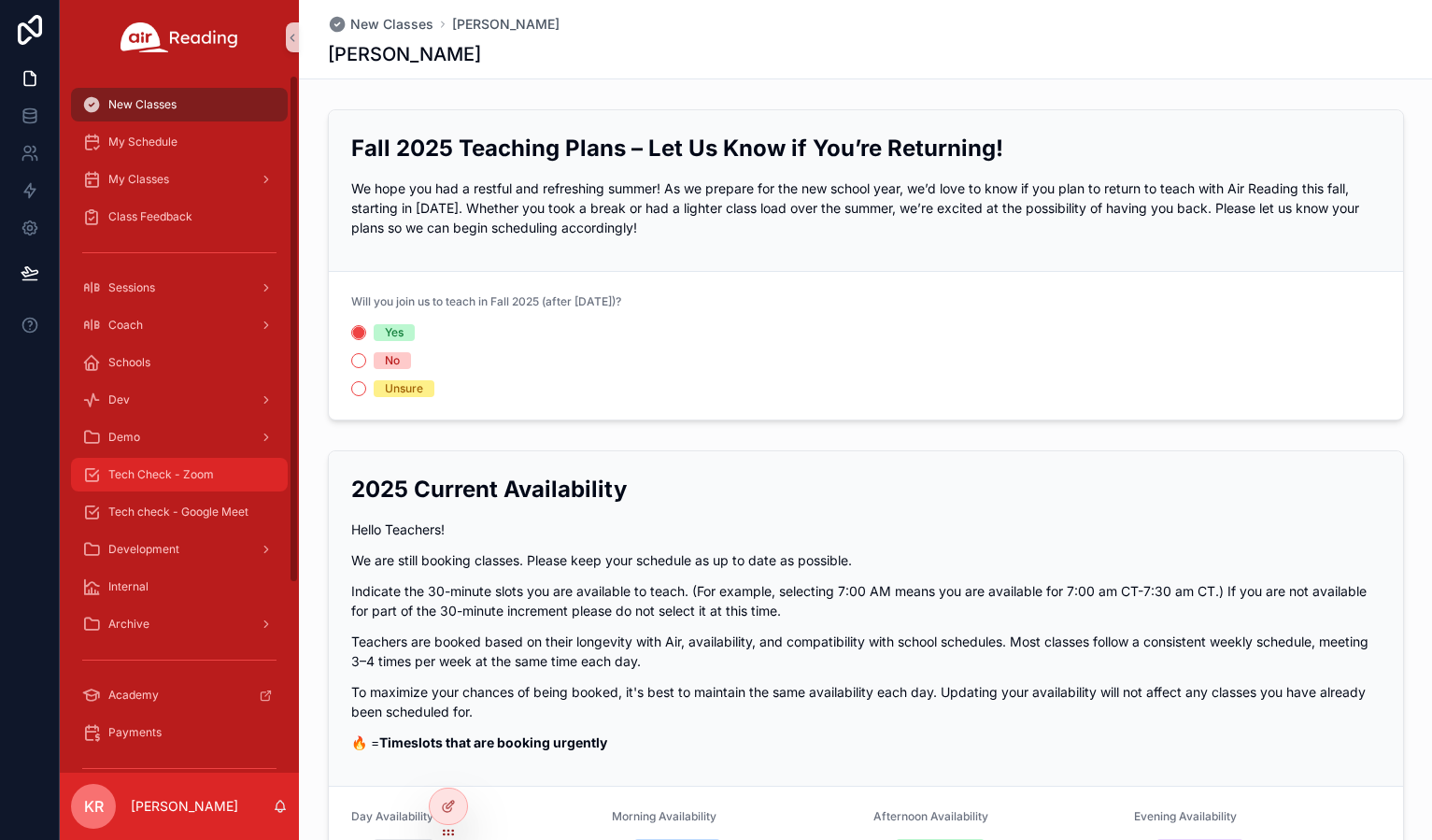
drag, startPoint x: 189, startPoint y: 470, endPoint x: 1400, endPoint y: 838, distance: 1265.7
click at [189, 470] on span "Tech Check - Zoom" at bounding box center [162, 474] width 106 height 15
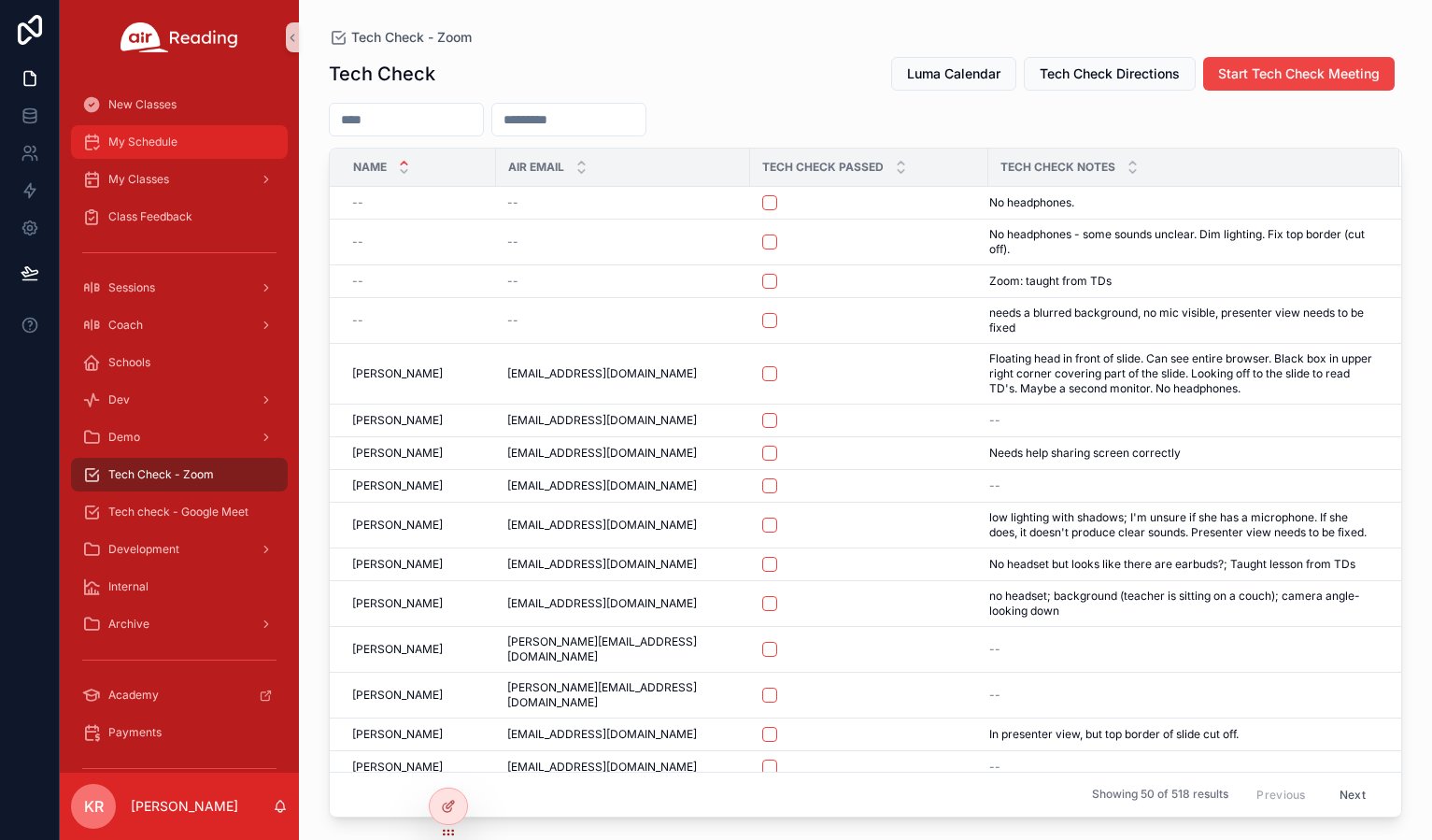
click at [177, 146] on span "My Schedule" at bounding box center [143, 141] width 70 height 15
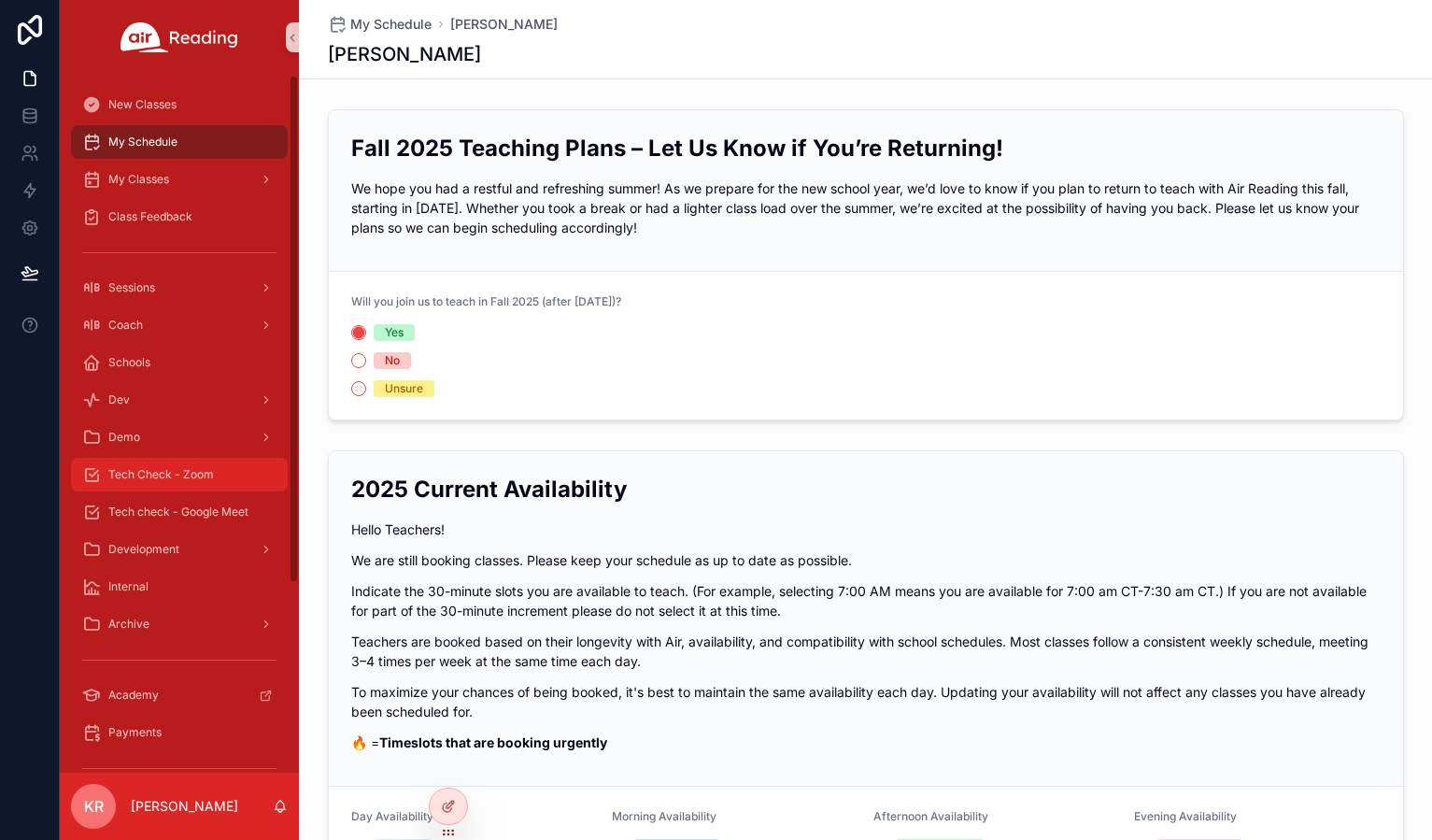
click at [206, 474] on span "Tech Check - Zoom" at bounding box center [162, 474] width 106 height 15
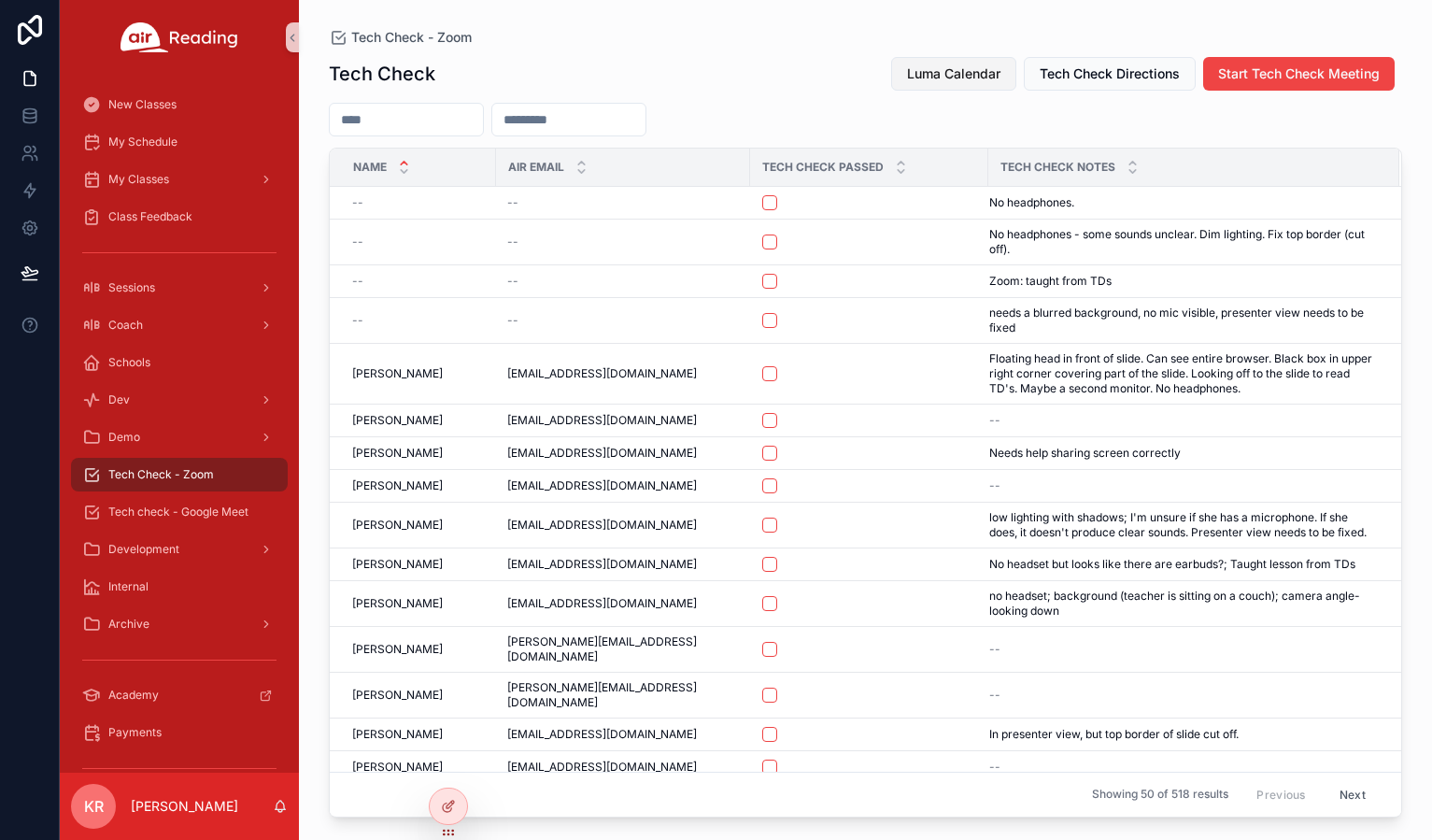
click at [914, 82] on span "Luma Calendar" at bounding box center [954, 74] width 93 height 19
